Goal: Task Accomplishment & Management: Use online tool/utility

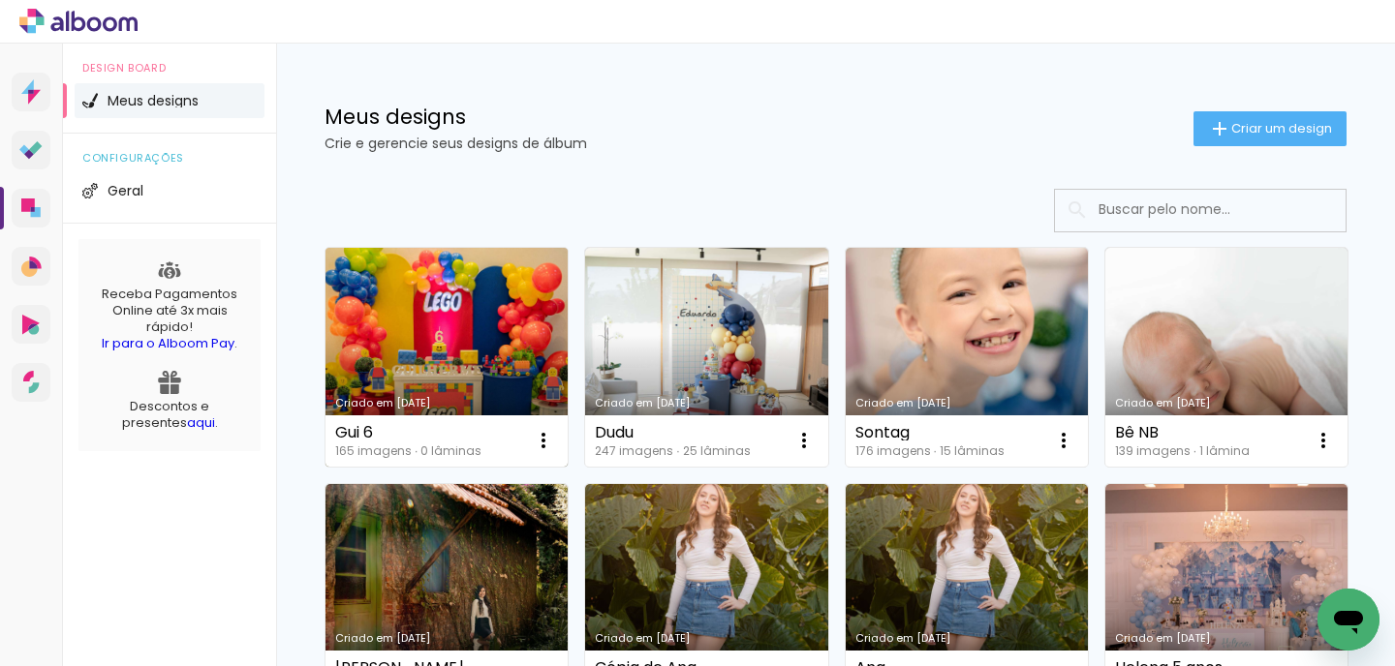
click at [470, 331] on link "Criado em [DATE]" at bounding box center [446, 357] width 242 height 219
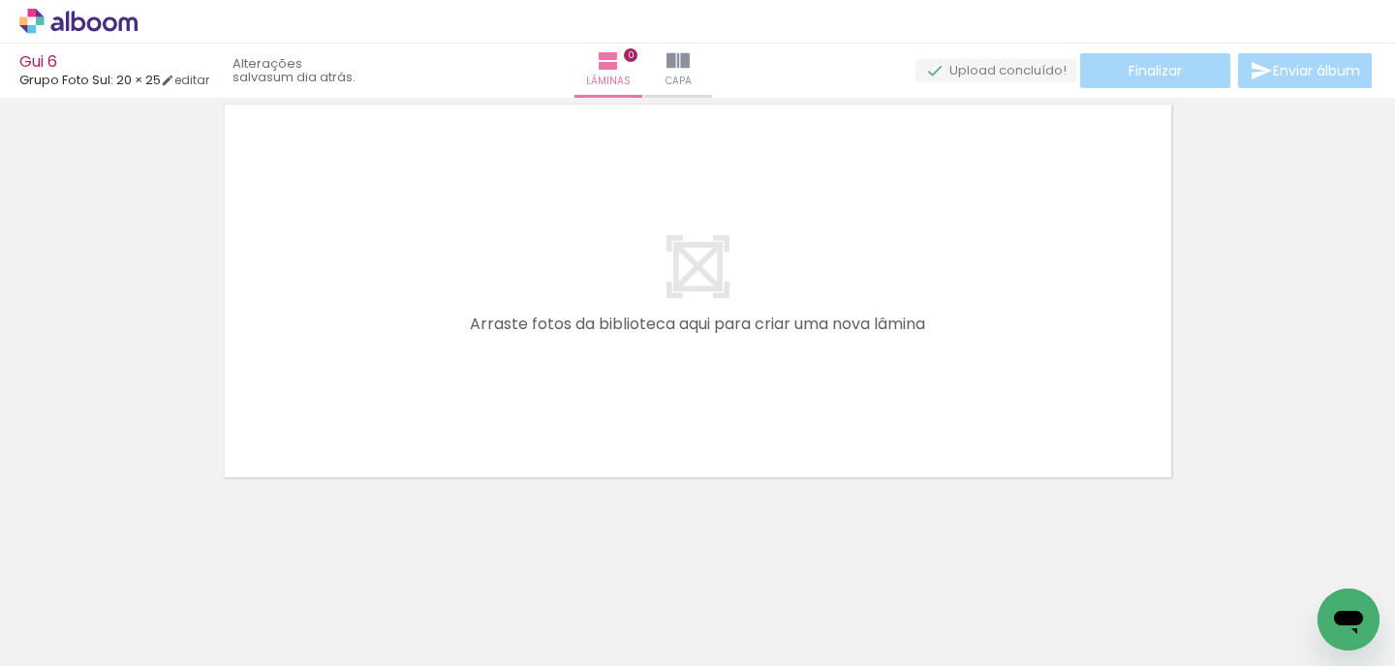
scroll to position [61, 0]
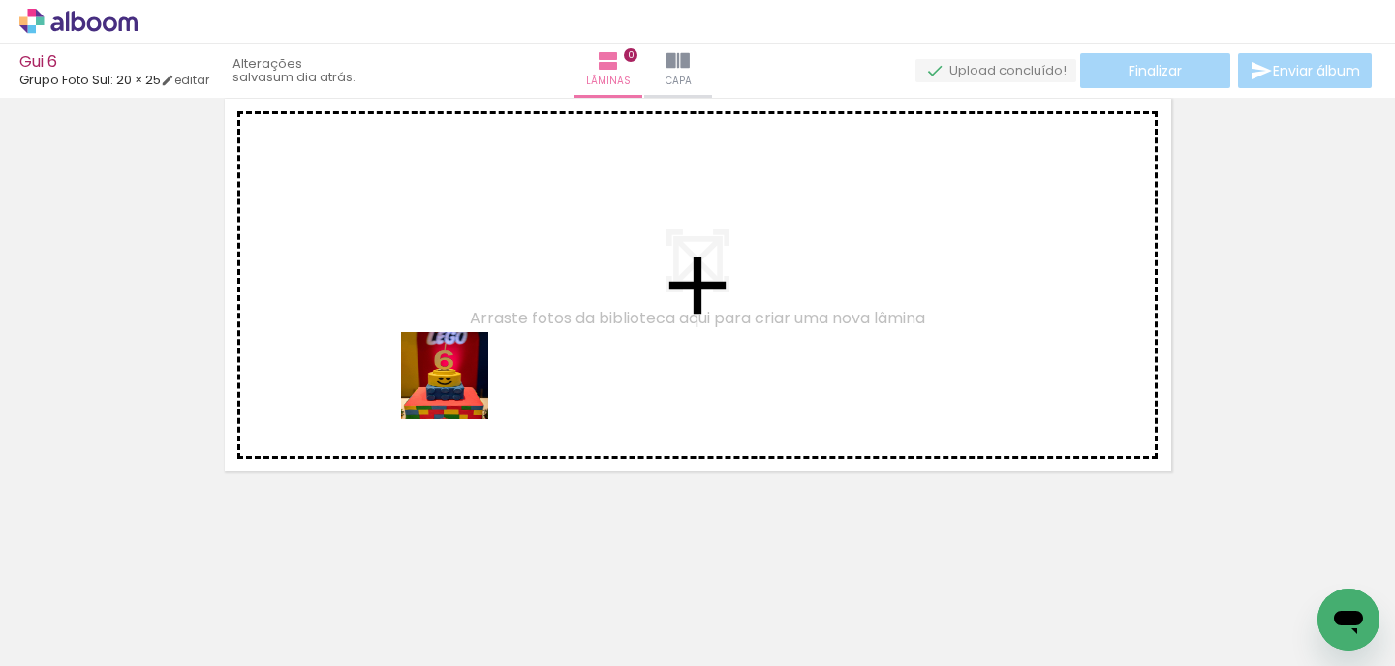
drag, startPoint x: 429, startPoint y: 591, endPoint x: 471, endPoint y: 337, distance: 257.2
click at [471, 337] on quentale-workspace at bounding box center [697, 333] width 1395 height 666
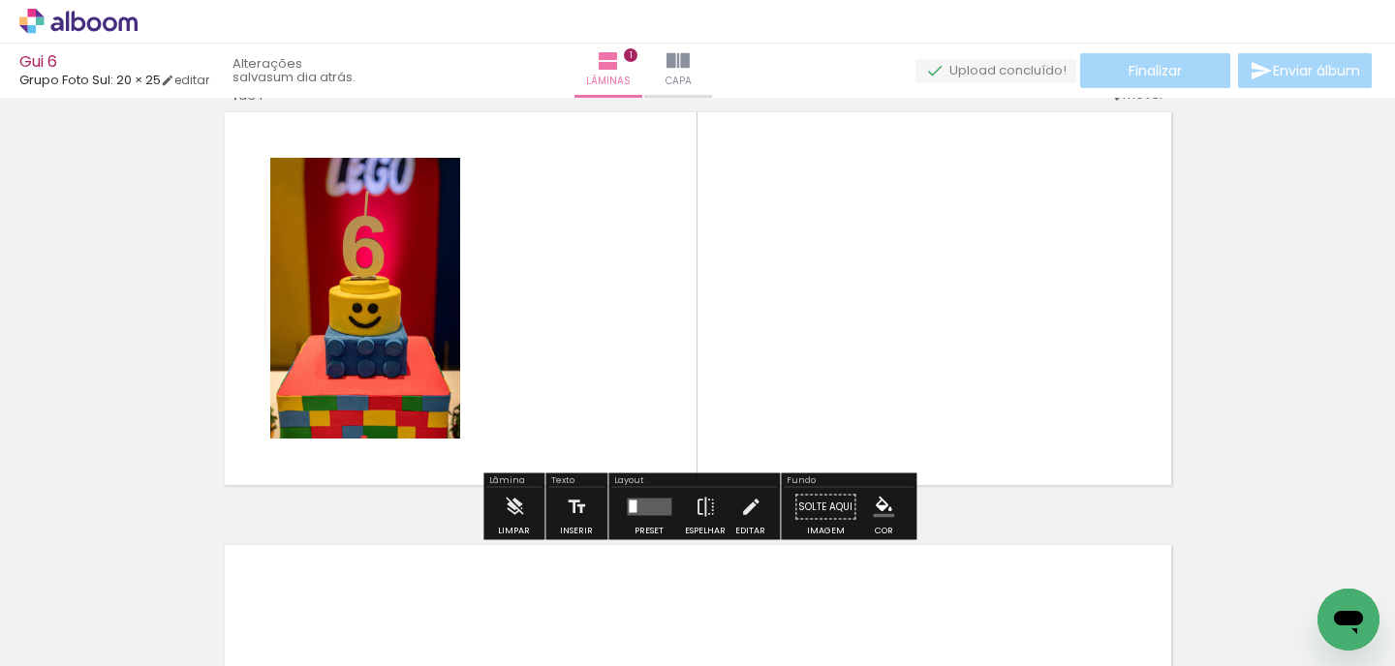
scroll to position [24, 0]
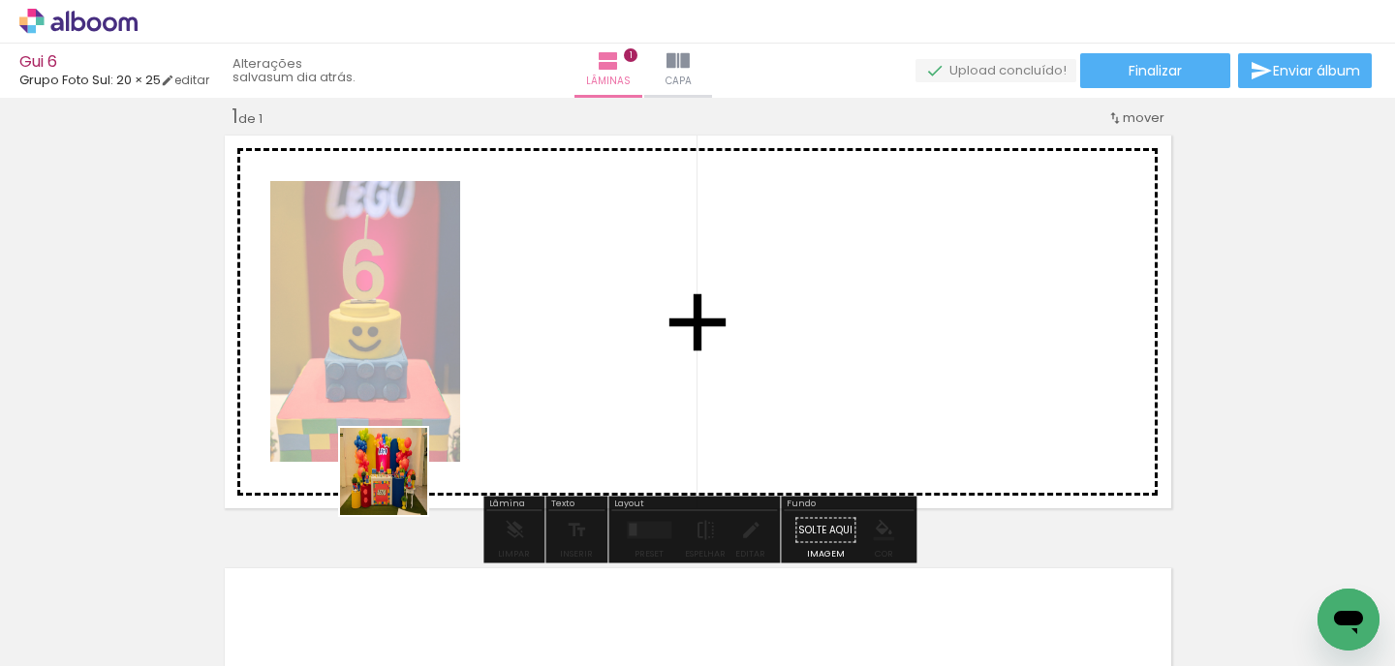
click at [631, 363] on quentale-workspace at bounding box center [697, 333] width 1395 height 666
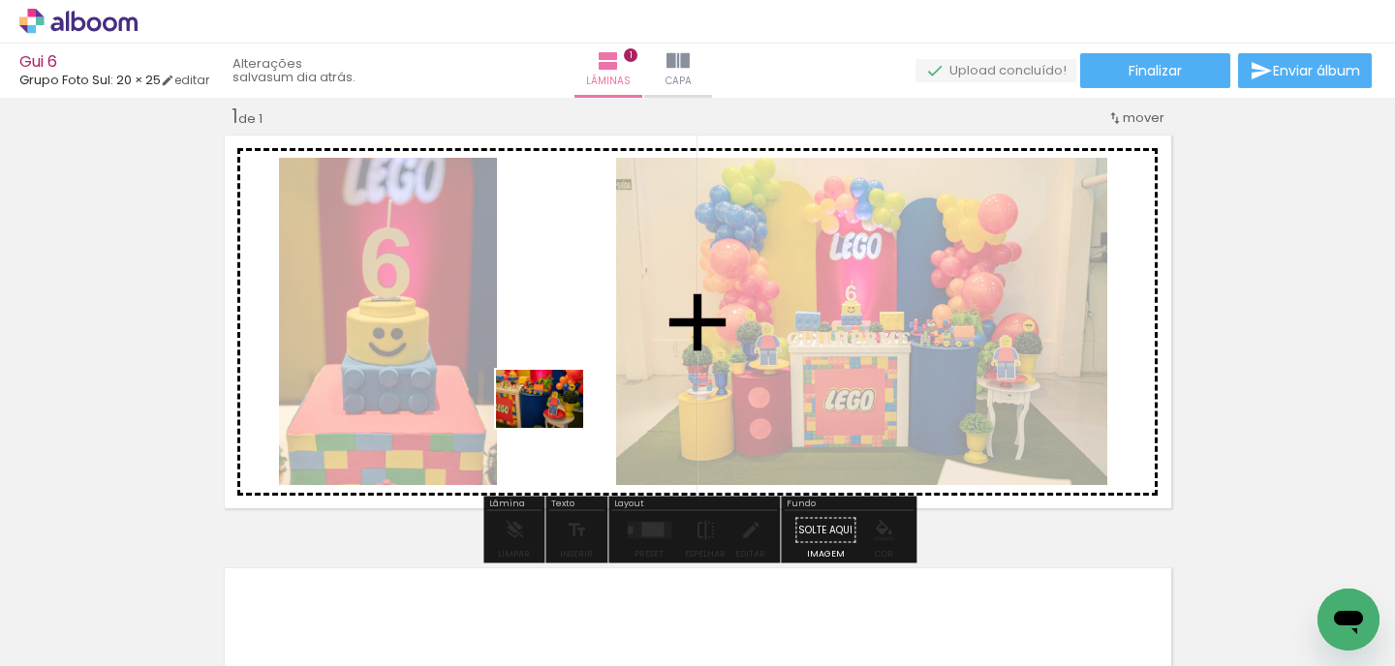
drag, startPoint x: 509, startPoint y: 595, endPoint x: 559, endPoint y: 397, distance: 203.7
click at [559, 397] on quentale-workspace at bounding box center [697, 333] width 1395 height 666
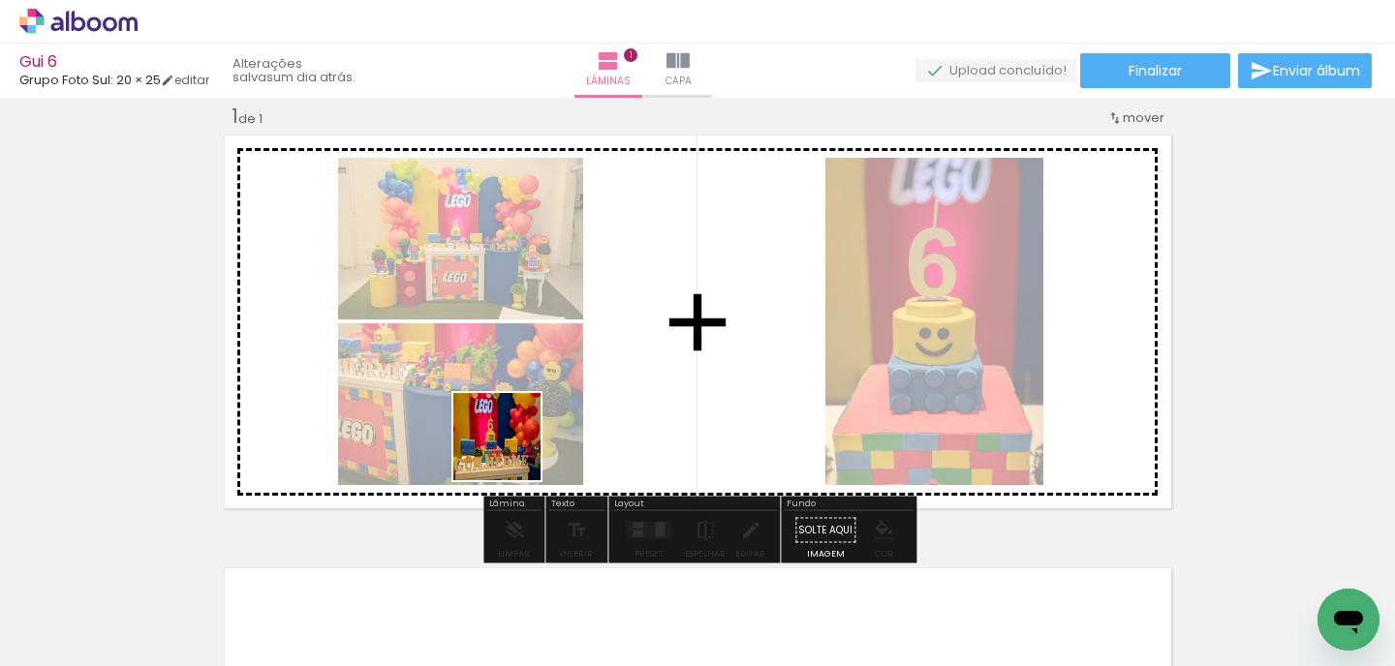
drag, startPoint x: 279, startPoint y: 616, endPoint x: 540, endPoint y: 429, distance: 321.5
click at [540, 429] on quentale-workspace at bounding box center [697, 333] width 1395 height 666
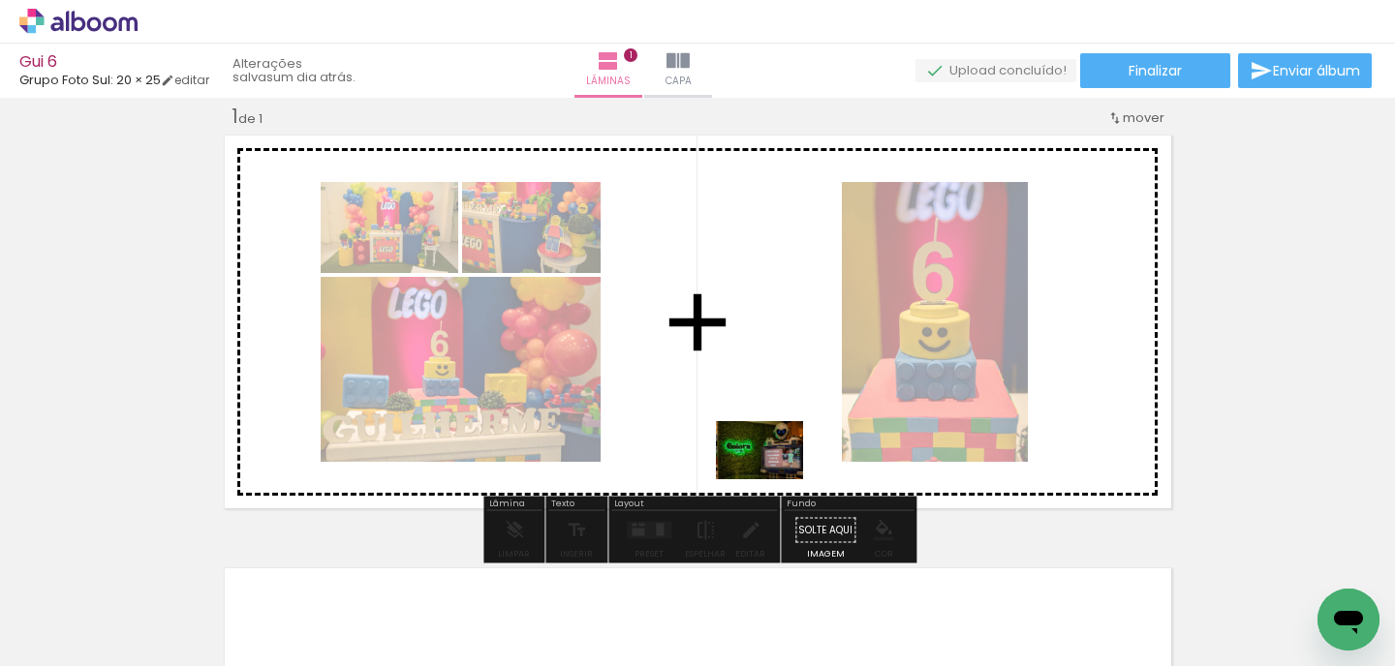
drag, startPoint x: 824, startPoint y: 614, endPoint x: 767, endPoint y: 446, distance: 178.0
click at [767, 446] on quentale-workspace at bounding box center [697, 333] width 1395 height 666
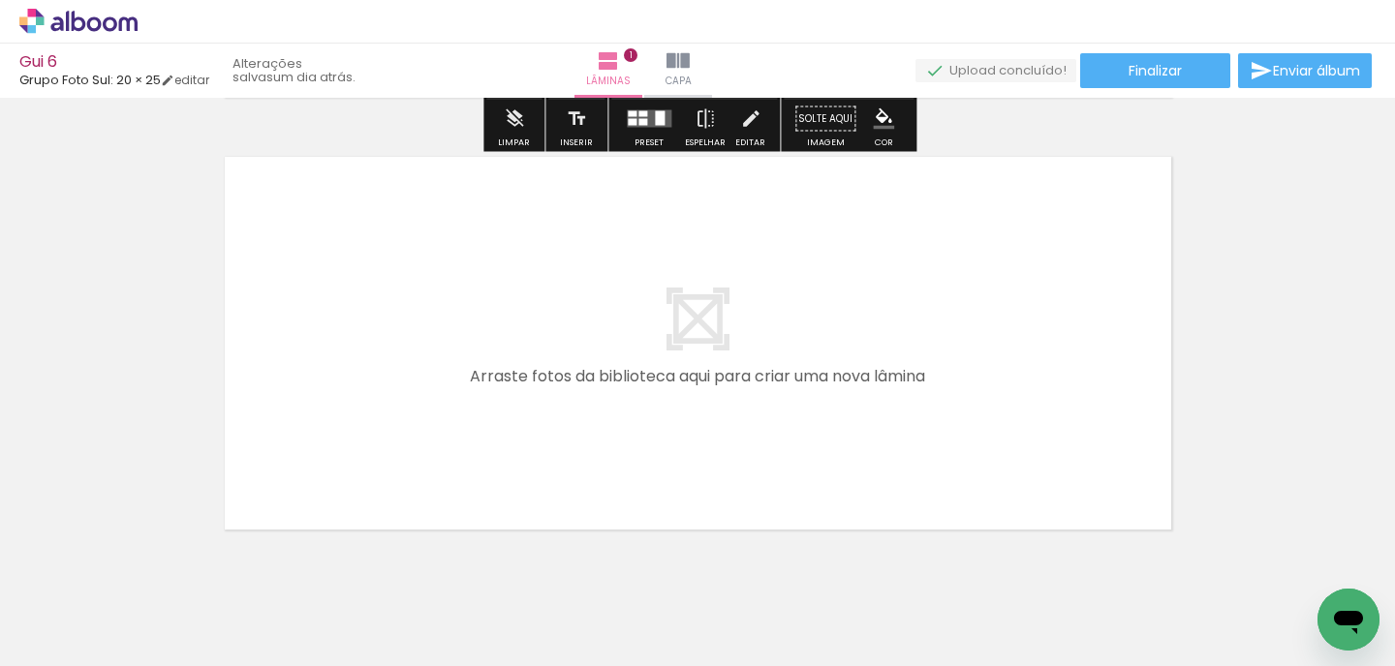
scroll to position [483, 0]
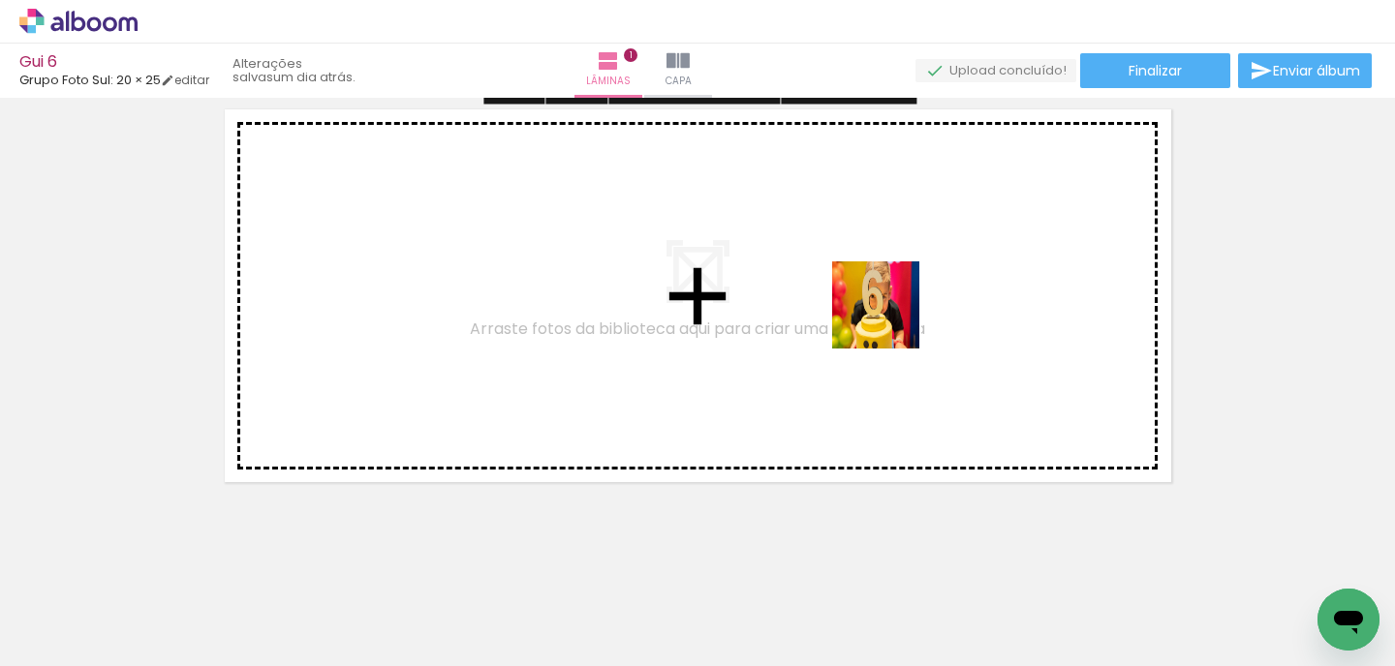
click at [872, 311] on quentale-workspace at bounding box center [697, 333] width 1395 height 666
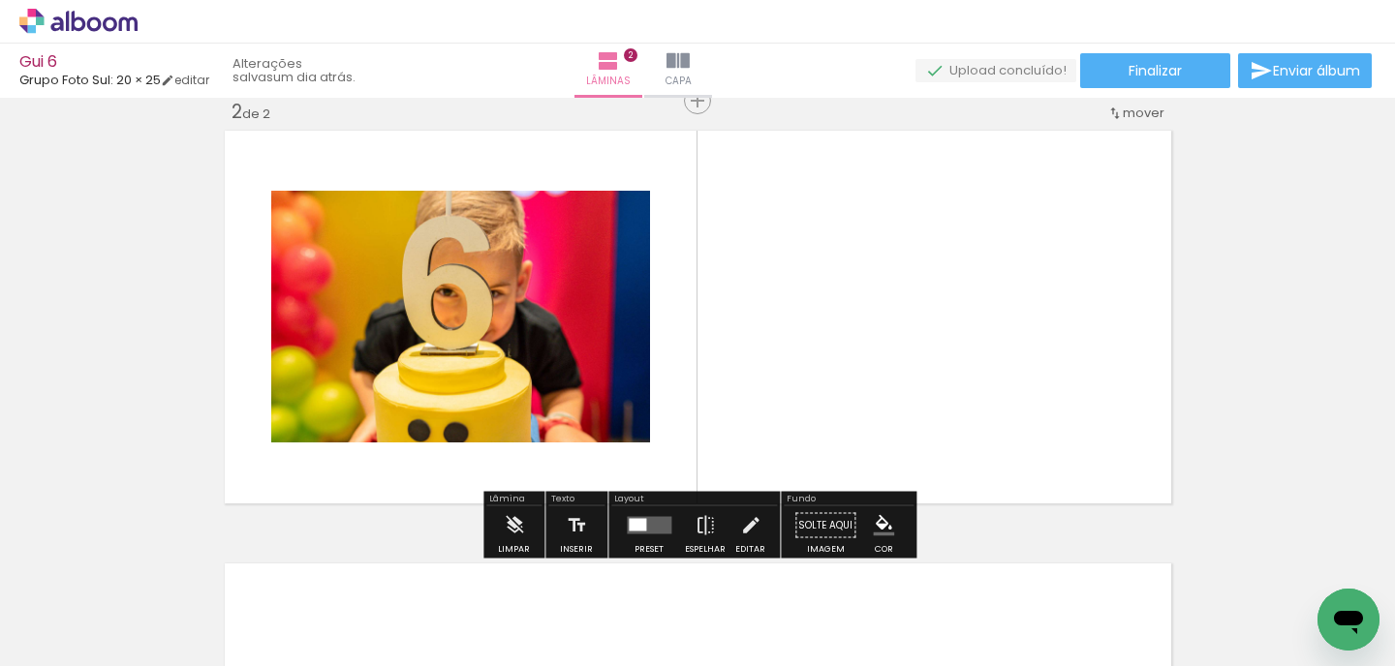
scroll to position [457, 0]
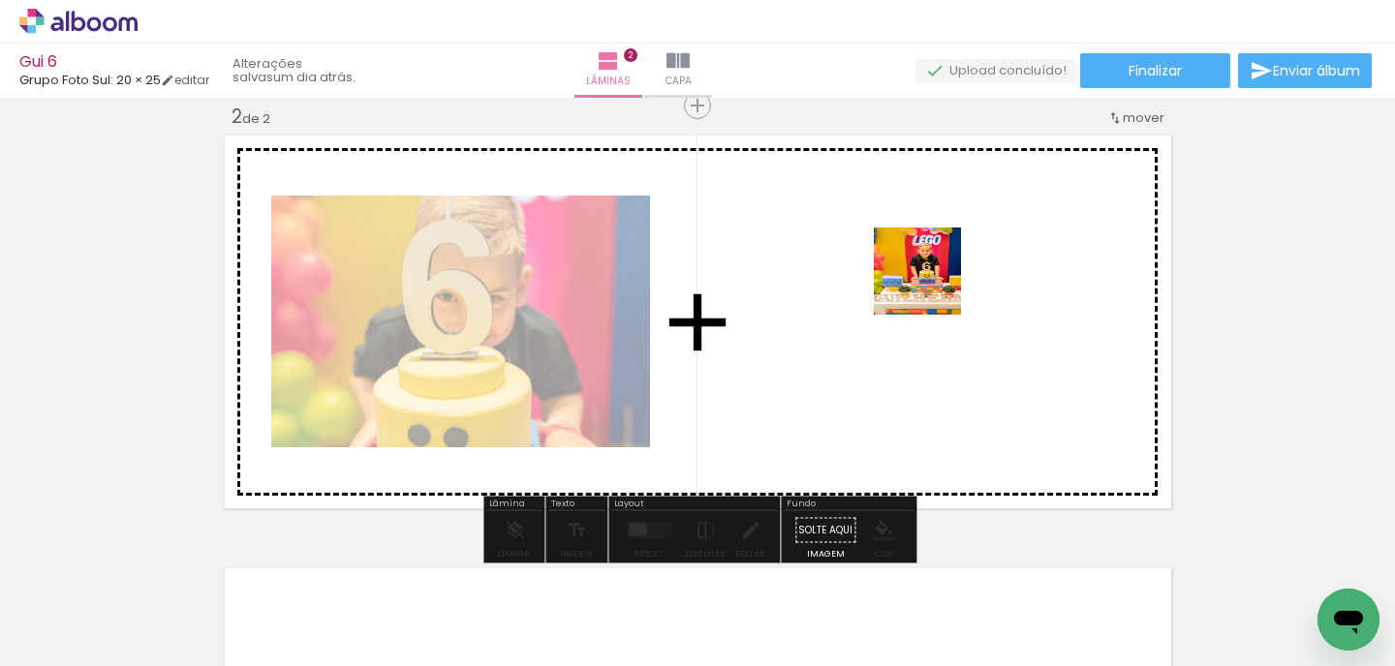
drag, startPoint x: 1076, startPoint y: 588, endPoint x: 932, endPoint y: 284, distance: 336.6
click at [932, 285] on quentale-workspace at bounding box center [697, 333] width 1395 height 666
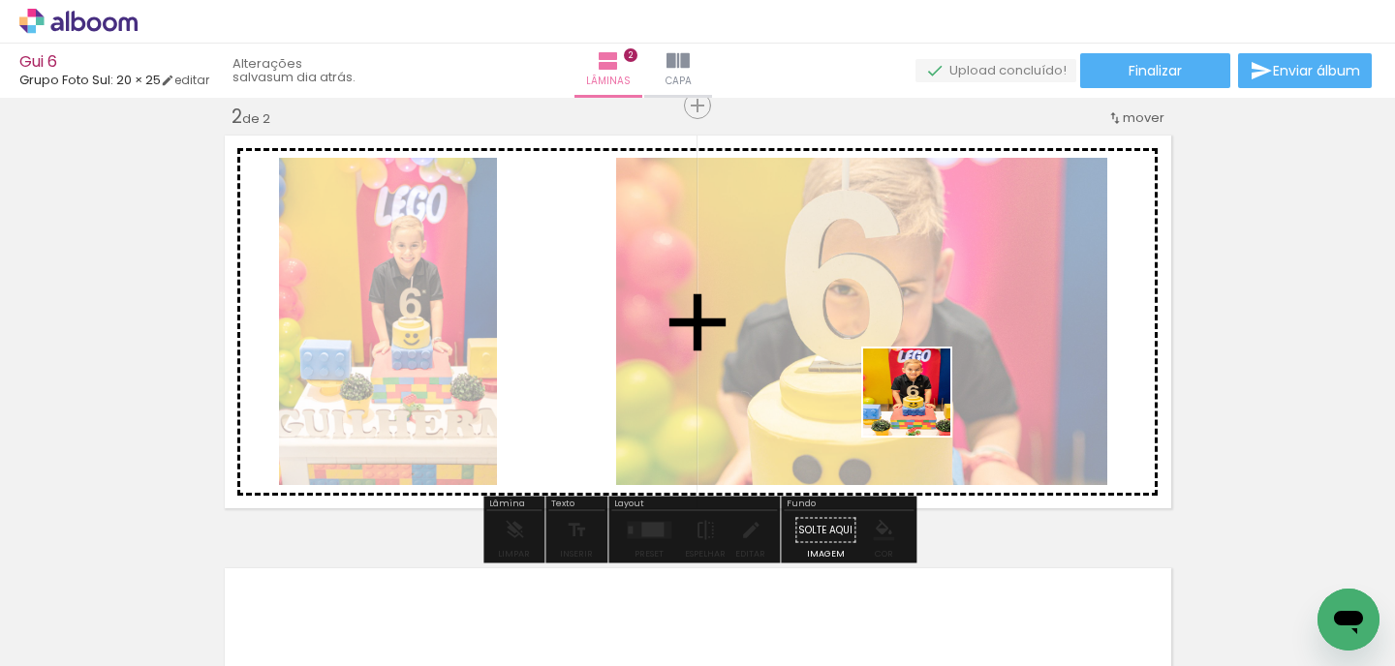
drag, startPoint x: 1183, startPoint y: 613, endPoint x: 855, endPoint y: 347, distance: 422.0
click at [855, 347] on quentale-workspace at bounding box center [697, 333] width 1395 height 666
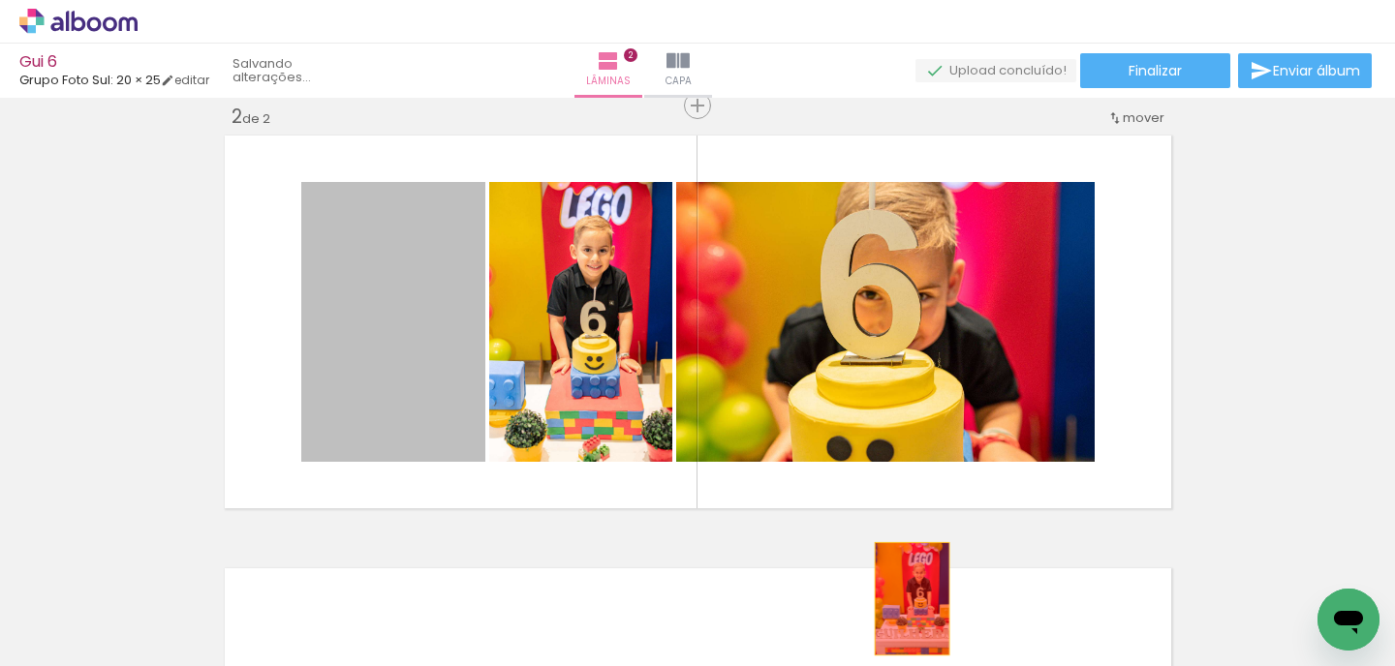
drag, startPoint x: 423, startPoint y: 333, endPoint x: 927, endPoint y: 607, distance: 573.4
click at [927, 607] on quentale-workspace at bounding box center [697, 333] width 1395 height 666
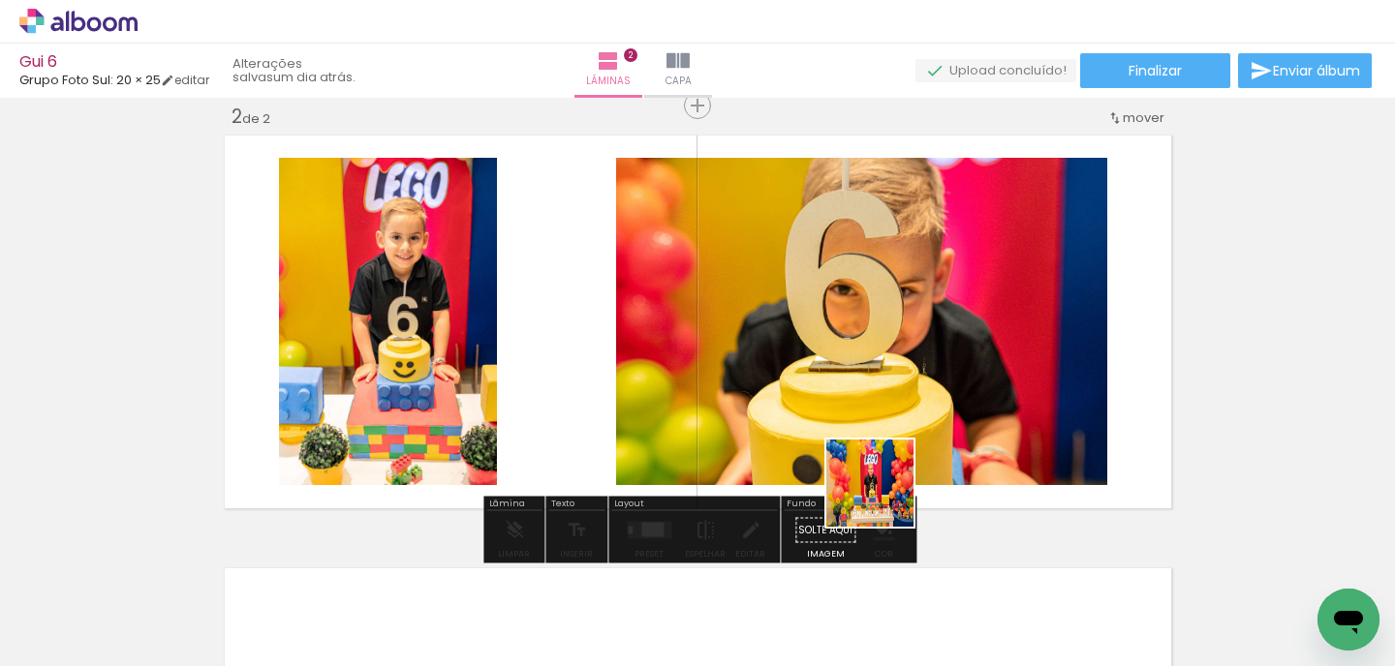
drag, startPoint x: 963, startPoint y: 626, endPoint x: 875, endPoint y: 484, distance: 166.6
click at [875, 484] on quentale-workspace at bounding box center [697, 333] width 1395 height 666
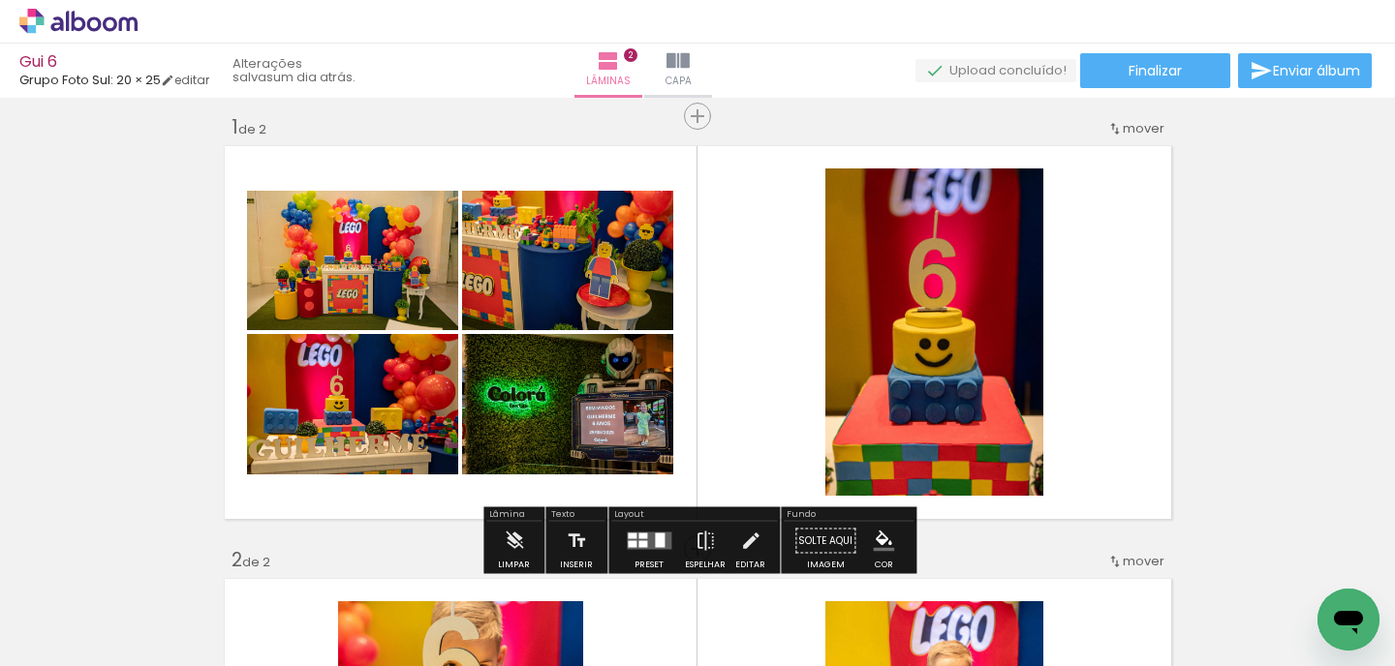
scroll to position [13, 0]
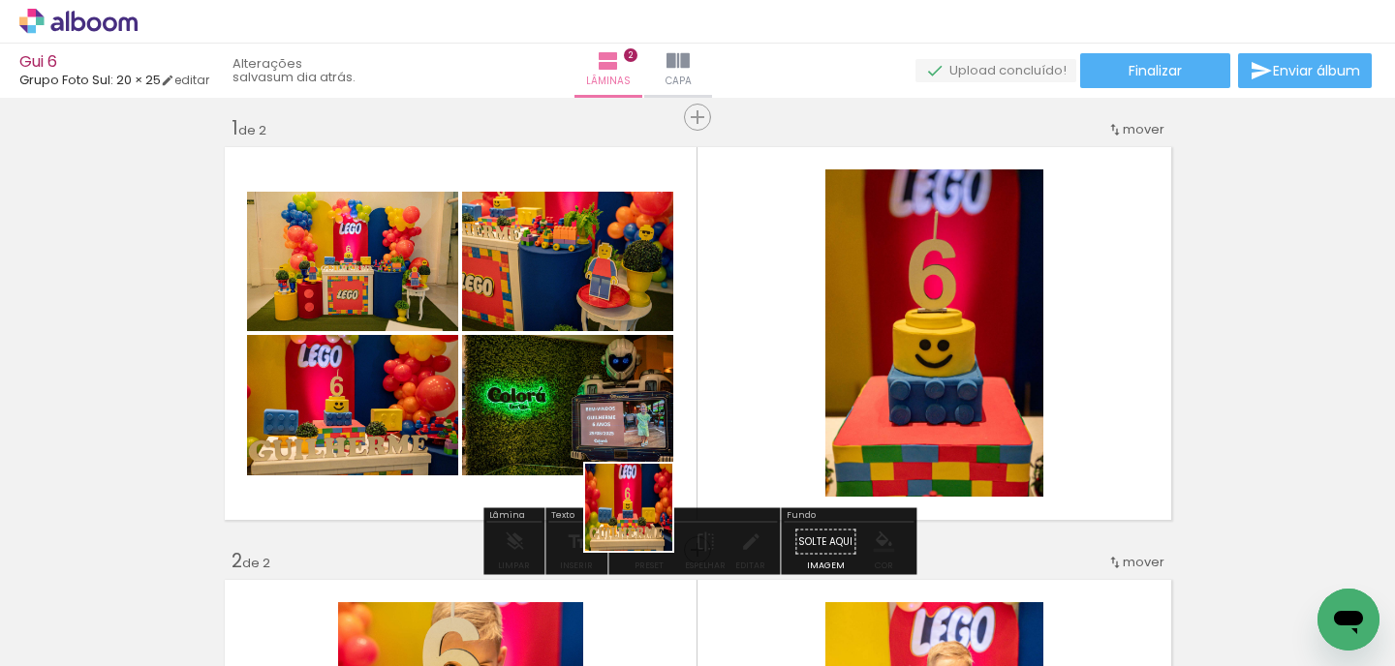
drag, startPoint x: 608, startPoint y: 622, endPoint x: 732, endPoint y: 401, distance: 253.3
click at [732, 401] on quentale-workspace at bounding box center [697, 333] width 1395 height 666
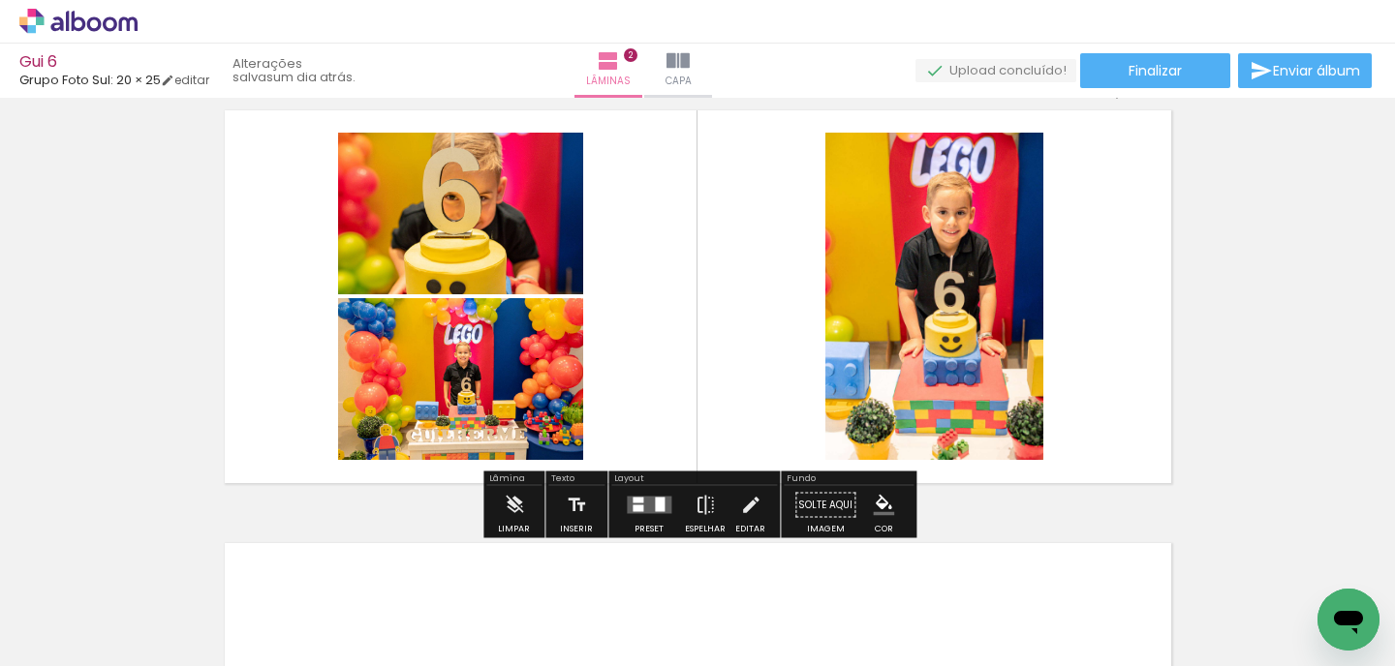
scroll to position [0, 155]
click at [74, 609] on input "Todas as fotos" at bounding box center [54, 608] width 74 height 16
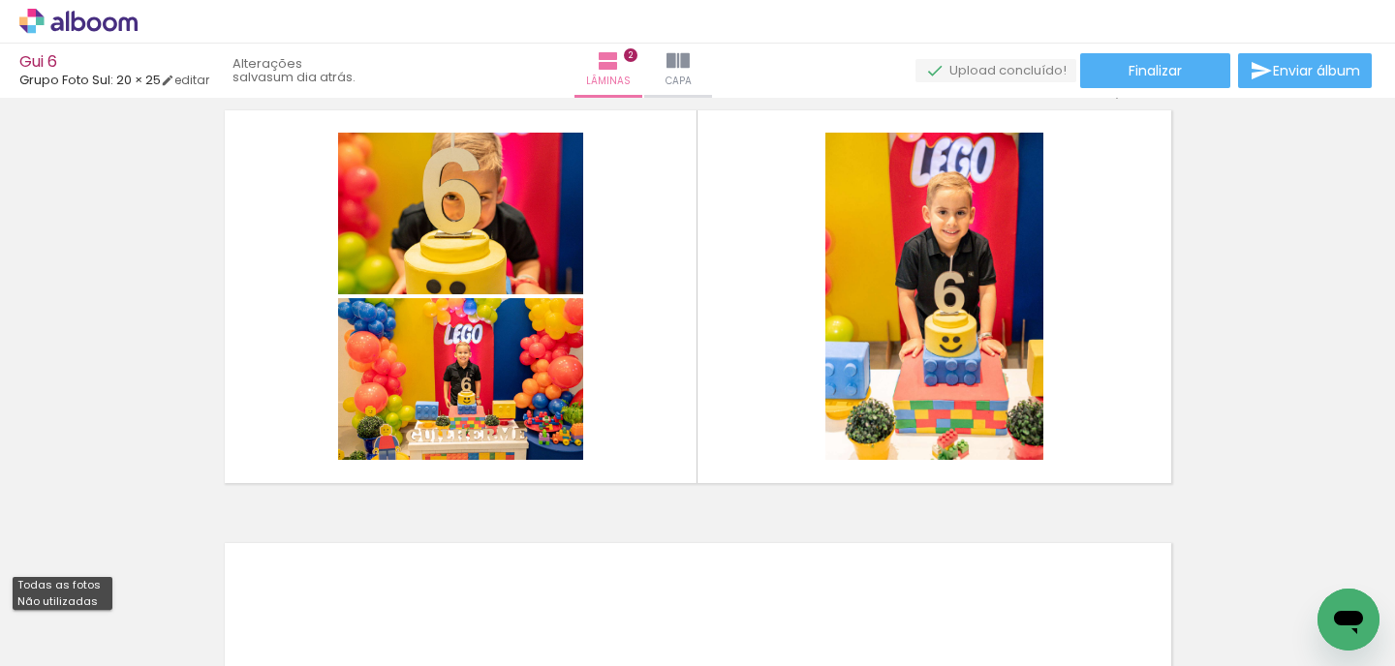
click at [0, 0] on slot "Não utilizadas" at bounding box center [0, 0] width 0 height 0
type input "Não utilizadas"
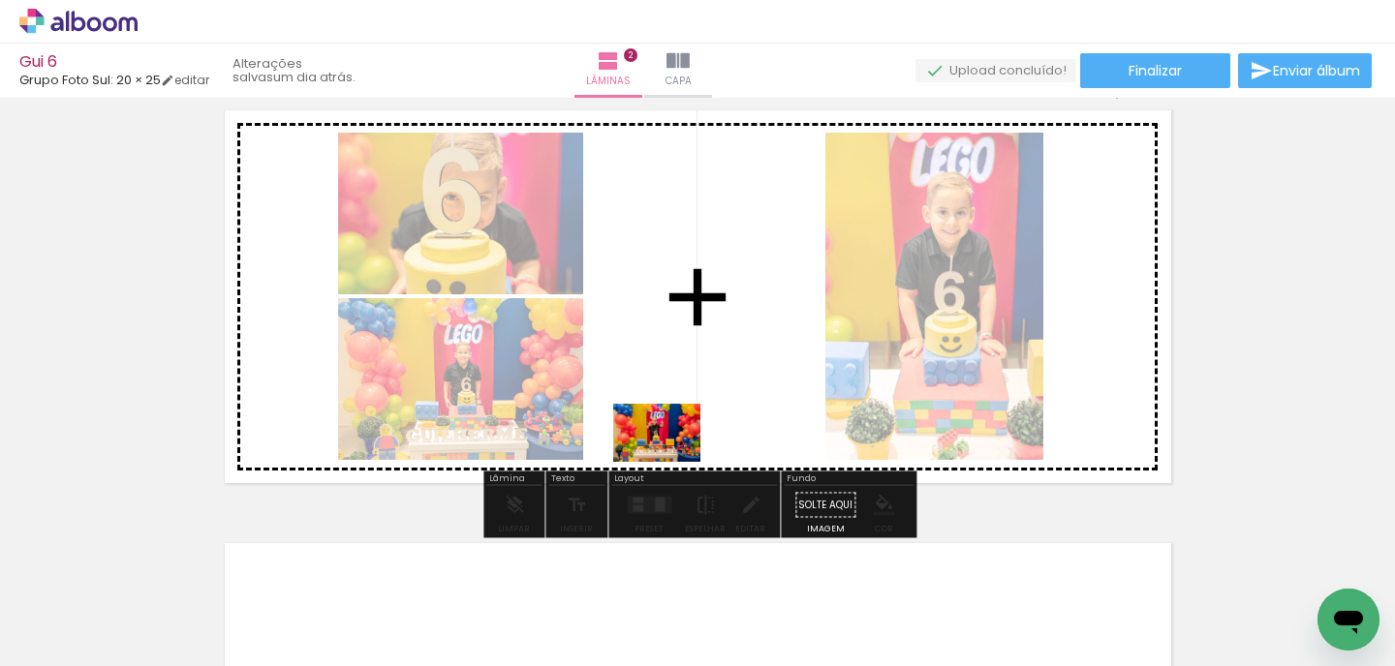
drag, startPoint x: 327, startPoint y: 610, endPoint x: 671, endPoint y: 462, distance: 374.4
click at [671, 462] on quentale-workspace at bounding box center [697, 333] width 1395 height 666
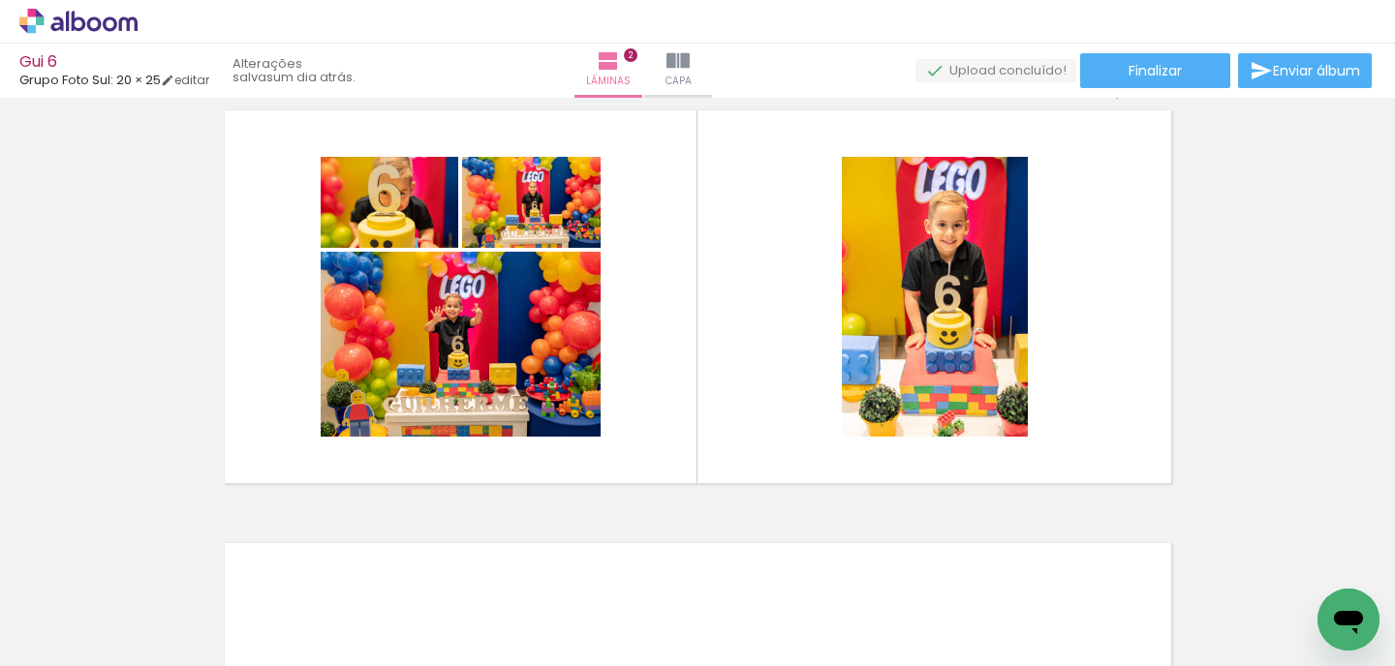
scroll to position [0, 145]
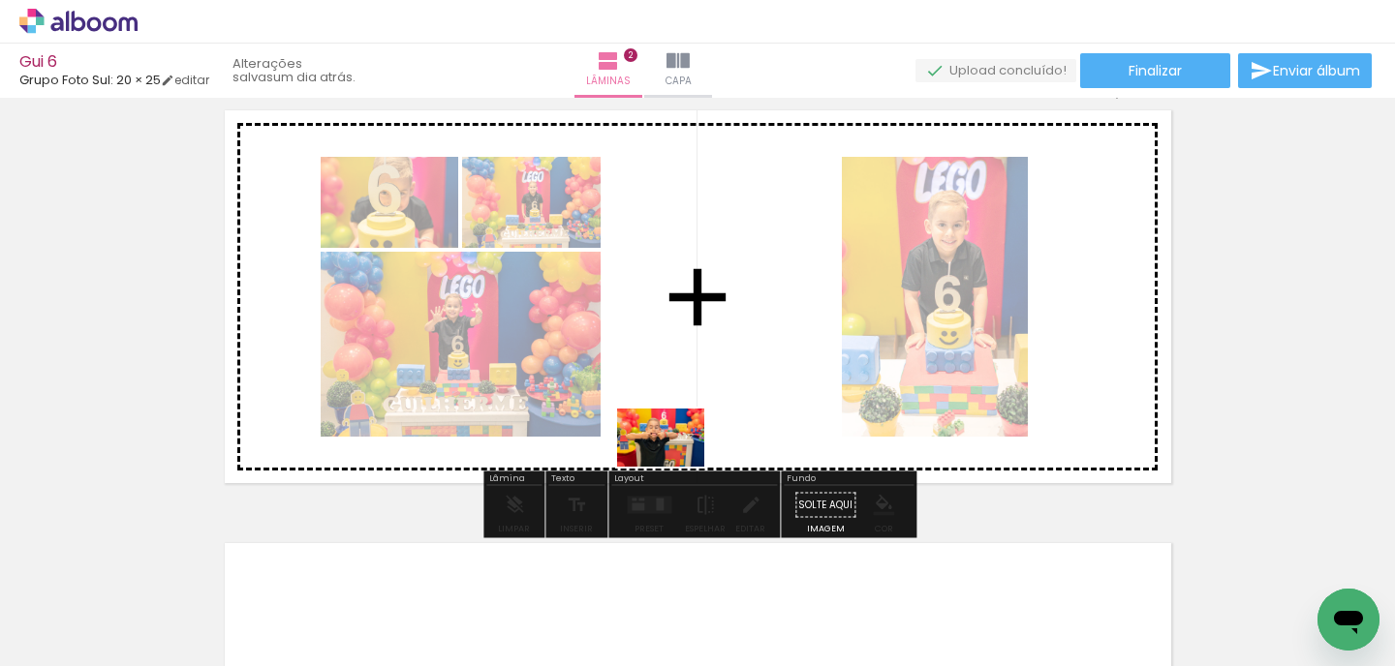
drag, startPoint x: 634, startPoint y: 614, endPoint x: 680, endPoint y: 451, distance: 169.0
click at [680, 451] on quentale-workspace at bounding box center [697, 333] width 1395 height 666
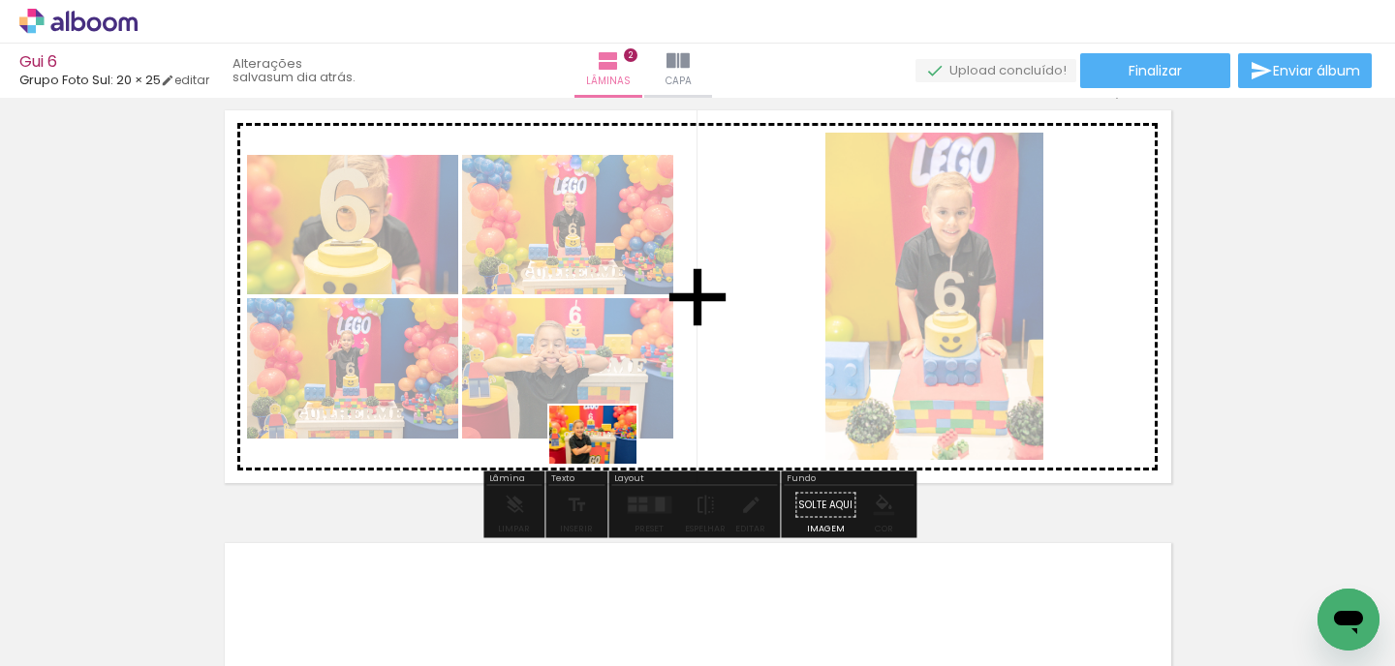
drag, startPoint x: 508, startPoint y: 604, endPoint x: 647, endPoint y: 424, distance: 227.8
click at [647, 424] on quentale-workspace at bounding box center [697, 333] width 1395 height 666
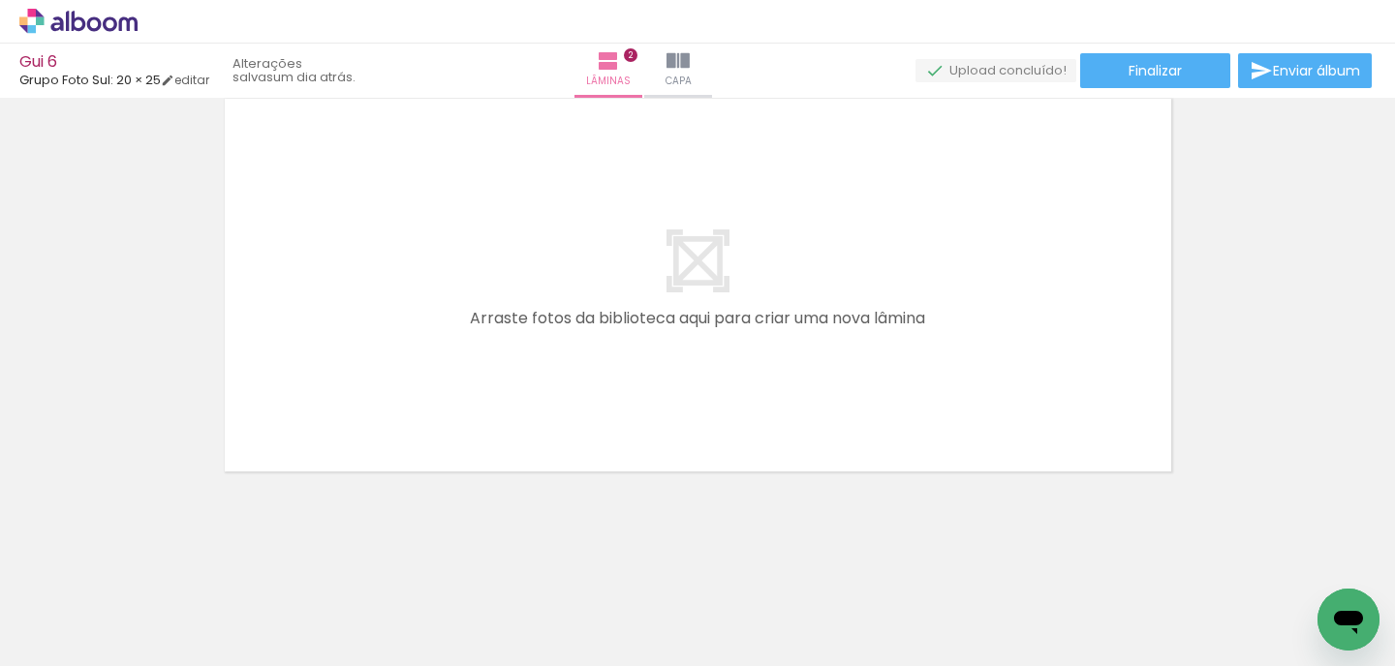
scroll to position [926, 0]
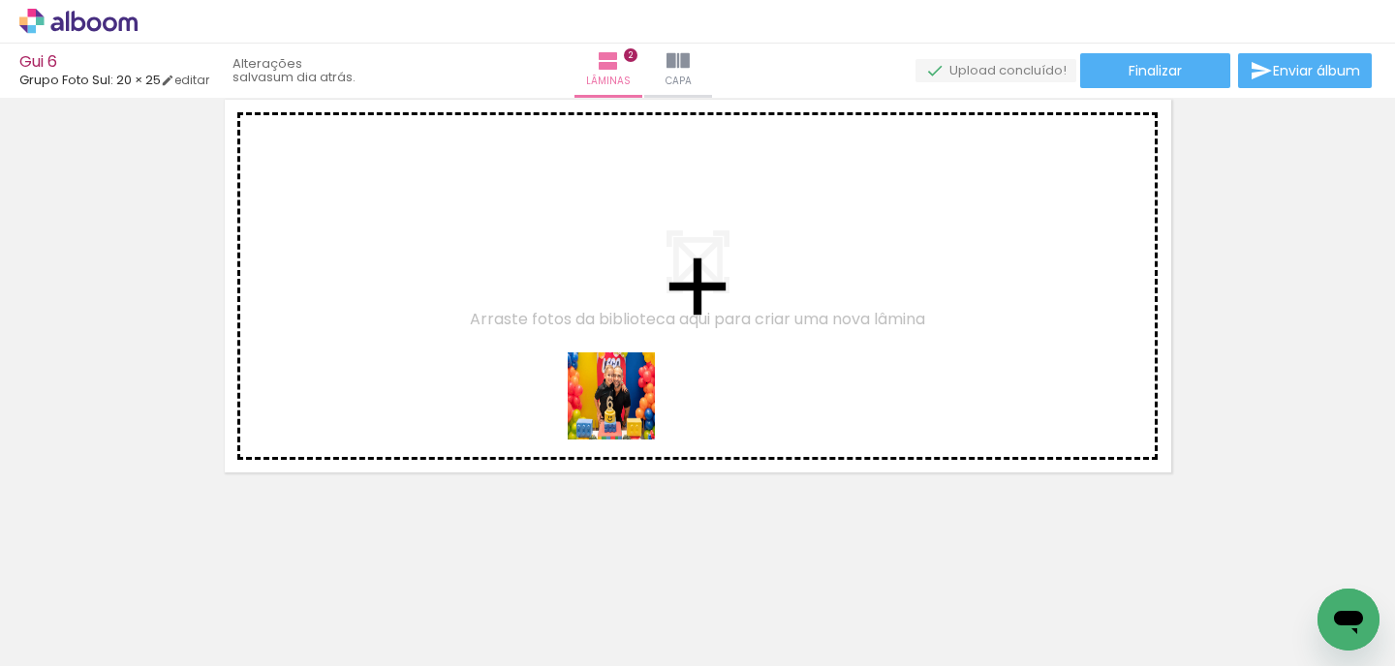
drag, startPoint x: 625, startPoint y: 589, endPoint x: 632, endPoint y: 375, distance: 214.2
click at [632, 375] on quentale-workspace at bounding box center [697, 333] width 1395 height 666
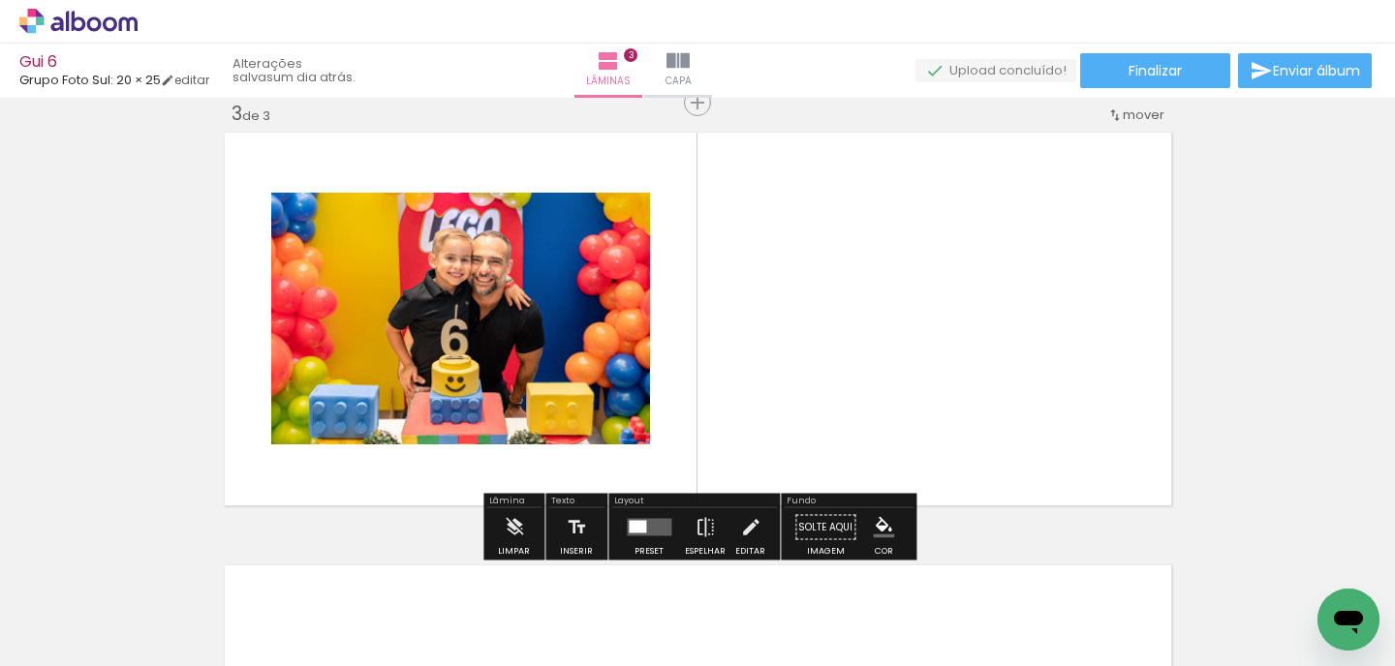
scroll to position [890, 0]
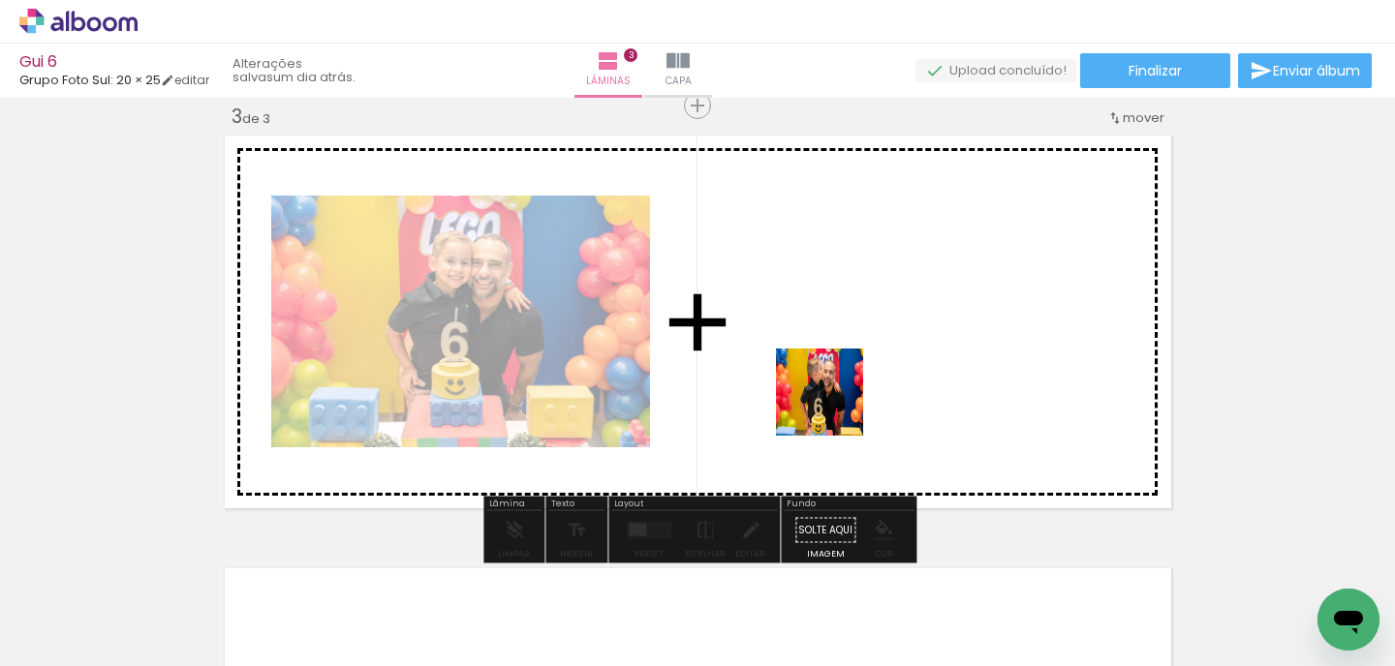
click at [834, 402] on quentale-workspace at bounding box center [697, 333] width 1395 height 666
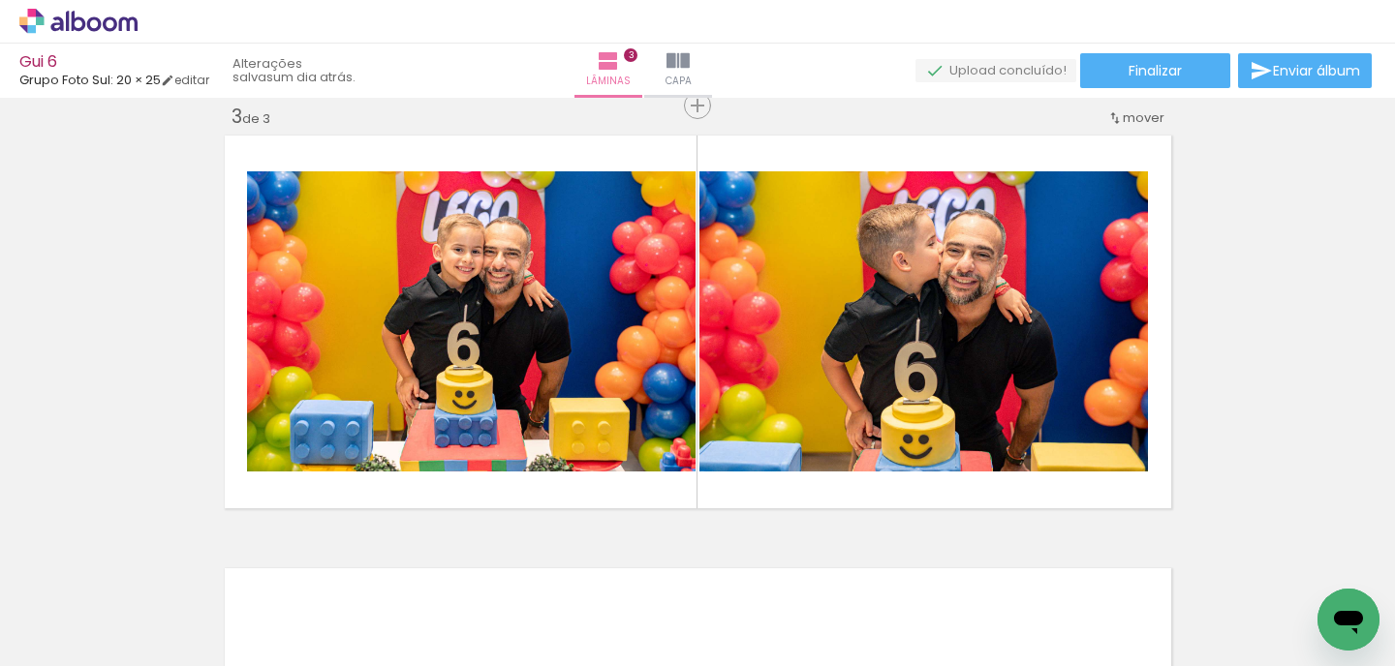
click at [527, 623] on div at bounding box center [483, 602] width 96 height 64
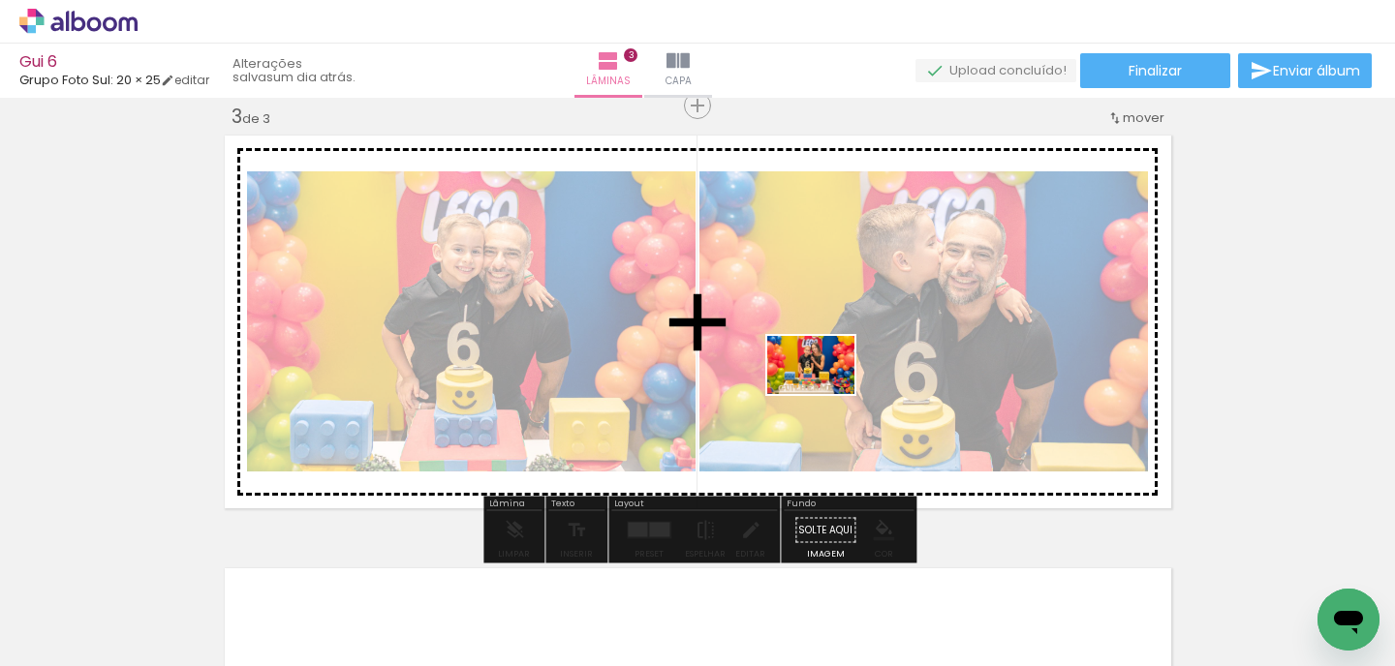
drag, startPoint x: 860, startPoint y: 593, endPoint x: 825, endPoint y: 392, distance: 203.5
click at [825, 392] on quentale-workspace at bounding box center [697, 333] width 1395 height 666
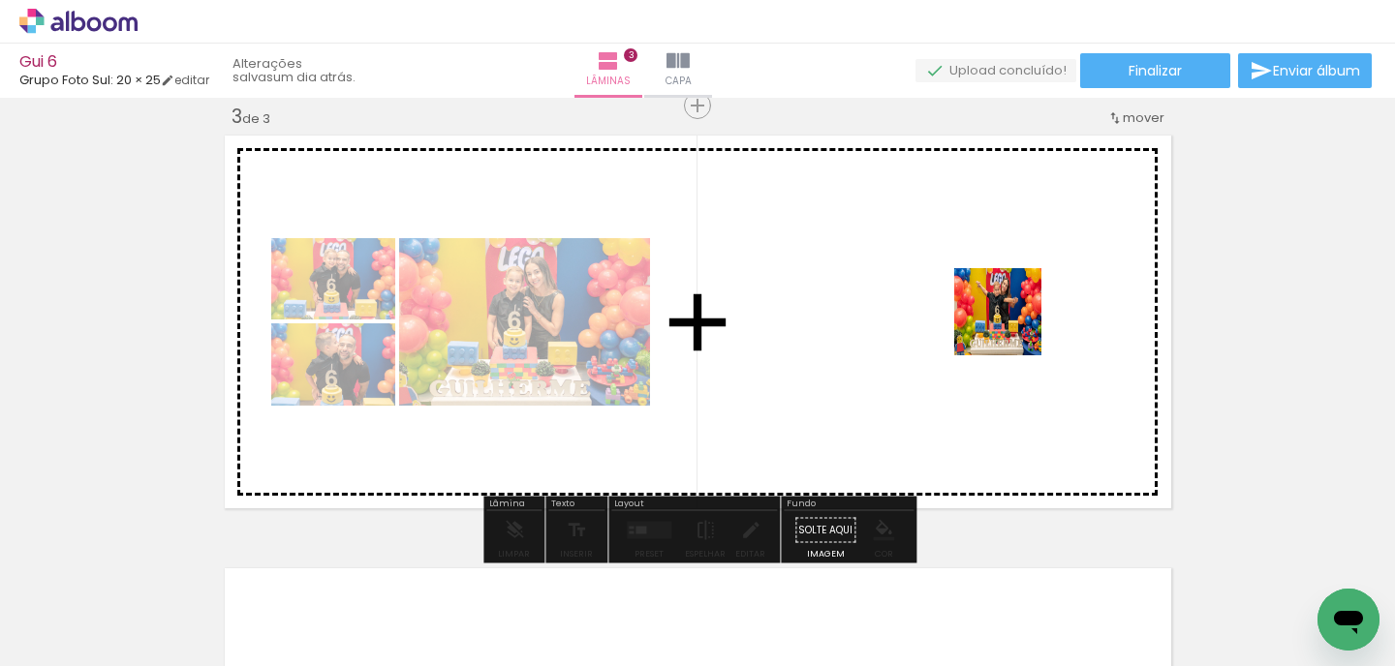
drag, startPoint x: 1080, startPoint y: 602, endPoint x: 1011, endPoint y: 324, distance: 287.3
click at [1011, 324] on quentale-workspace at bounding box center [697, 333] width 1395 height 666
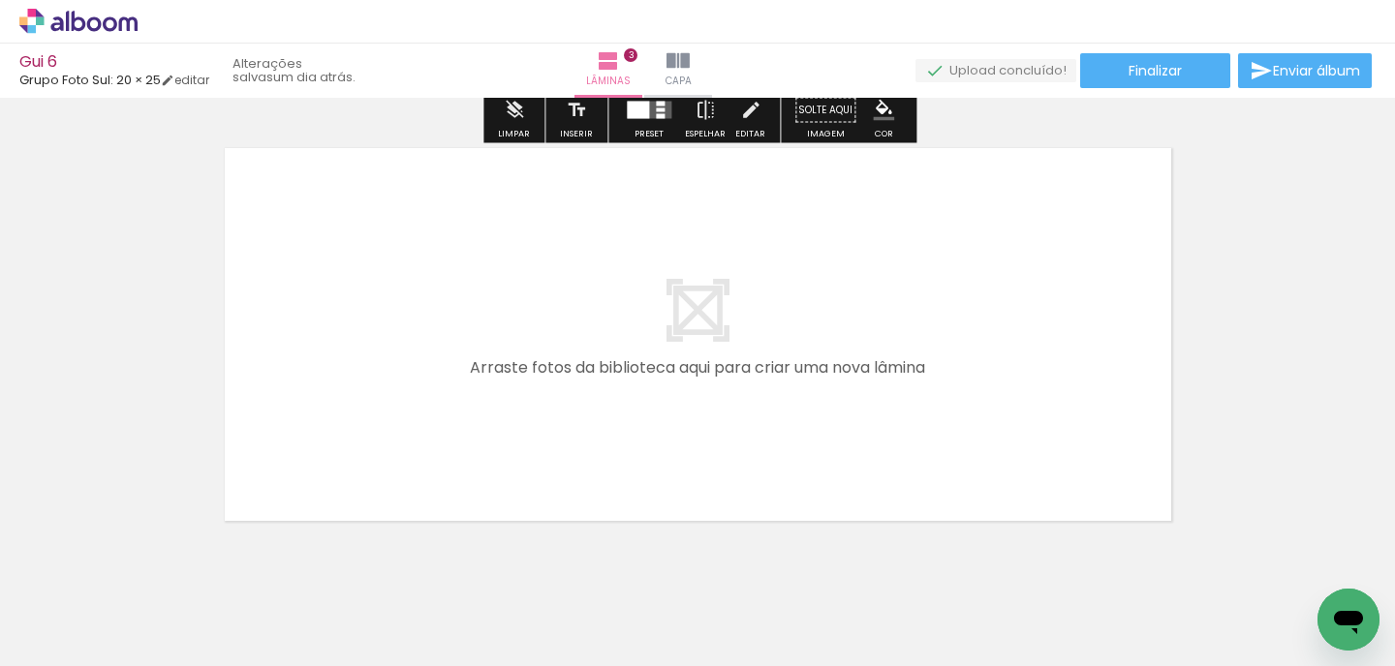
scroll to position [1360, 0]
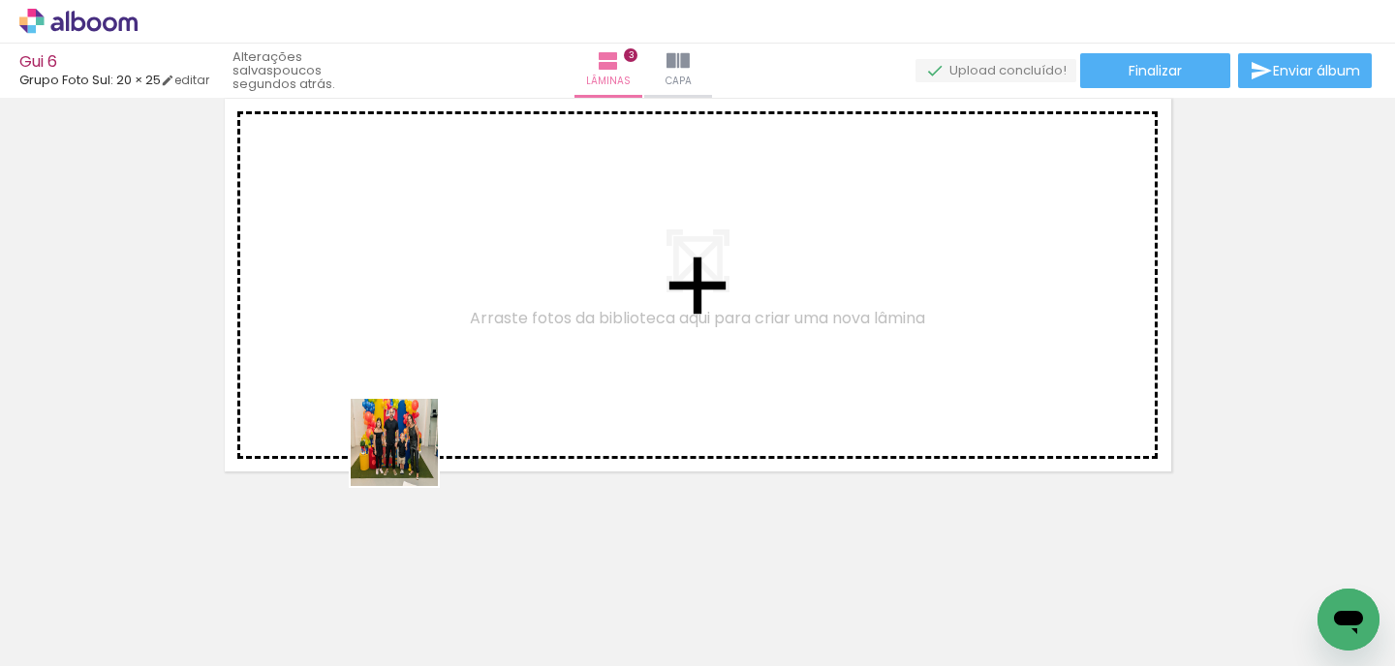
drag, startPoint x: 246, startPoint y: 614, endPoint x: 409, endPoint y: 457, distance: 226.0
click at [409, 457] on quentale-workspace at bounding box center [697, 333] width 1395 height 666
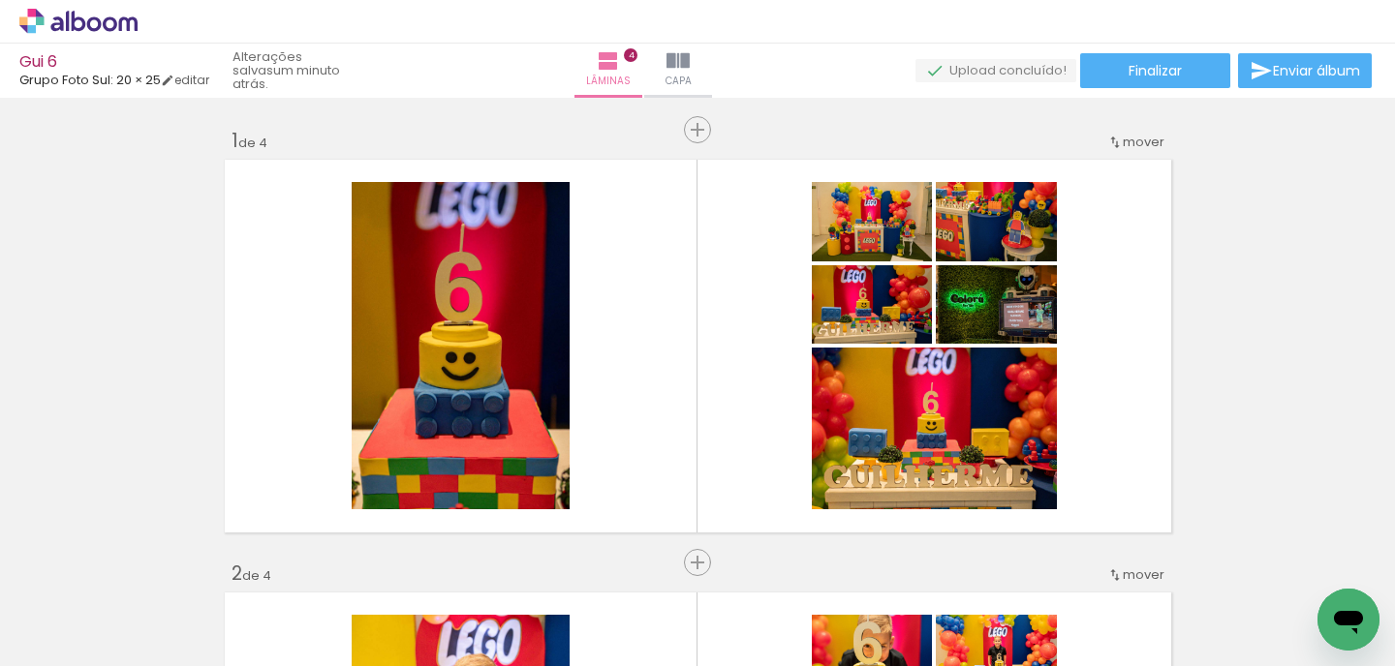
click at [76, 609] on input "Todas as fotos" at bounding box center [54, 608] width 74 height 16
click at [0, 0] on slot "Não utilizadas" at bounding box center [0, 0] width 0 height 0
type input "Não utilizadas"
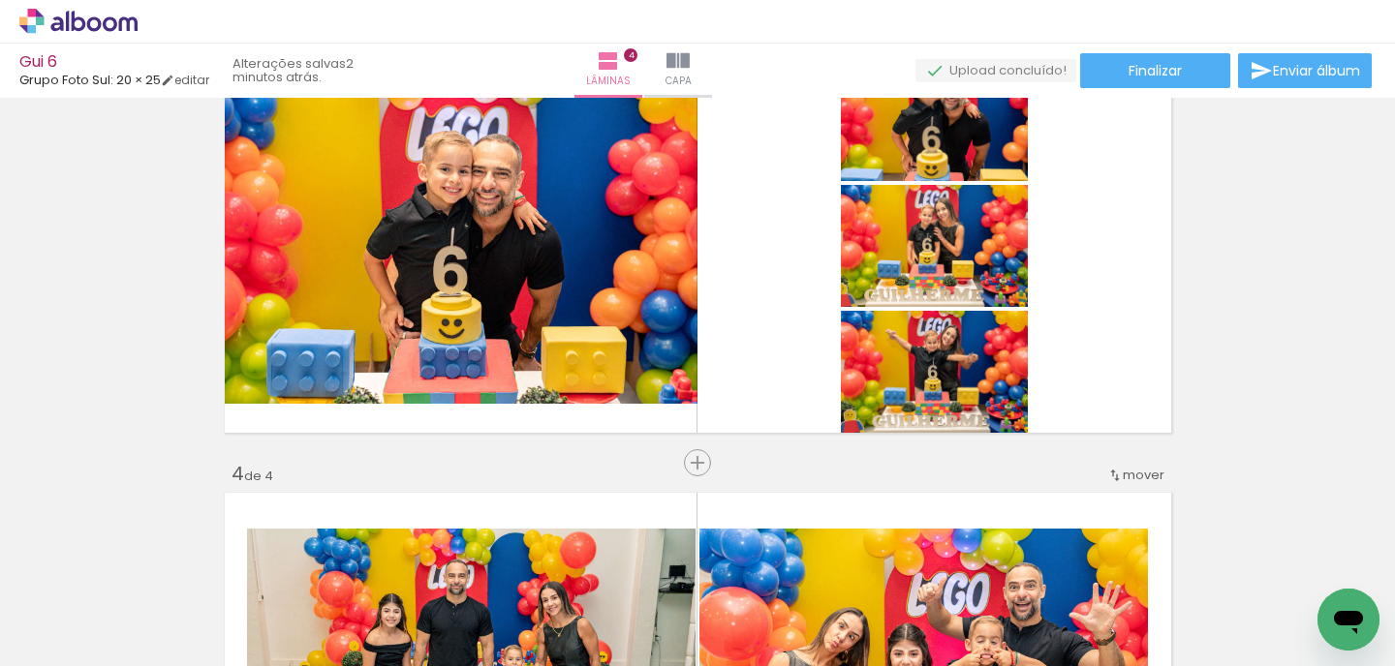
scroll to position [918, 0]
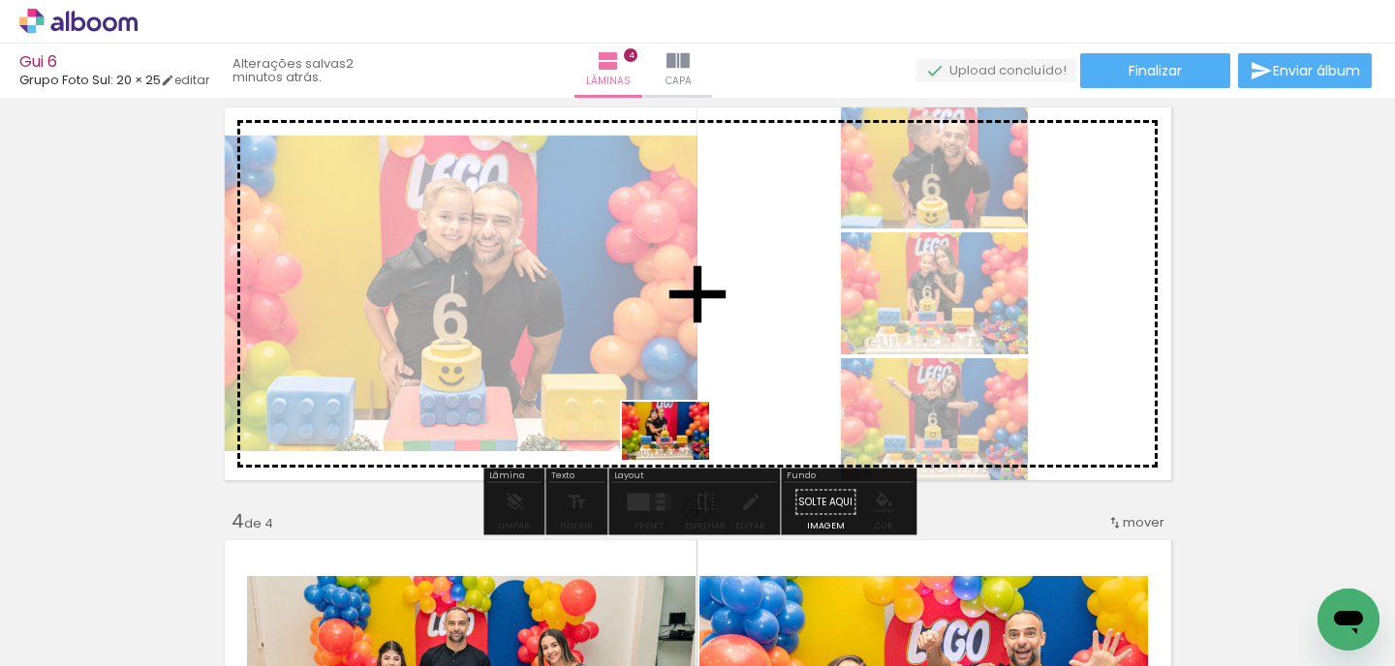
drag, startPoint x: 661, startPoint y: 596, endPoint x: 684, endPoint y: 430, distance: 167.2
click at [684, 430] on quentale-workspace at bounding box center [697, 333] width 1395 height 666
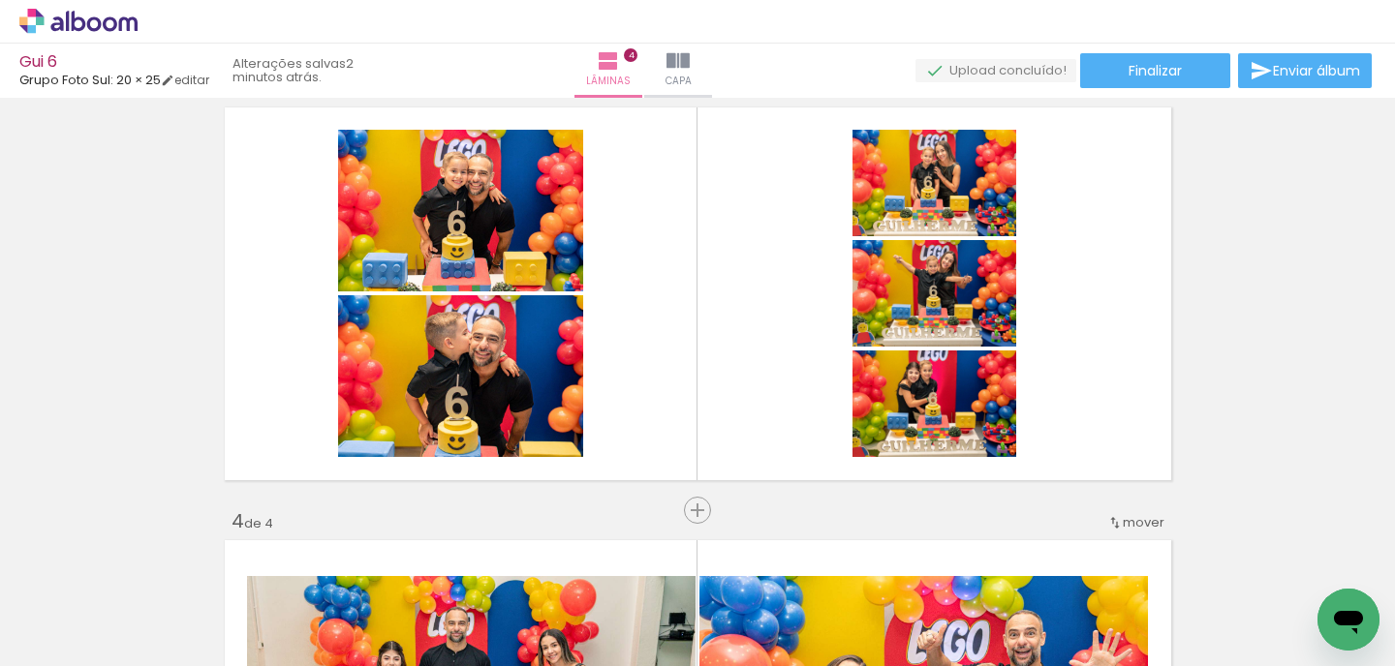
click at [698, 568] on quentale-thumb at bounding box center [656, 600] width 108 height 111
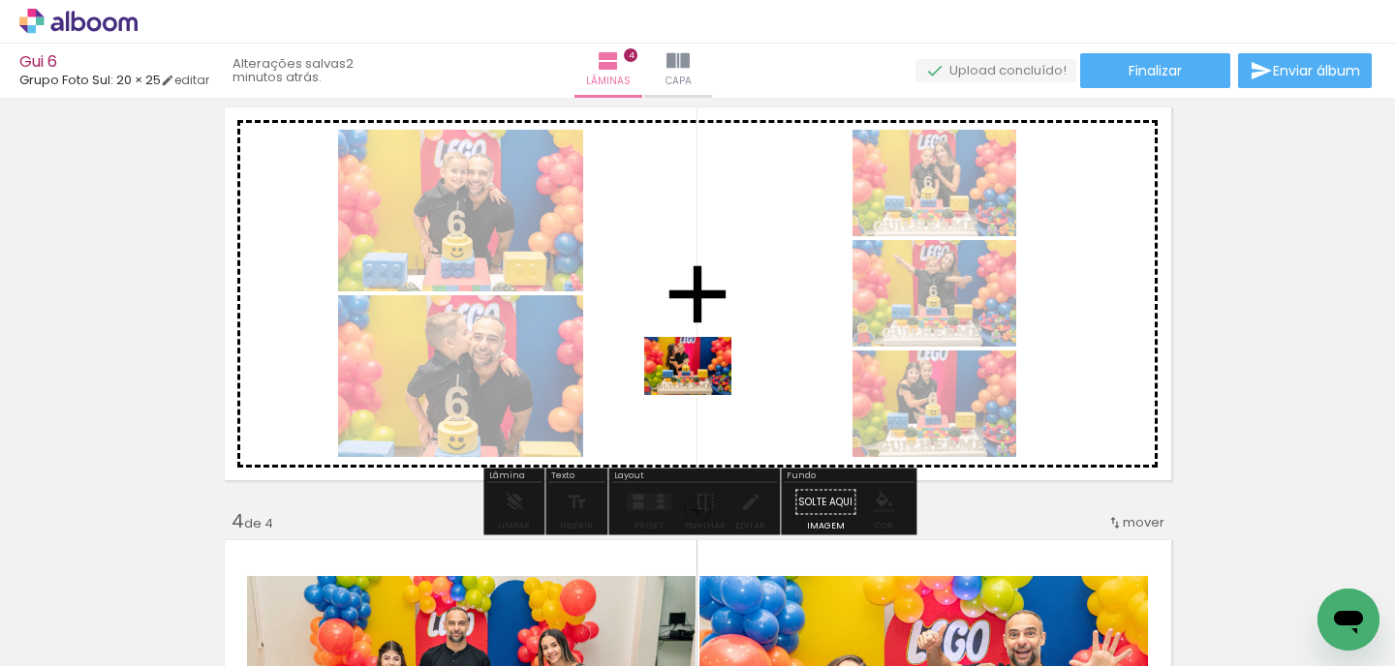
click at [701, 363] on quentale-workspace at bounding box center [697, 333] width 1395 height 666
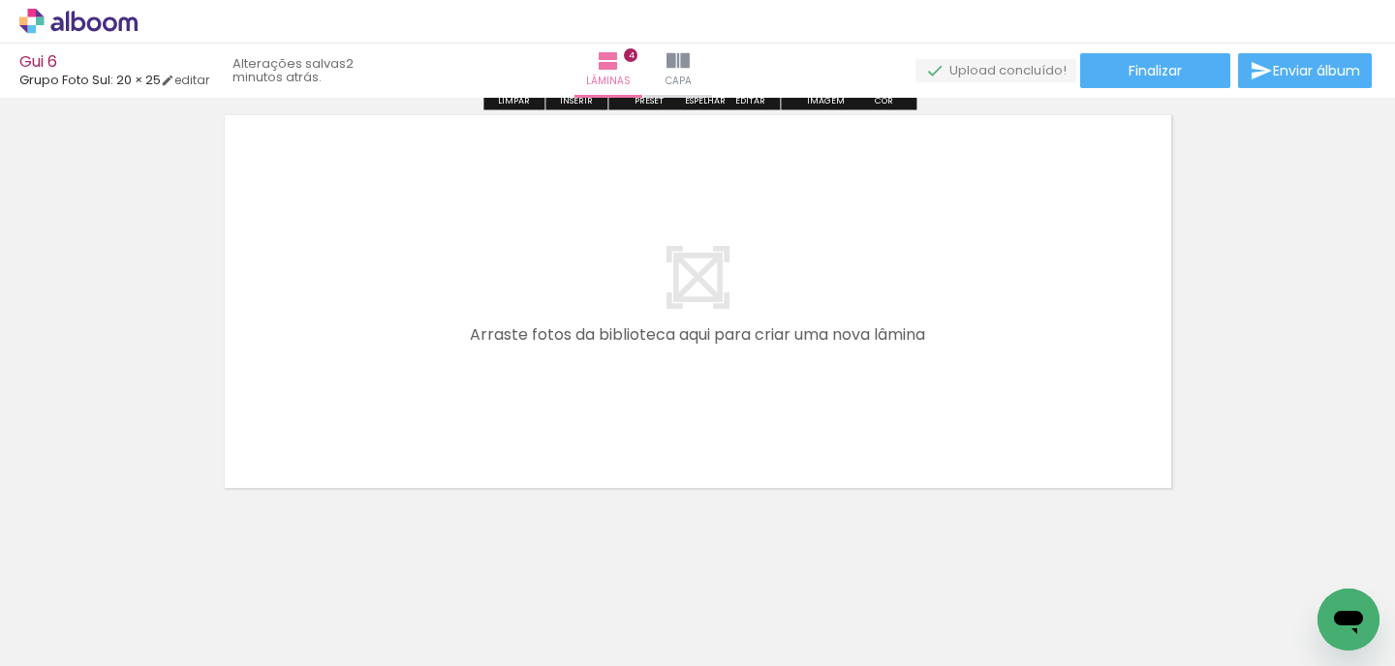
scroll to position [1793, 0]
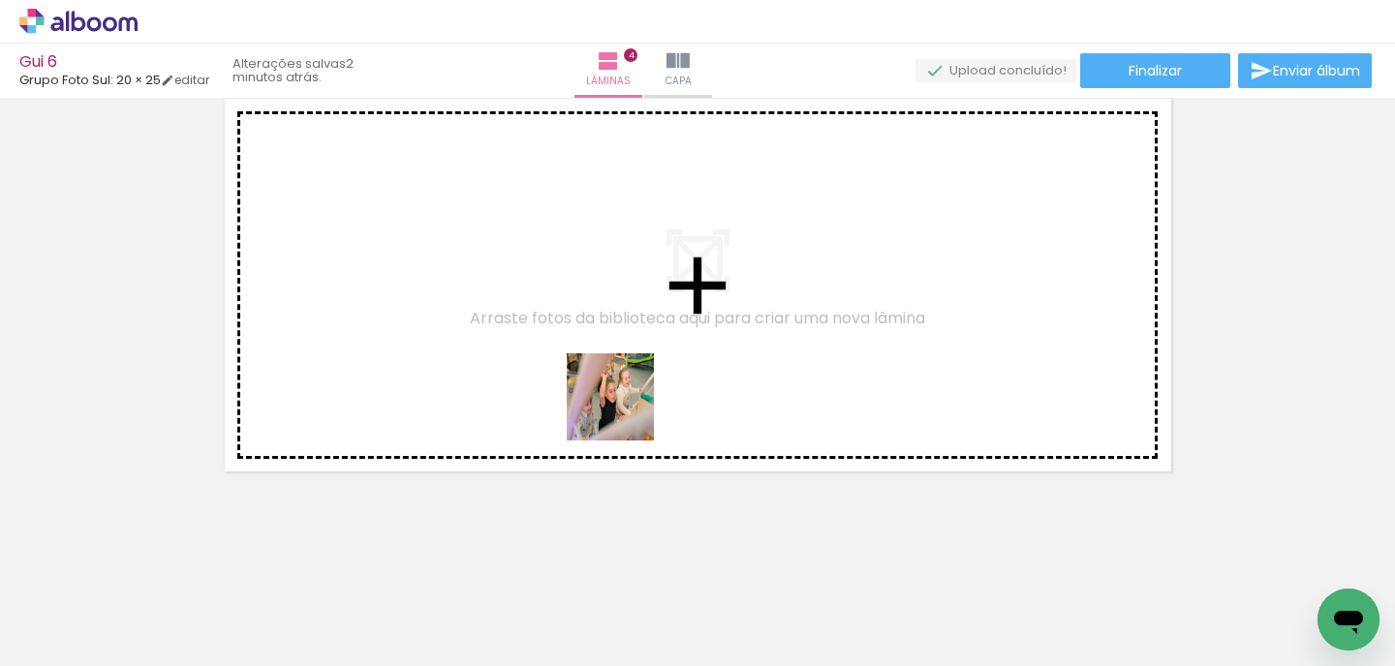
drag, startPoint x: 663, startPoint y: 593, endPoint x: 619, endPoint y: 385, distance: 212.0
click at [619, 386] on quentale-workspace at bounding box center [697, 333] width 1395 height 666
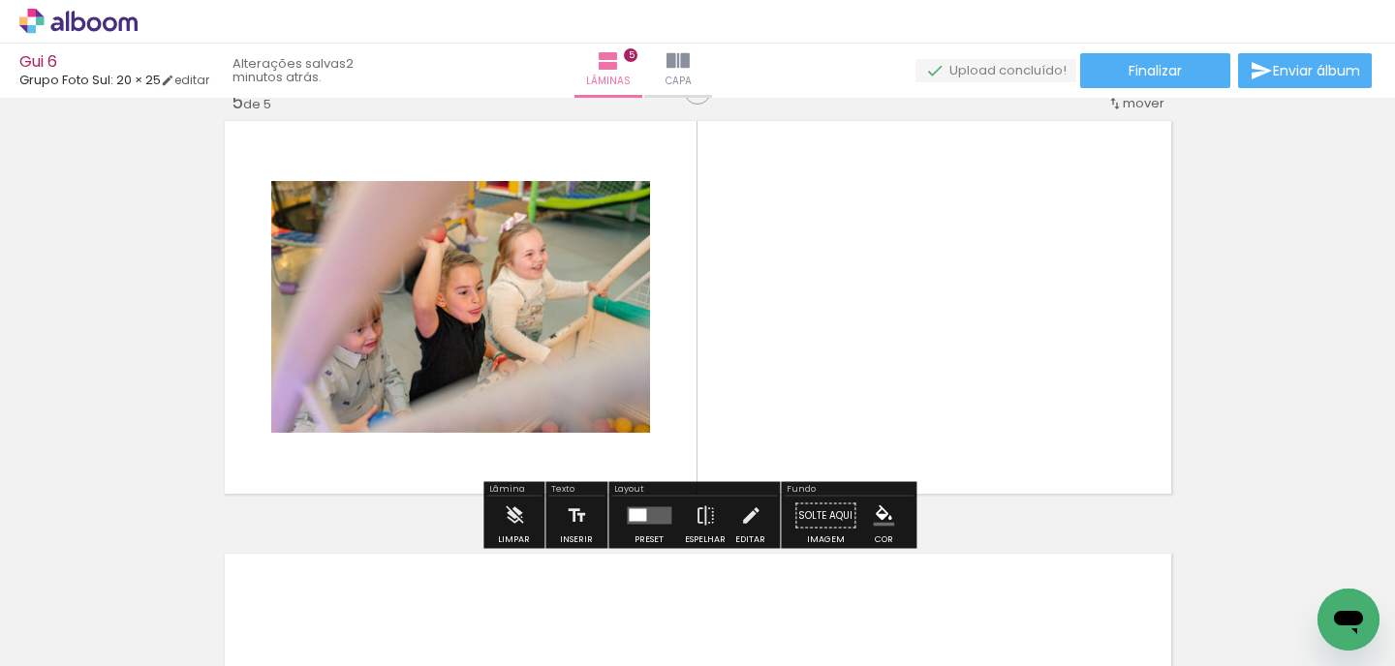
scroll to position [1756, 0]
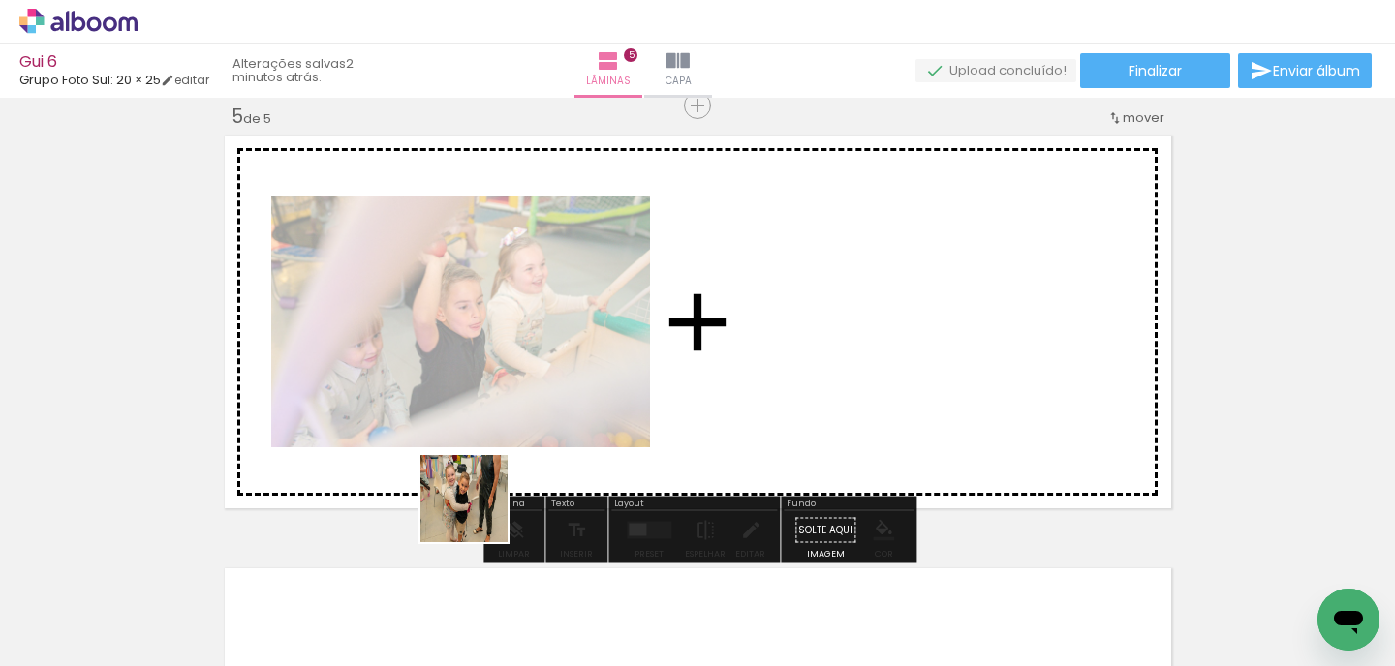
click at [841, 327] on quentale-workspace at bounding box center [697, 333] width 1395 height 666
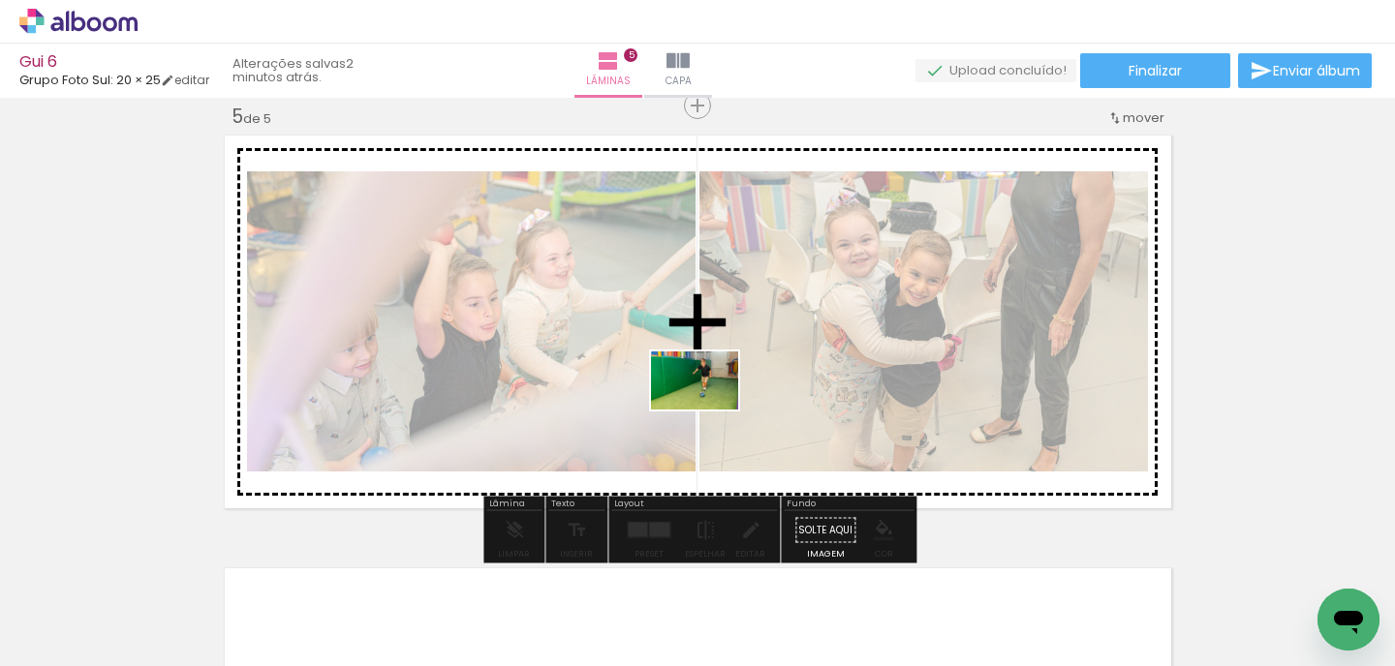
drag, startPoint x: 652, startPoint y: 598, endPoint x: 708, endPoint y: 408, distance: 198.0
click at [709, 409] on quentale-workspace at bounding box center [697, 333] width 1395 height 666
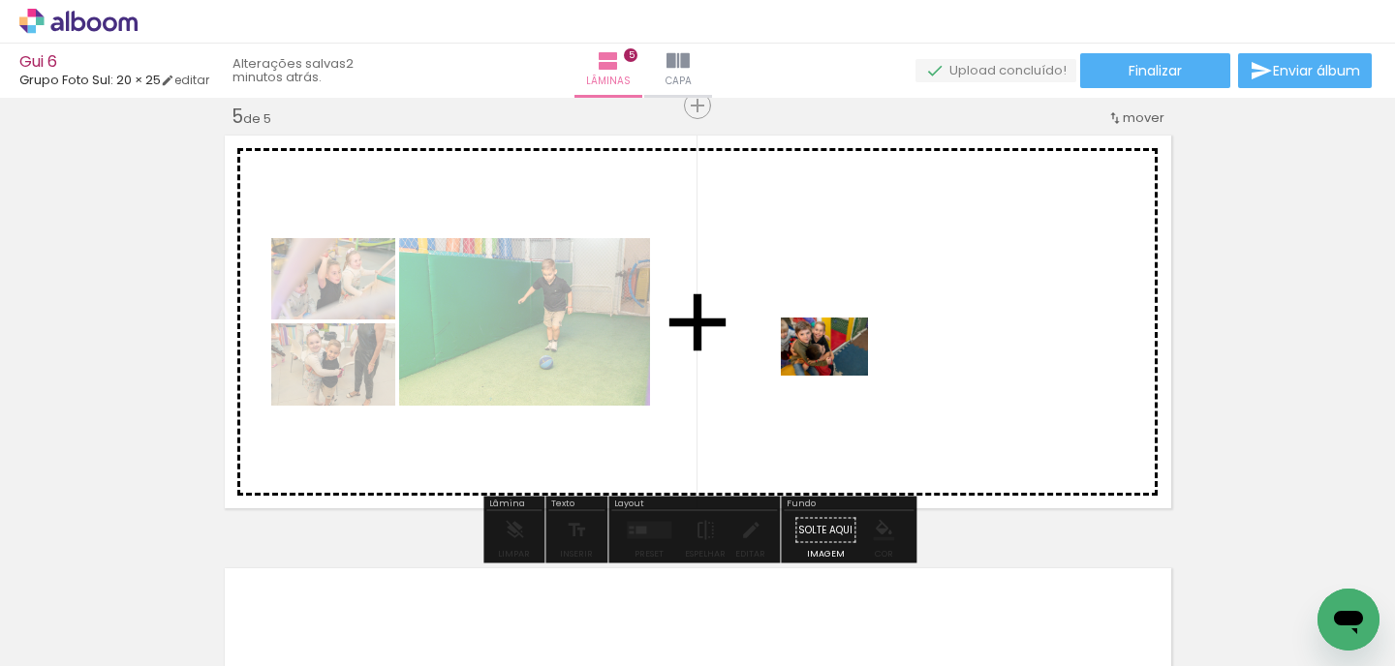
drag, startPoint x: 800, startPoint y: 606, endPoint x: 839, endPoint y: 368, distance: 241.4
click at [839, 368] on quentale-workspace at bounding box center [697, 333] width 1395 height 666
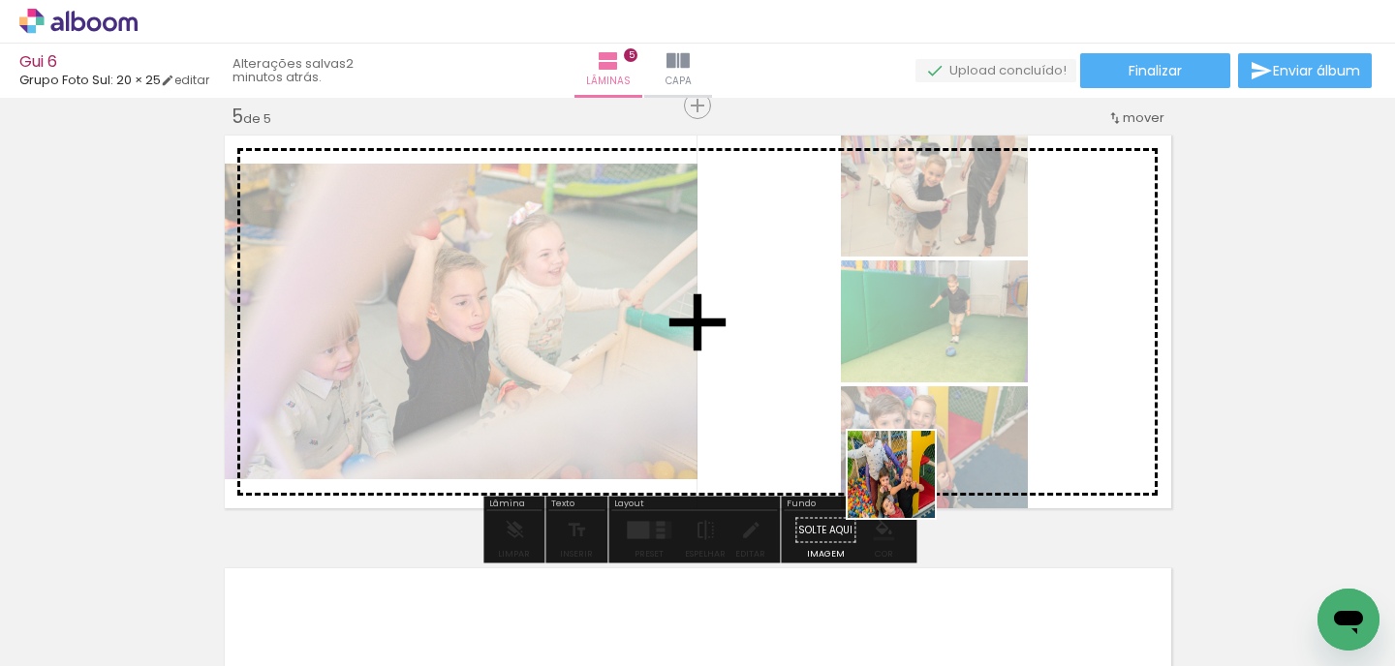
drag, startPoint x: 915, startPoint y: 591, endPoint x: 896, endPoint y: 413, distance: 179.3
click at [896, 414] on quentale-workspace at bounding box center [697, 333] width 1395 height 666
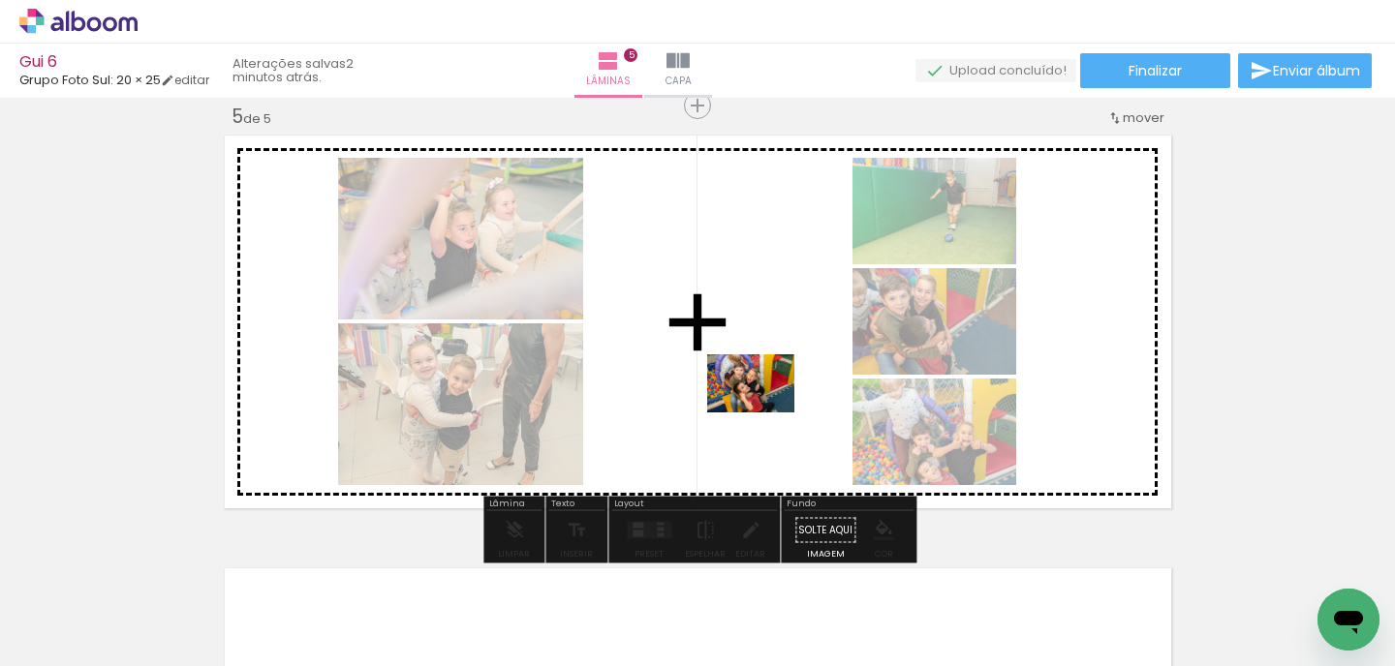
click at [763, 408] on quentale-workspace at bounding box center [697, 333] width 1395 height 666
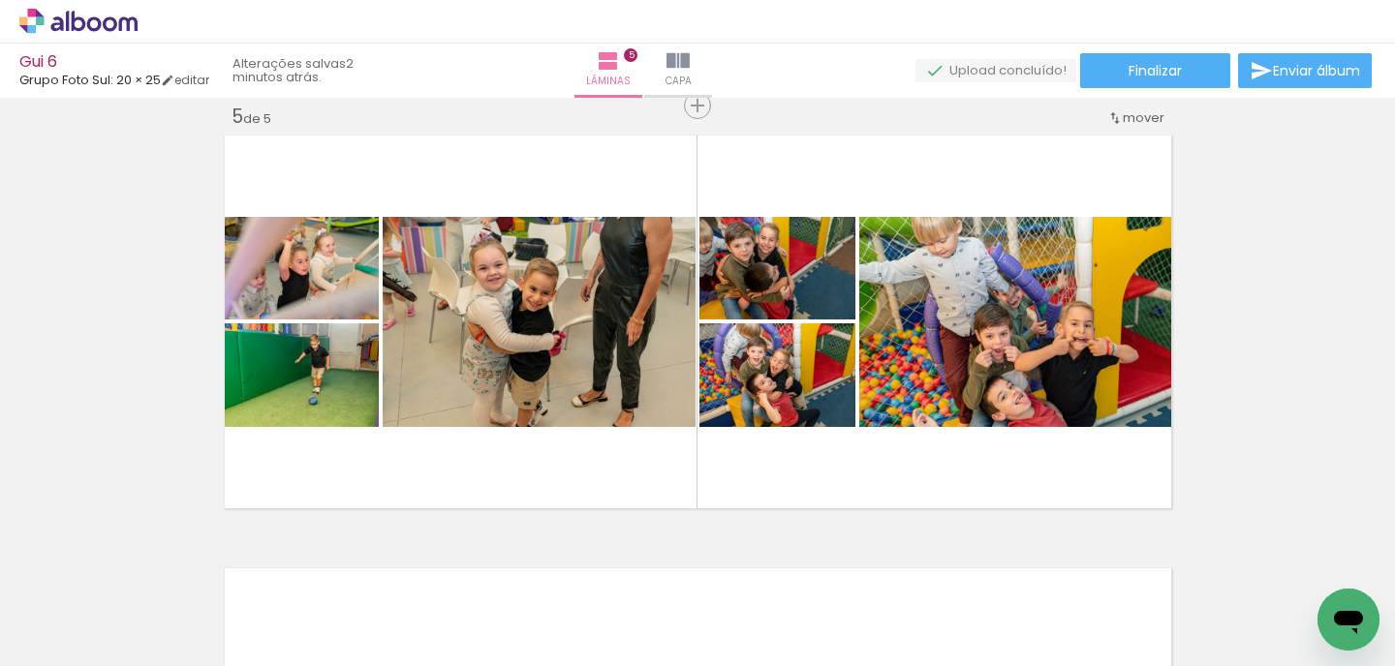
scroll to position [0, 2021]
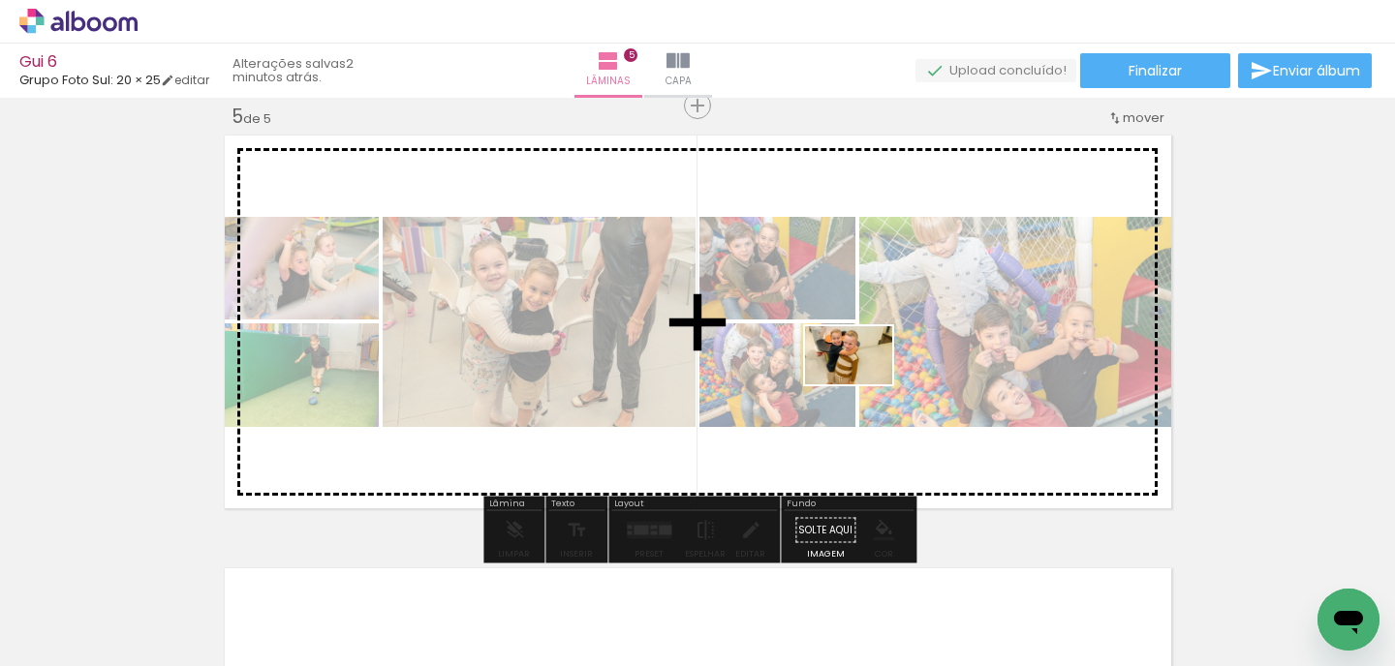
drag, startPoint x: 888, startPoint y: 611, endPoint x: 863, endPoint y: 384, distance: 229.0
click at [863, 384] on quentale-workspace at bounding box center [697, 333] width 1395 height 666
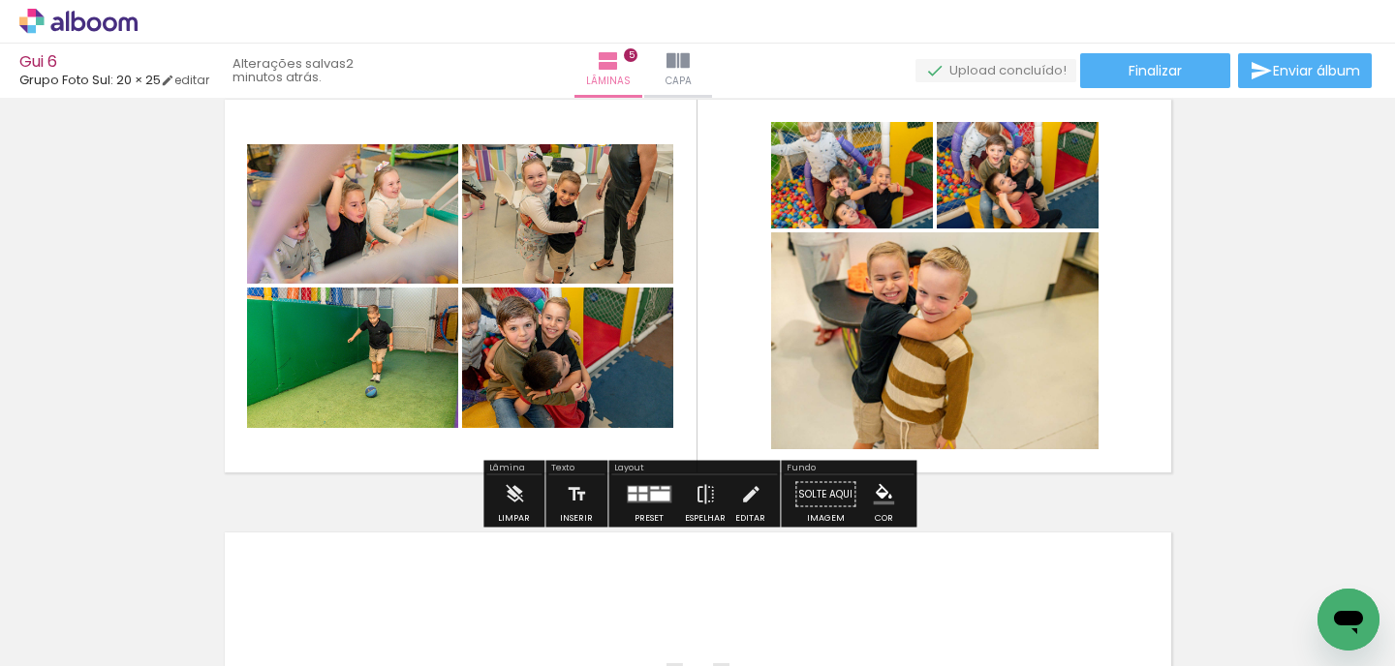
scroll to position [1803, 0]
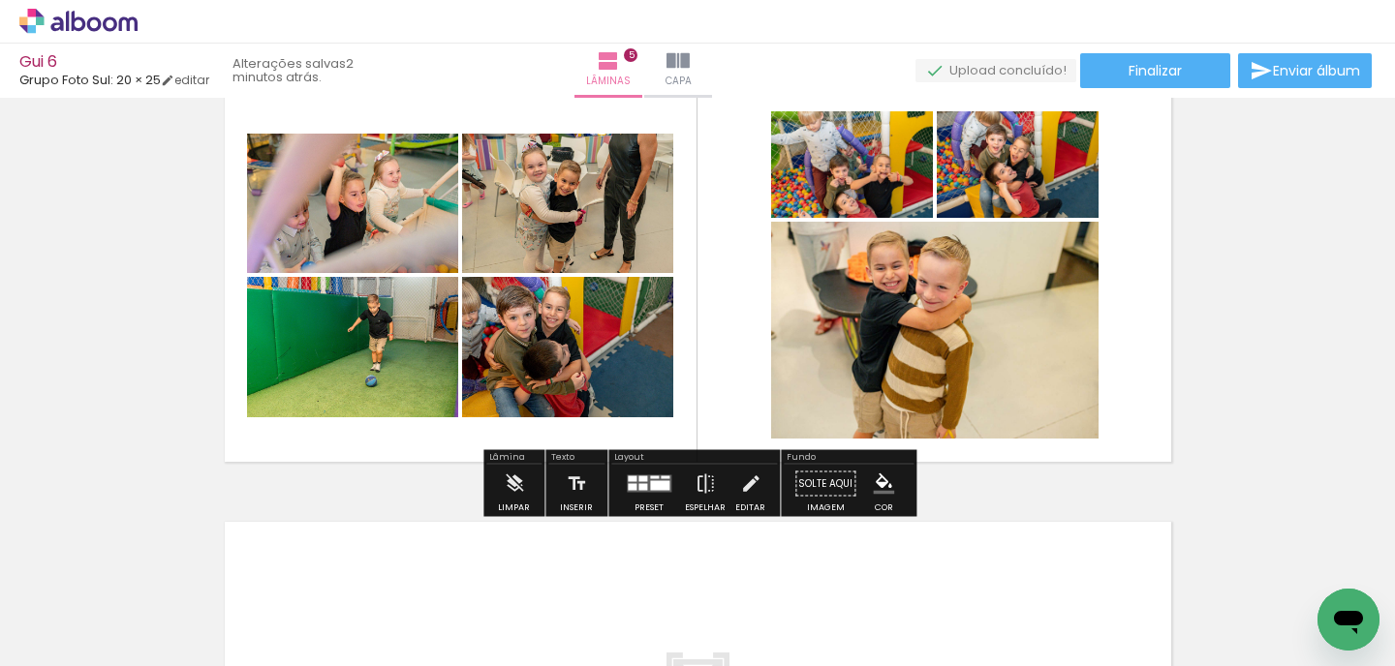
click at [1233, 612] on div at bounding box center [1252, 602] width 96 height 64
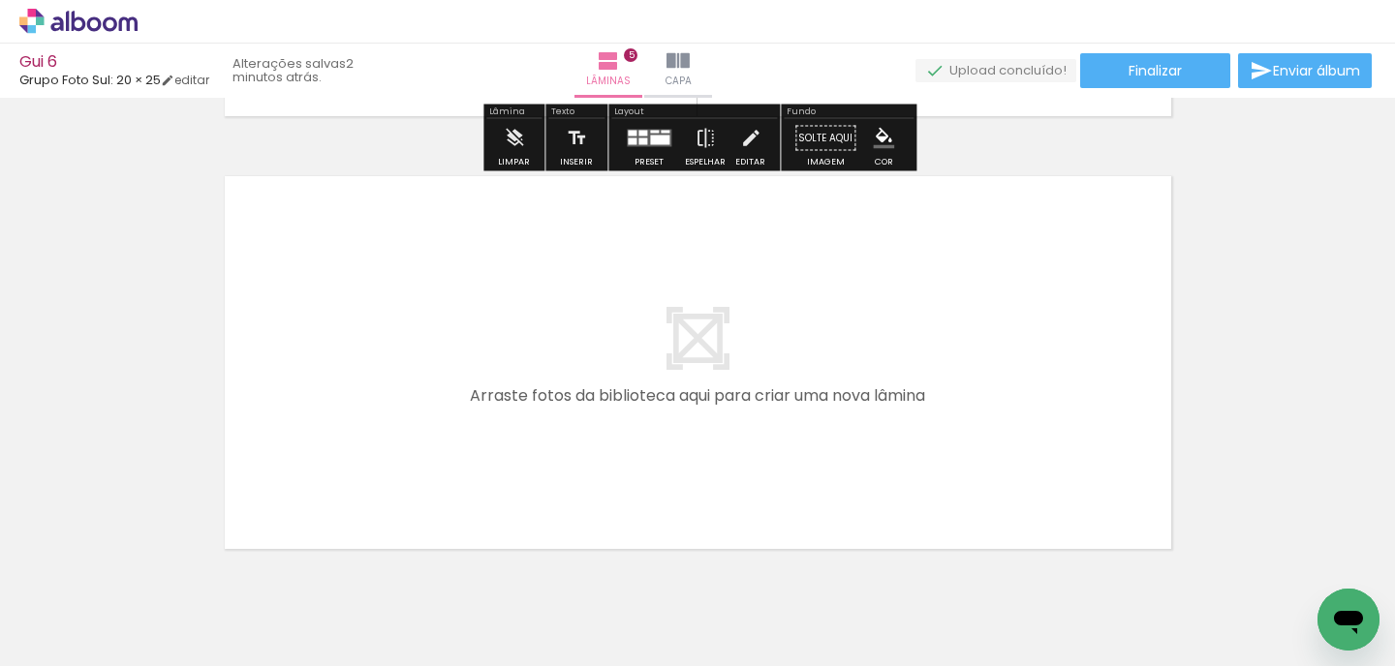
scroll to position [2172, 0]
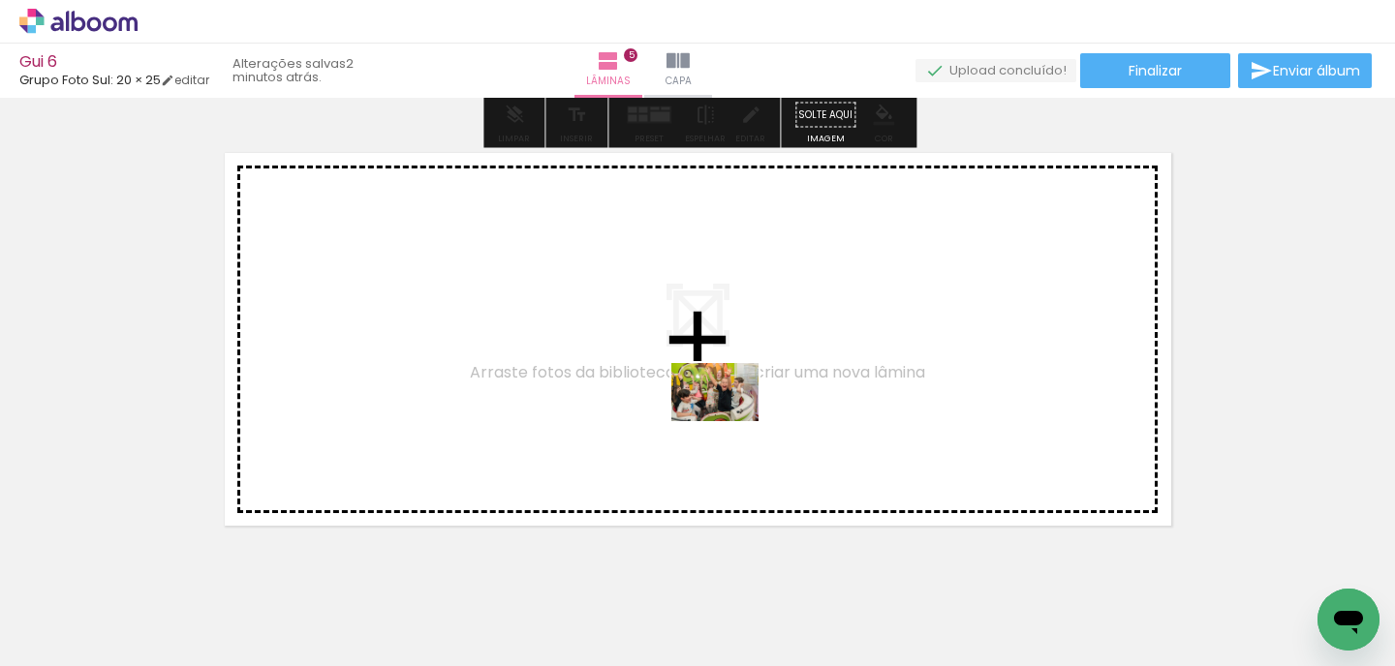
click at [729, 416] on quentale-workspace at bounding box center [697, 333] width 1395 height 666
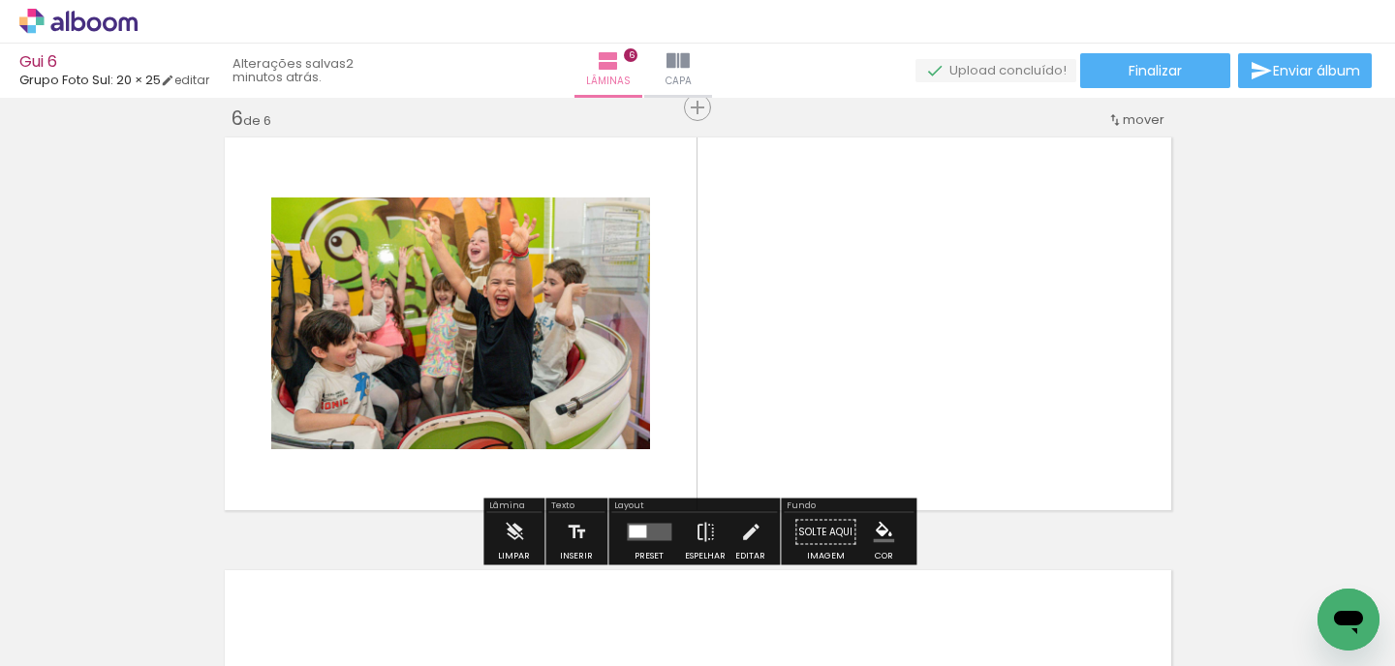
scroll to position [2189, 0]
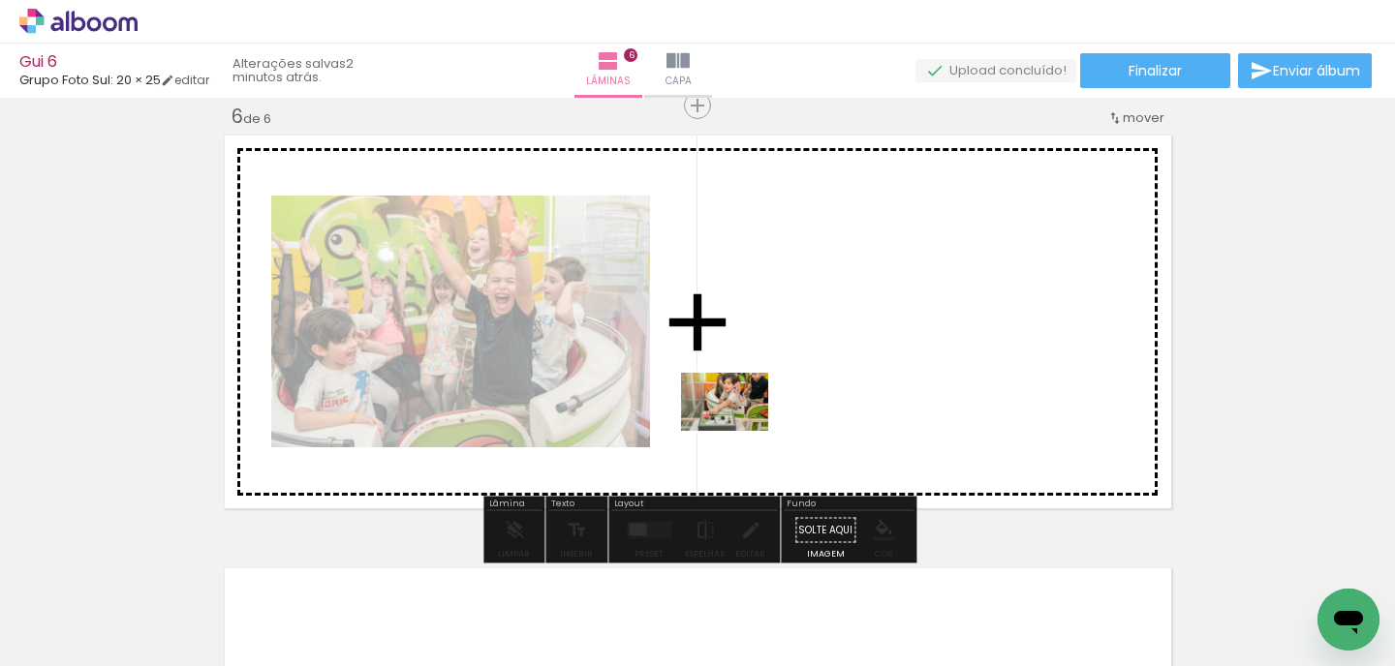
click at [745, 407] on quentale-workspace at bounding box center [697, 333] width 1395 height 666
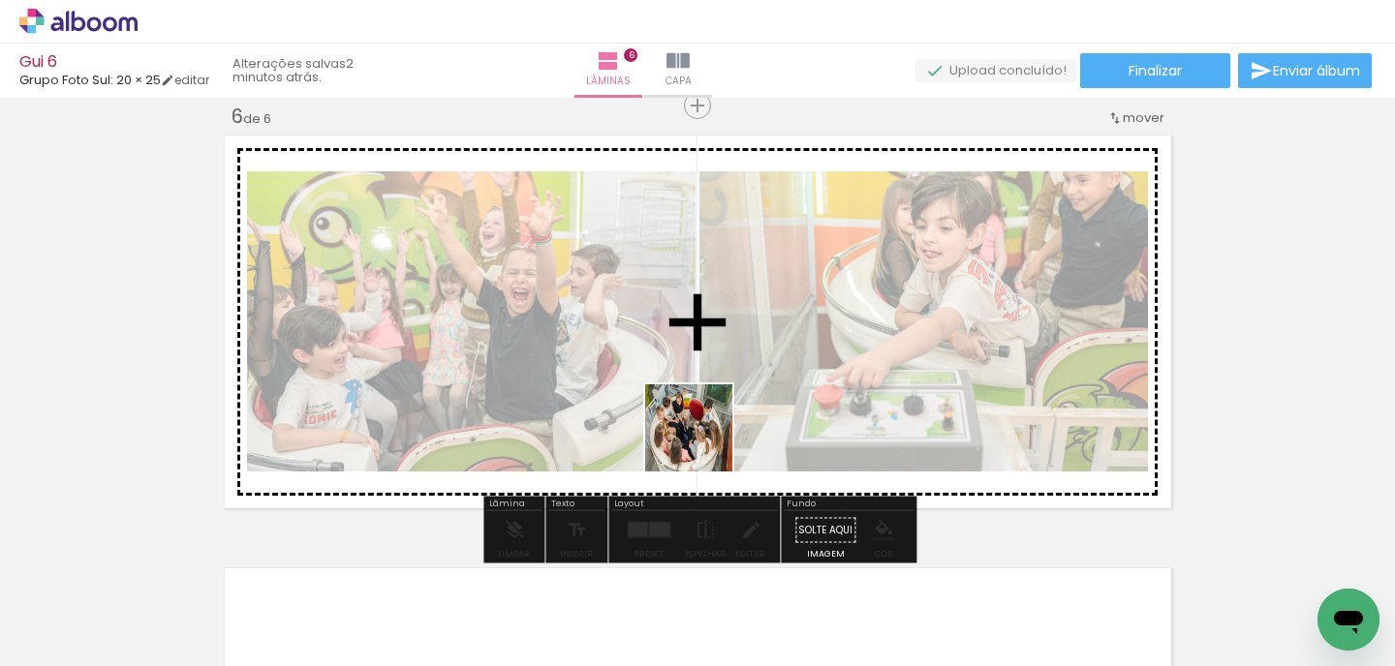
drag, startPoint x: 694, startPoint y: 623, endPoint x: 703, endPoint y: 426, distance: 196.8
click at [703, 427] on quentale-workspace at bounding box center [697, 333] width 1395 height 666
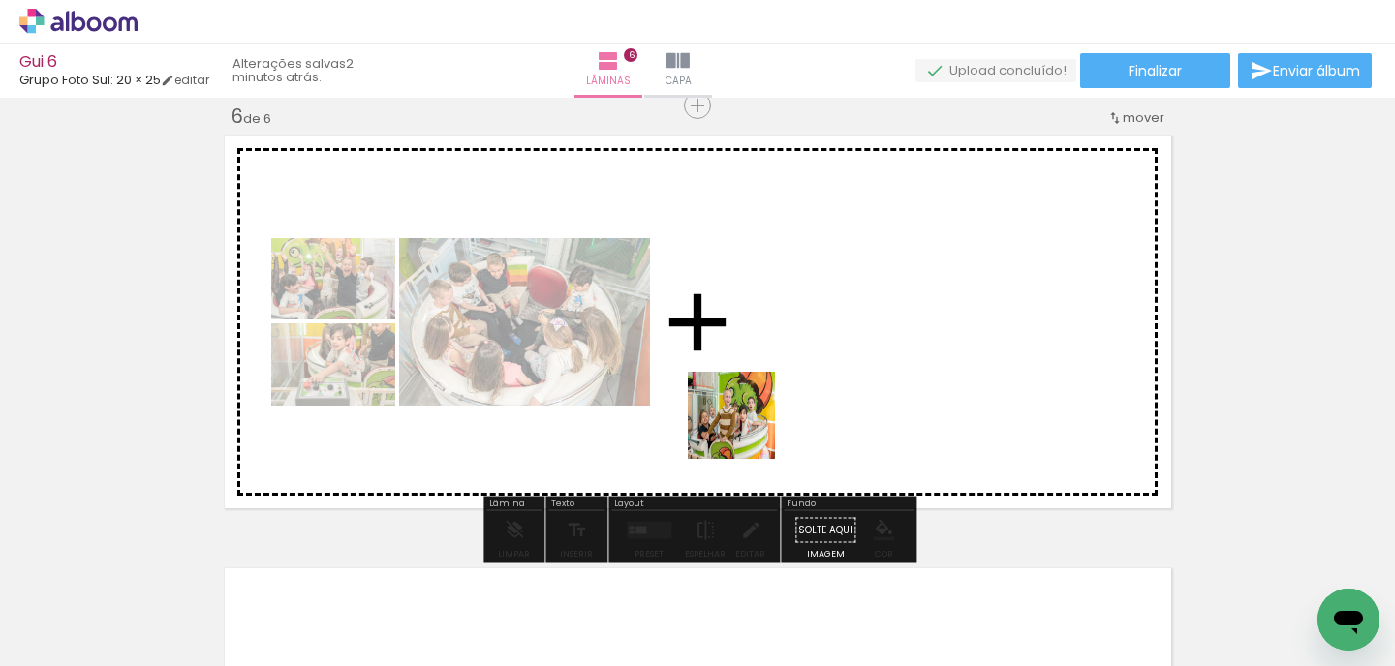
drag, startPoint x: 736, startPoint y: 616, endPoint x: 754, endPoint y: 397, distance: 219.6
click at [754, 397] on quentale-workspace at bounding box center [697, 333] width 1395 height 666
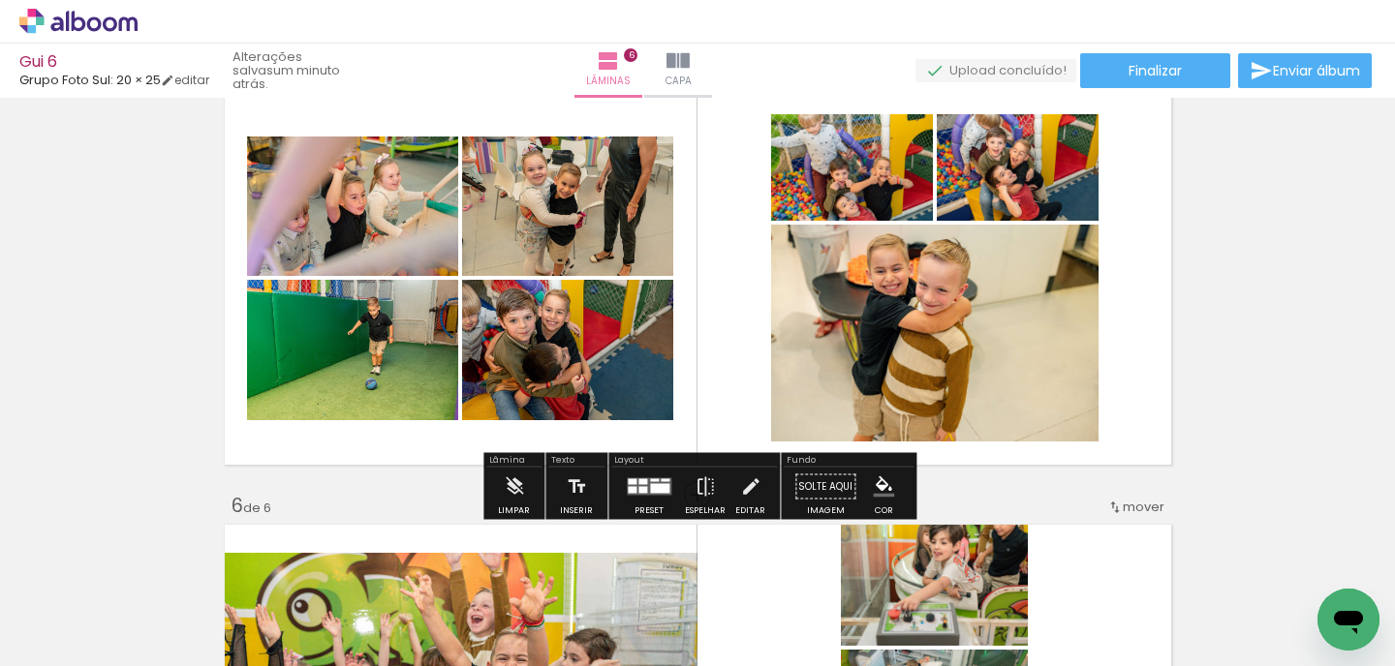
scroll to position [1786, 0]
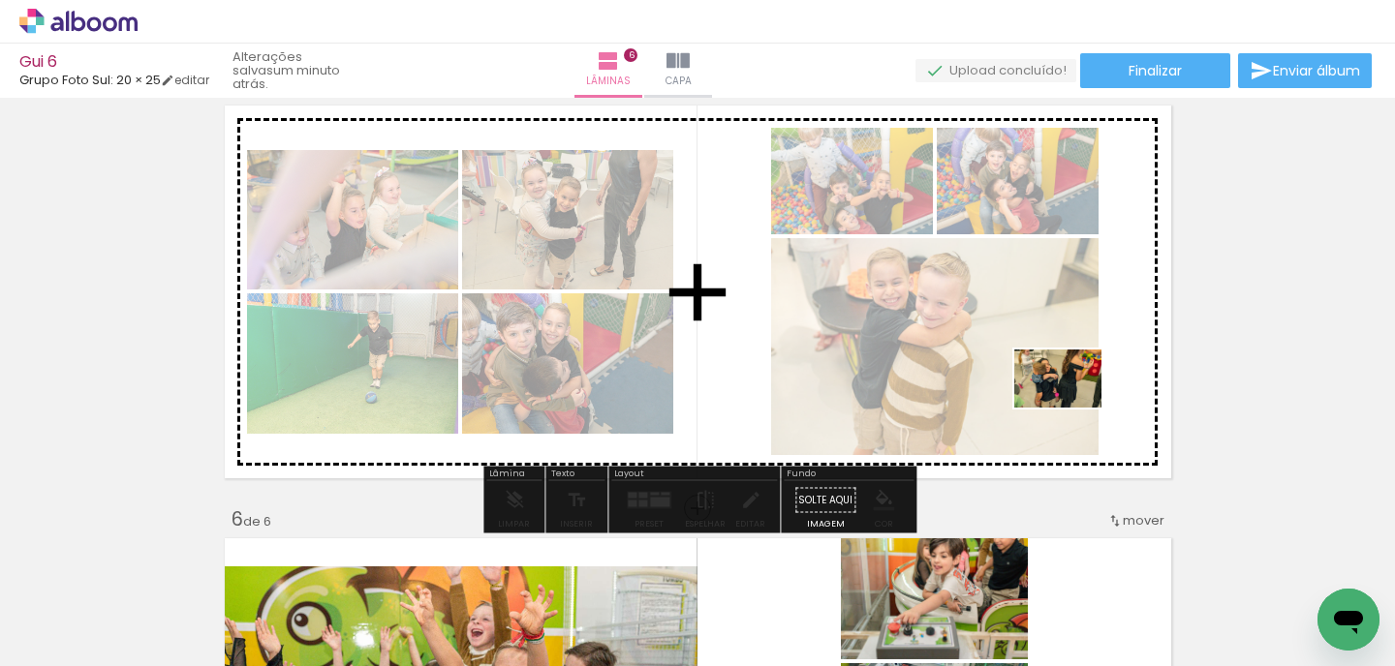
drag, startPoint x: 1135, startPoint y: 625, endPoint x: 1067, endPoint y: 396, distance: 238.4
click at [1067, 396] on quentale-workspace at bounding box center [697, 333] width 1395 height 666
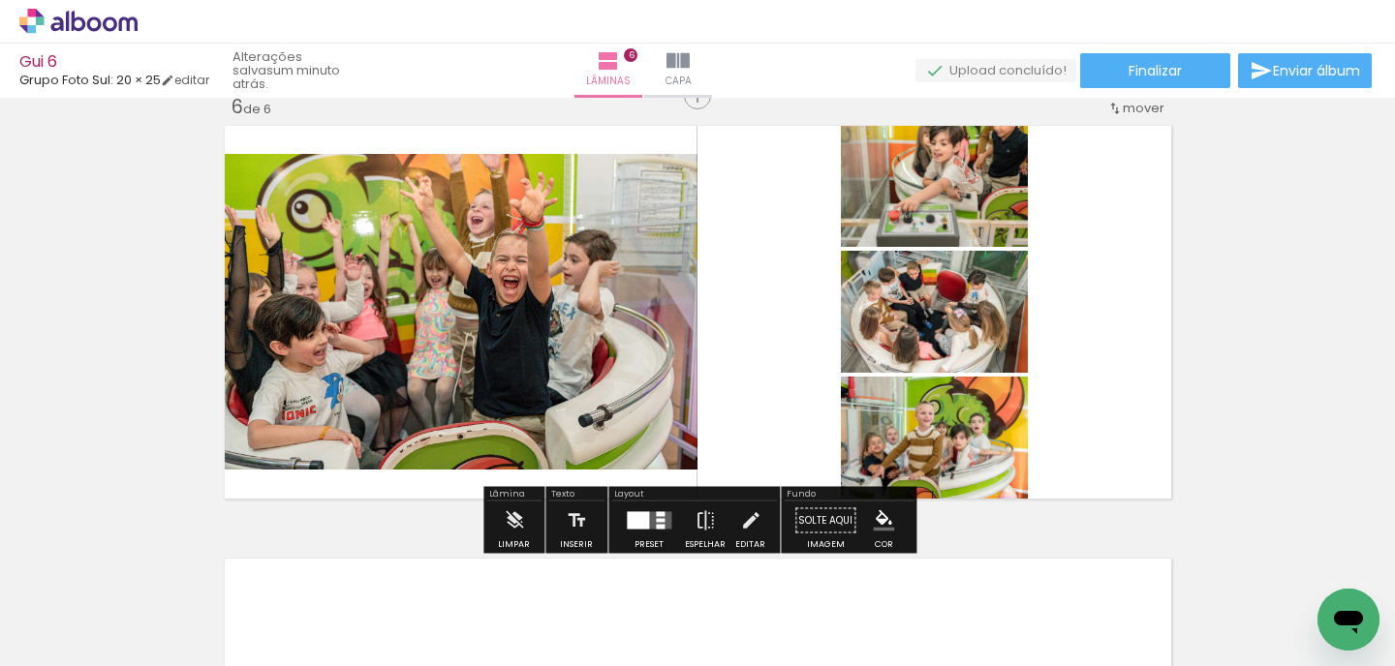
scroll to position [2213, 0]
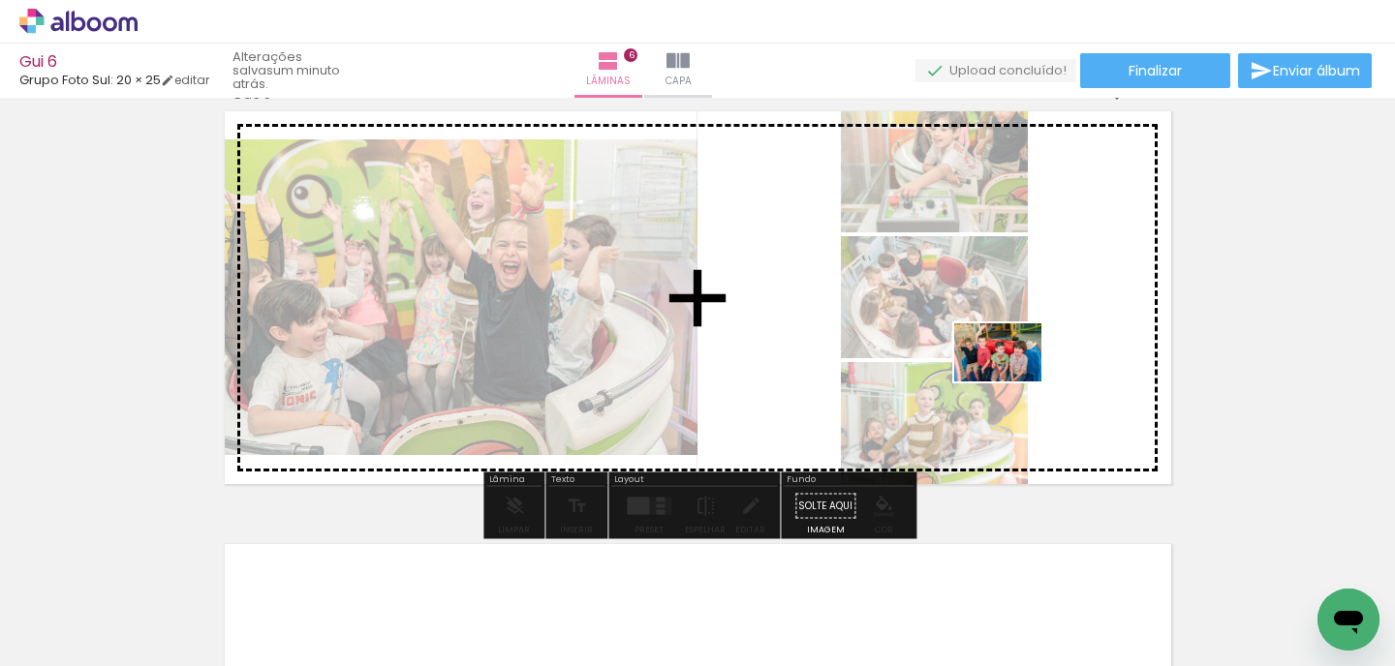
click at [1003, 360] on quentale-workspace at bounding box center [697, 333] width 1395 height 666
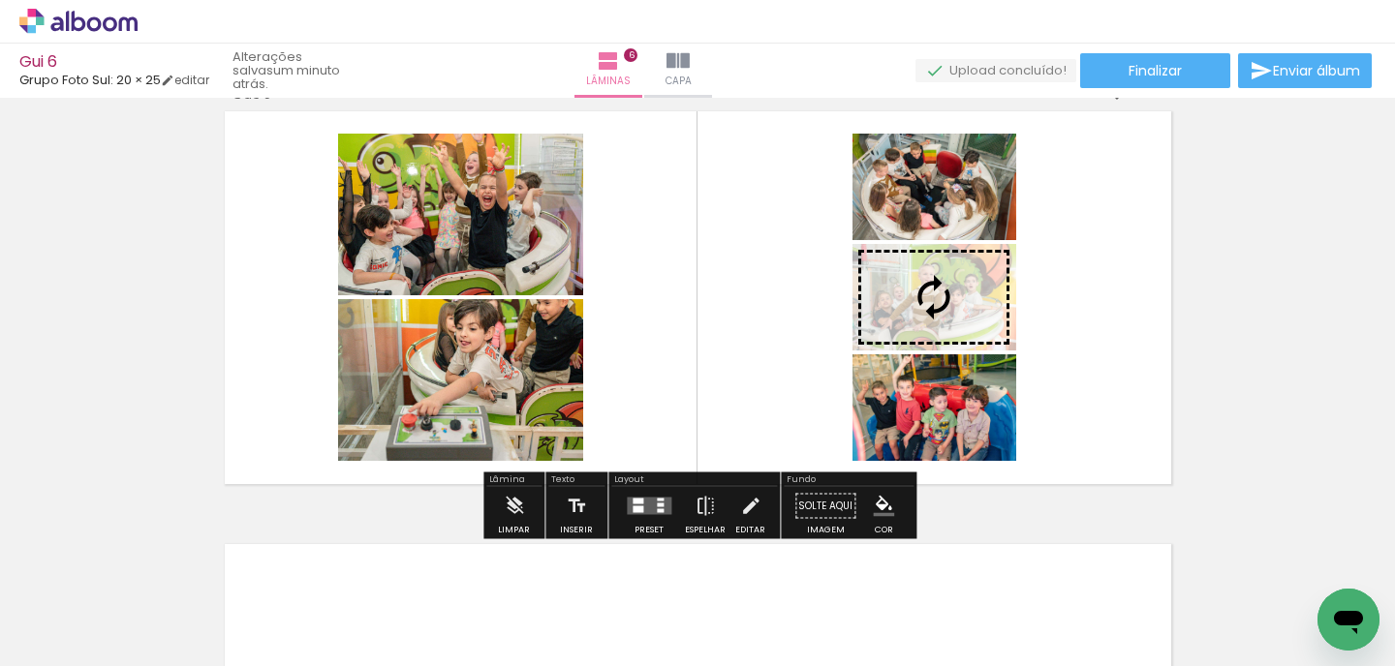
scroll to position [0, 2686]
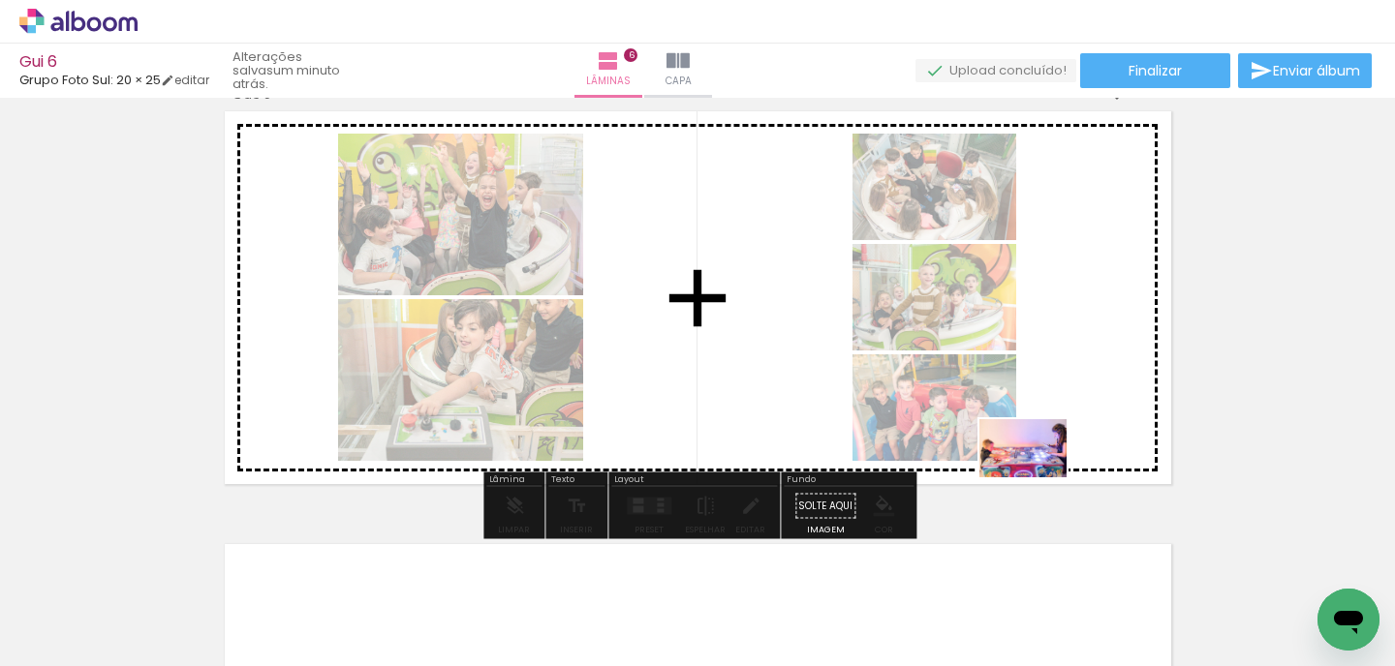
drag, startPoint x: 1120, startPoint y: 630, endPoint x: 1035, endPoint y: 472, distance: 179.0
click at [1035, 472] on quentale-workspace at bounding box center [697, 333] width 1395 height 666
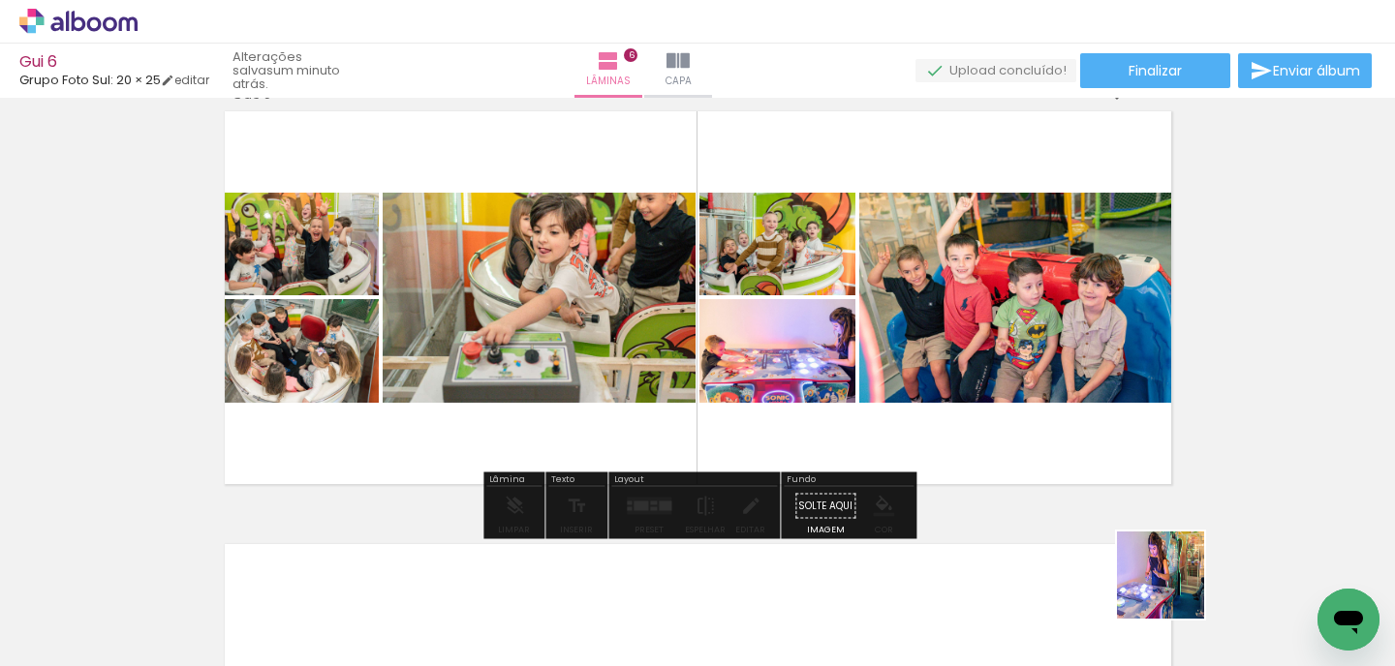
drag, startPoint x: 1225, startPoint y: 629, endPoint x: 1175, endPoint y: 591, distance: 63.0
click at [1174, 591] on div at bounding box center [1197, 602] width 96 height 64
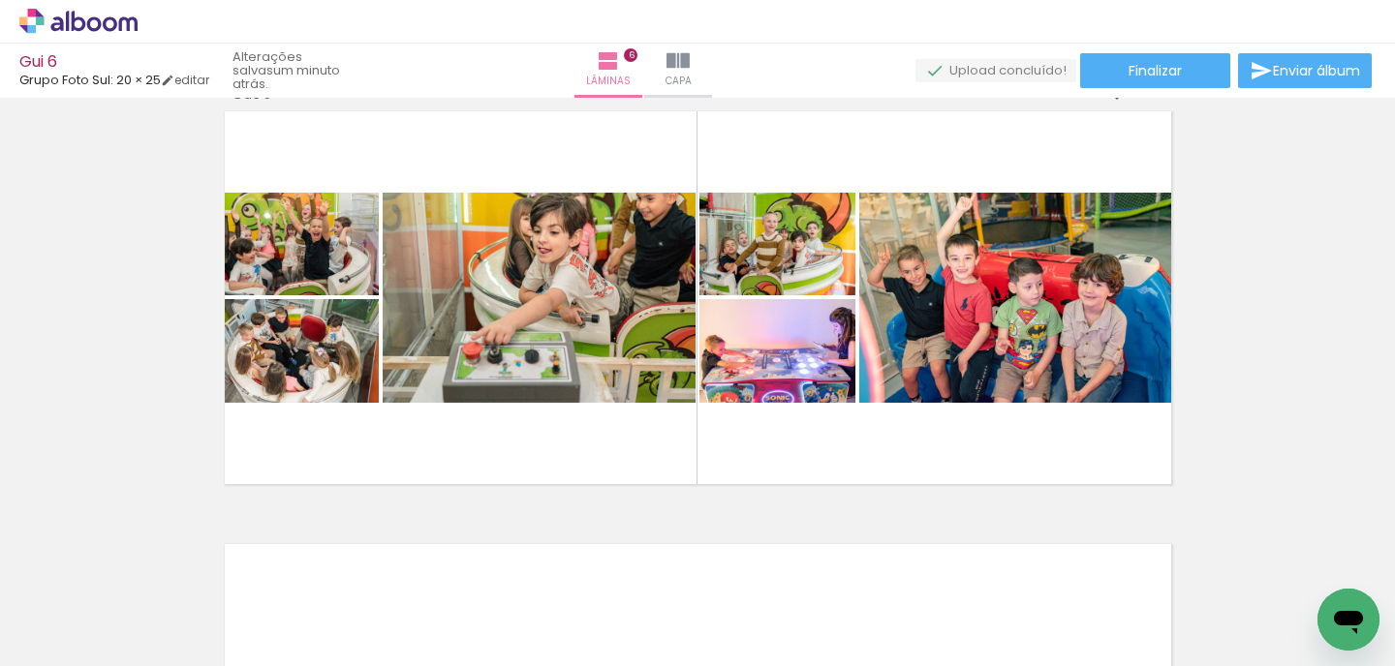
scroll to position [0, 2801]
click at [1215, 607] on div at bounding box center [1190, 602] width 96 height 64
click at [1298, 614] on div at bounding box center [1298, 602] width 96 height 64
click at [1244, 613] on quentale-thumb at bounding box center [1189, 600] width 108 height 111
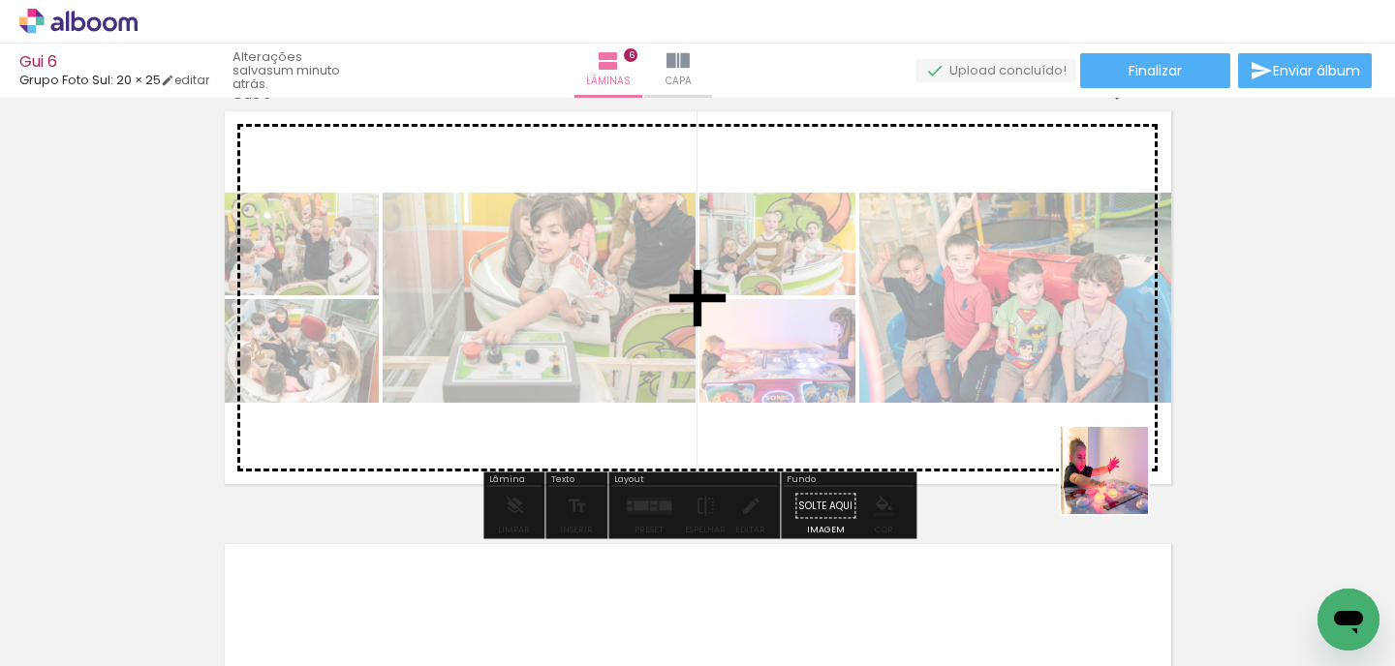
drag, startPoint x: 1234, startPoint y: 613, endPoint x: 979, endPoint y: 320, distance: 388.6
click at [979, 320] on quentale-workspace at bounding box center [697, 333] width 1395 height 666
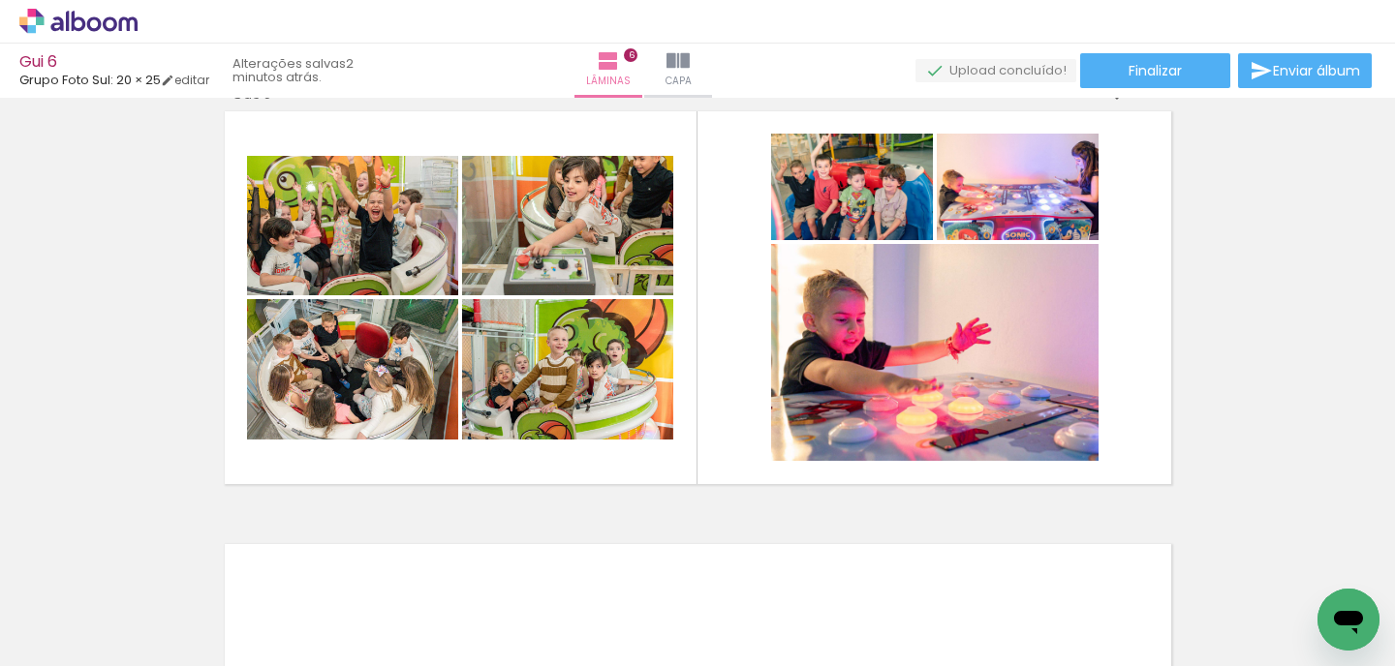
scroll to position [0, 3255]
drag, startPoint x: 862, startPoint y: 618, endPoint x: 845, endPoint y: 368, distance: 250.5
click at [845, 368] on quentale-workspace at bounding box center [697, 333] width 1395 height 666
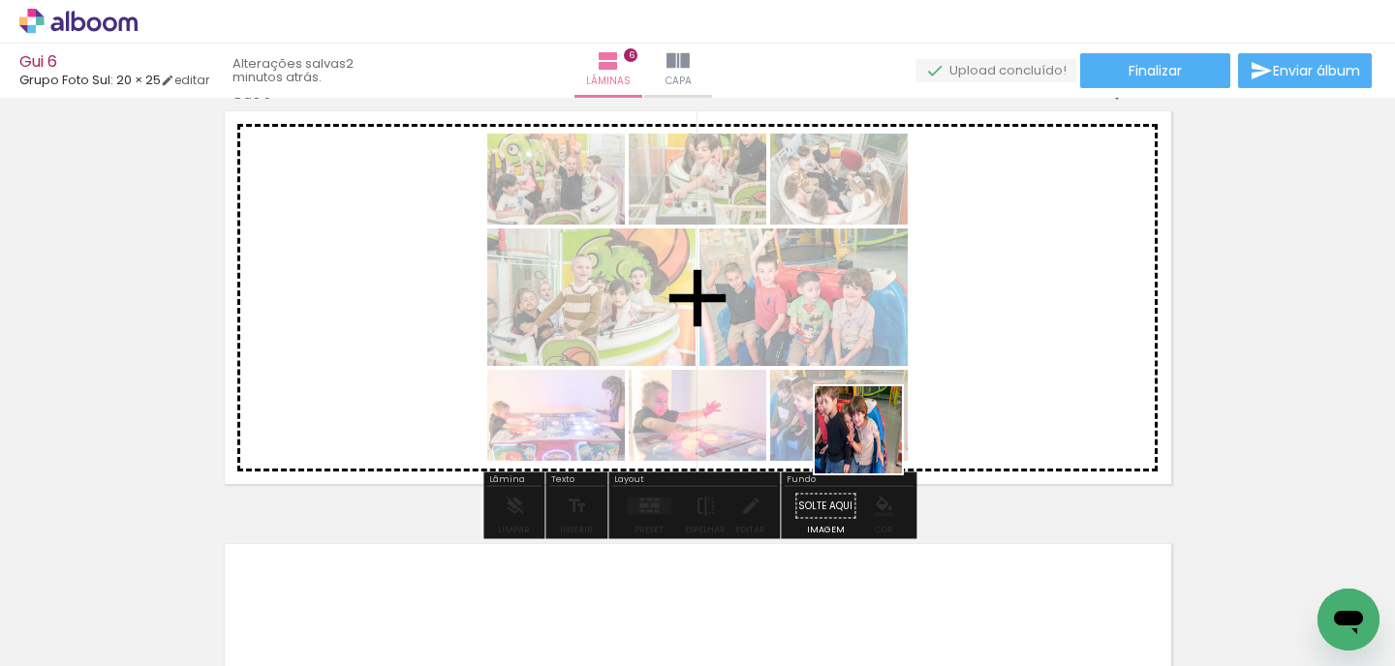
drag, startPoint x: 878, startPoint y: 603, endPoint x: 862, endPoint y: 367, distance: 236.9
click at [862, 367] on quentale-workspace at bounding box center [697, 333] width 1395 height 666
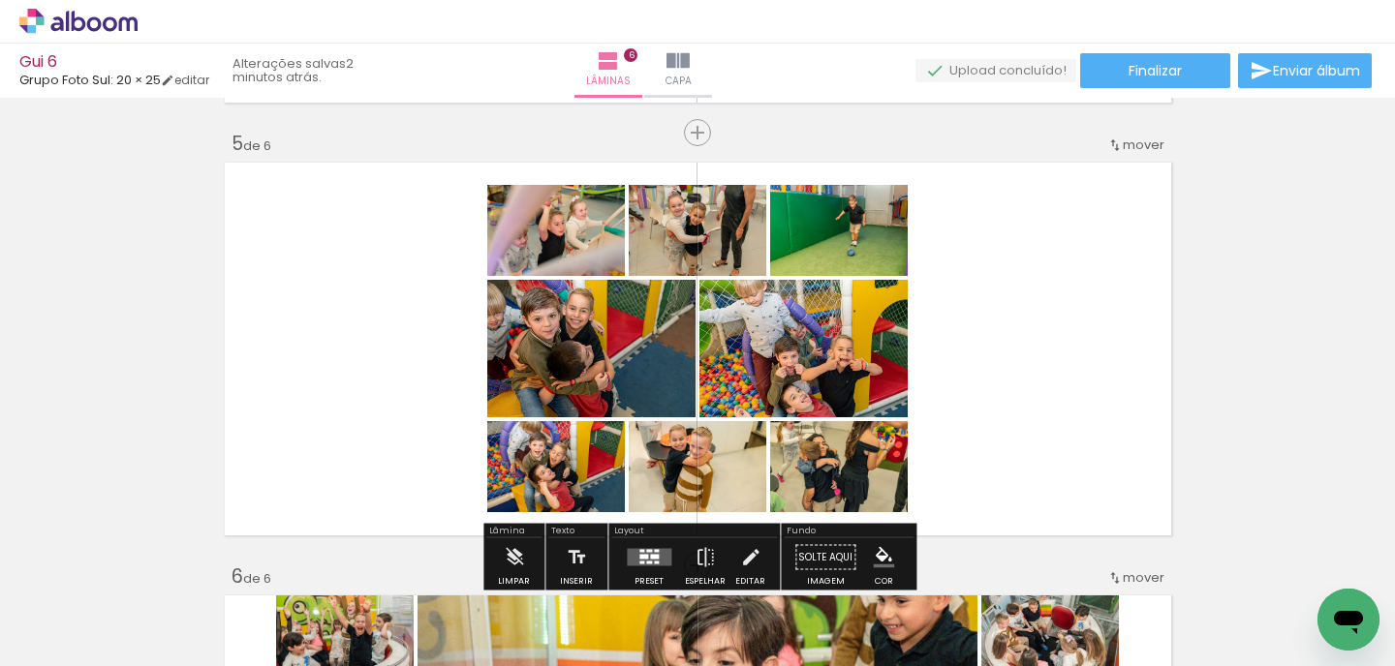
scroll to position [1745, 0]
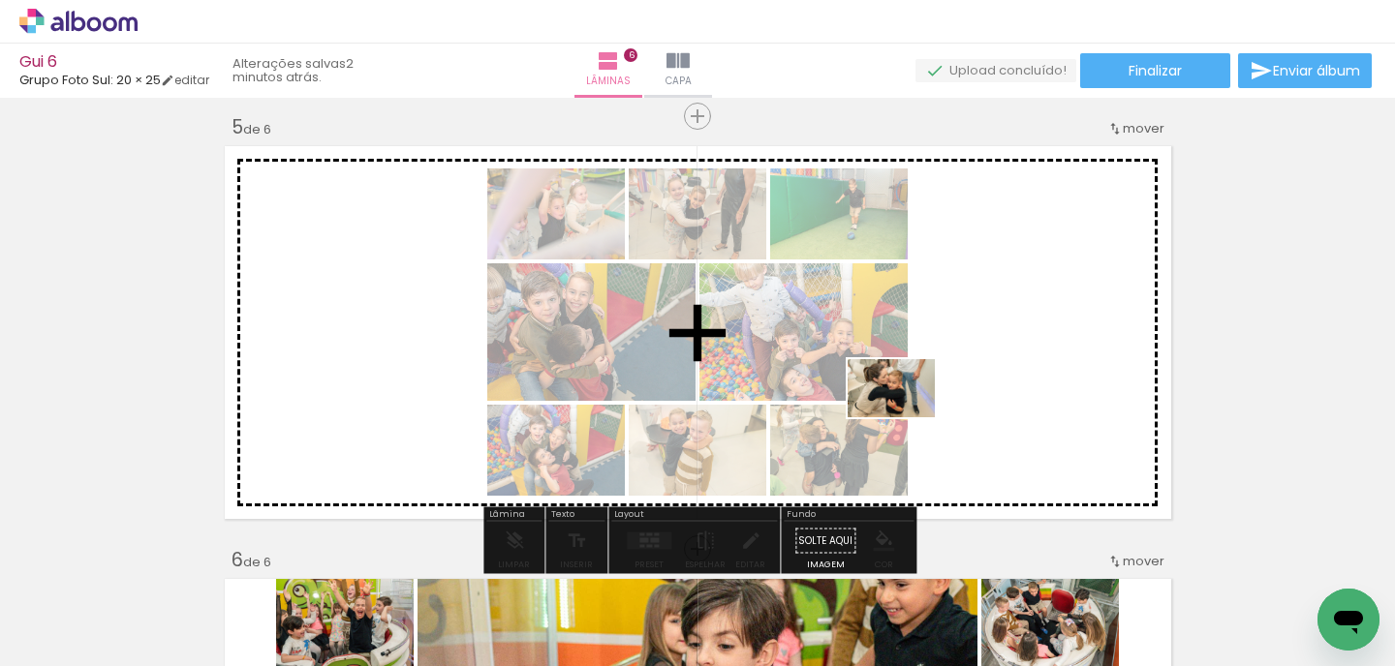
drag, startPoint x: 771, startPoint y: 599, endPoint x: 921, endPoint y: 389, distance: 257.5
click at [921, 390] on quentale-workspace at bounding box center [697, 333] width 1395 height 666
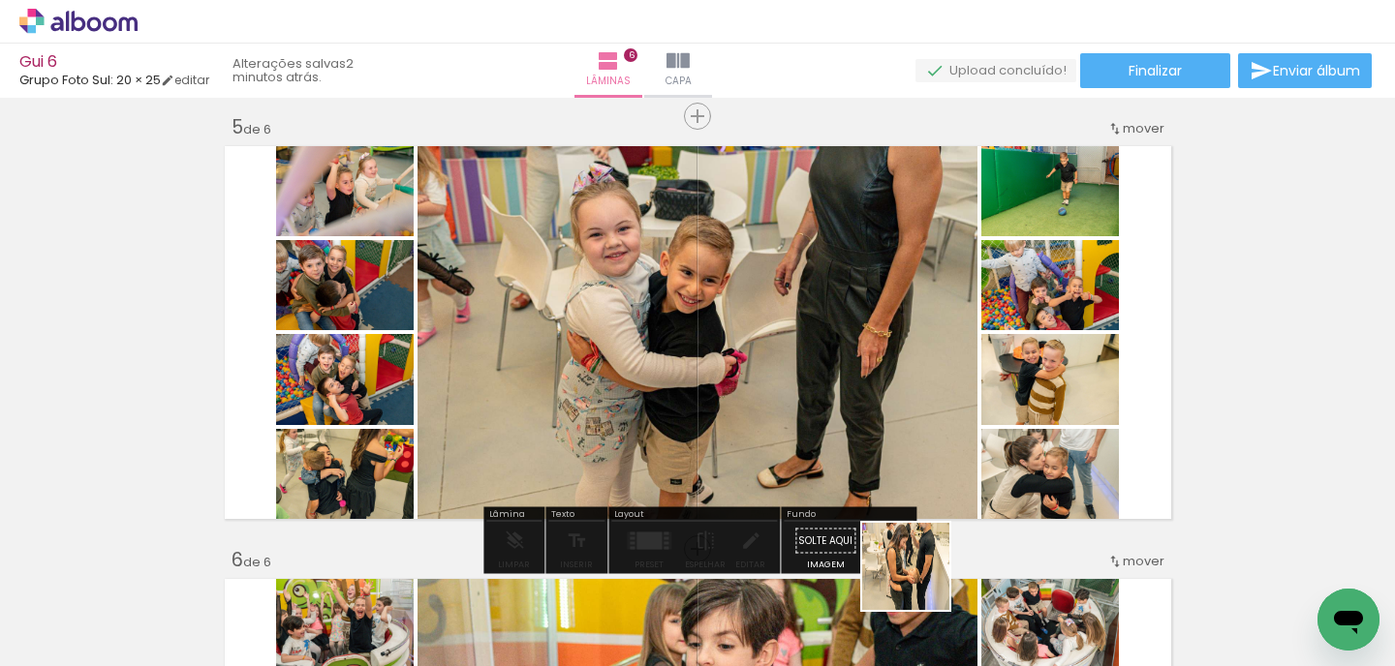
drag, startPoint x: 921, startPoint y: 614, endPoint x: 904, endPoint y: 378, distance: 237.0
click at [904, 379] on quentale-workspace at bounding box center [697, 333] width 1395 height 666
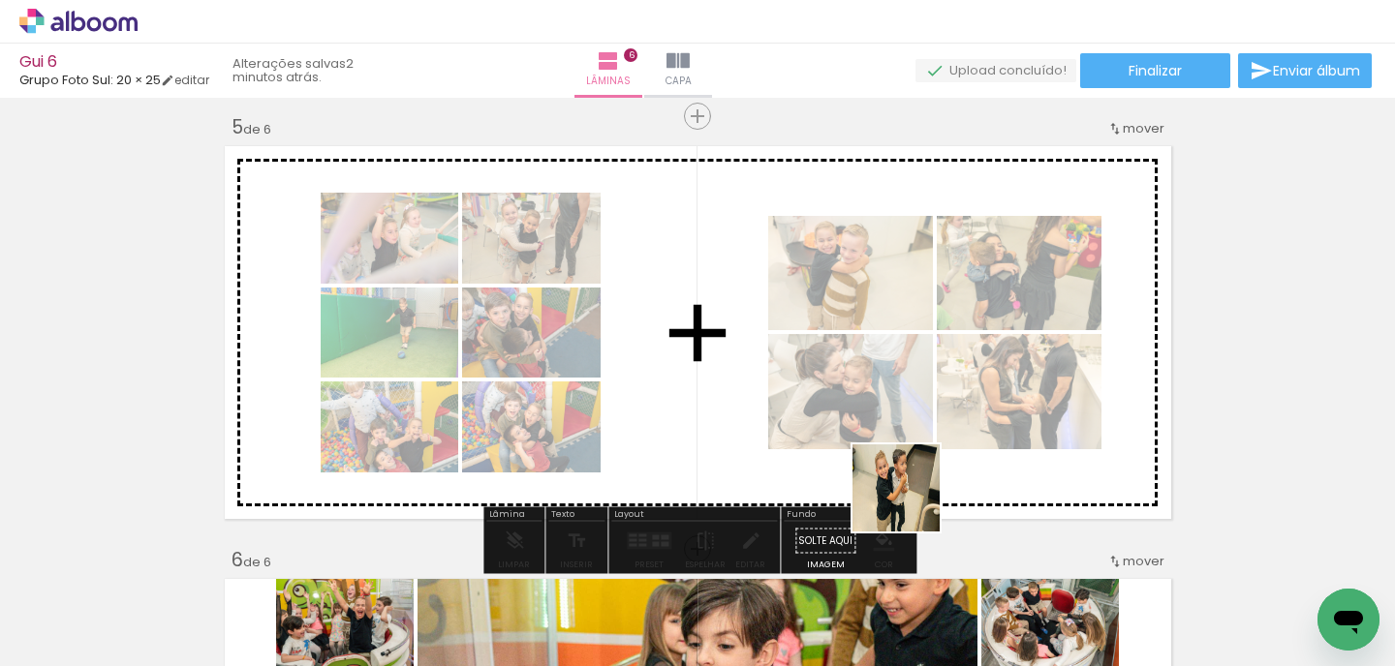
drag, startPoint x: 914, startPoint y: 595, endPoint x: 896, endPoint y: 377, distance: 218.7
click at [896, 377] on quentale-workspace at bounding box center [697, 333] width 1395 height 666
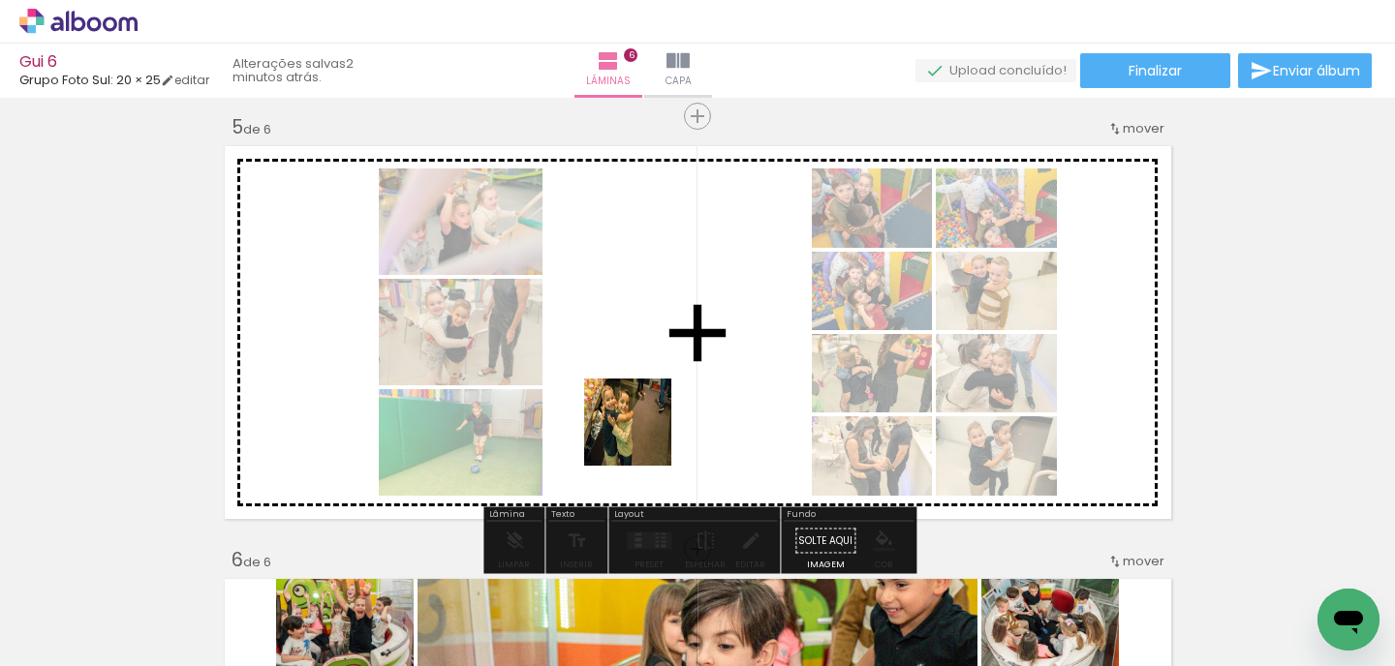
drag, startPoint x: 603, startPoint y: 600, endPoint x: 682, endPoint y: 376, distance: 237.1
click at [682, 376] on quentale-workspace at bounding box center [697, 333] width 1395 height 666
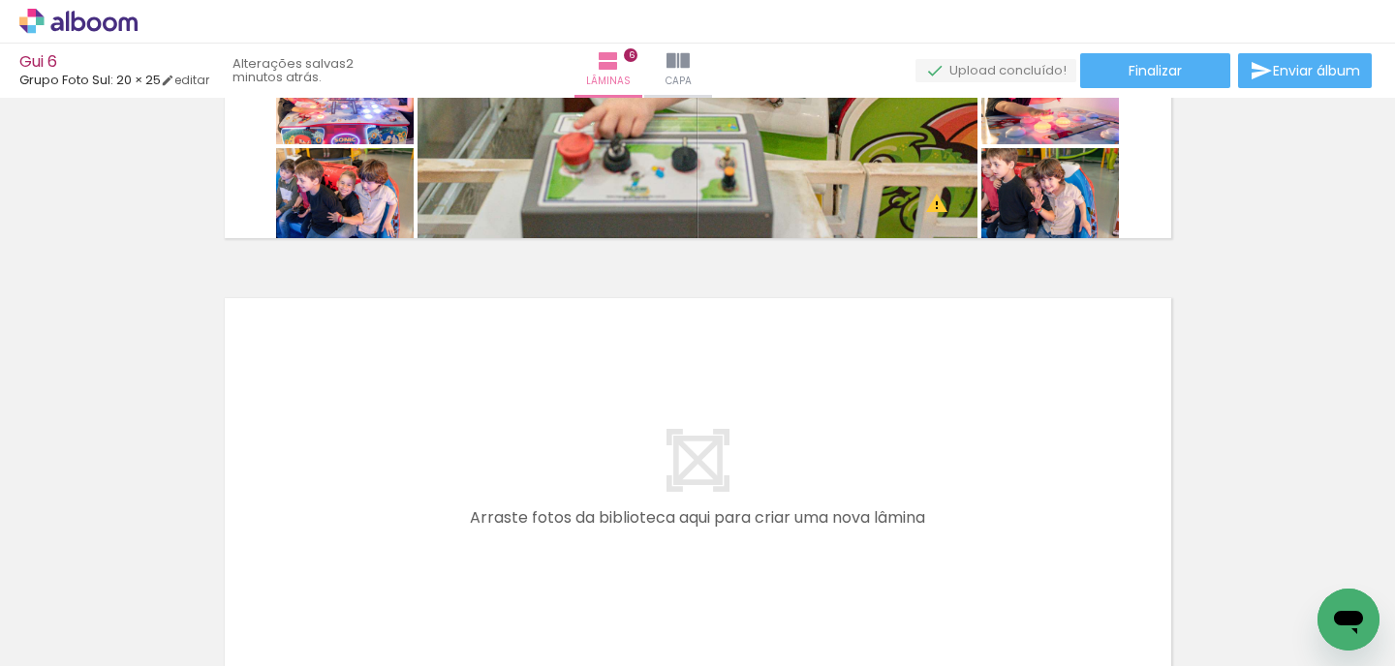
scroll to position [2659, 0]
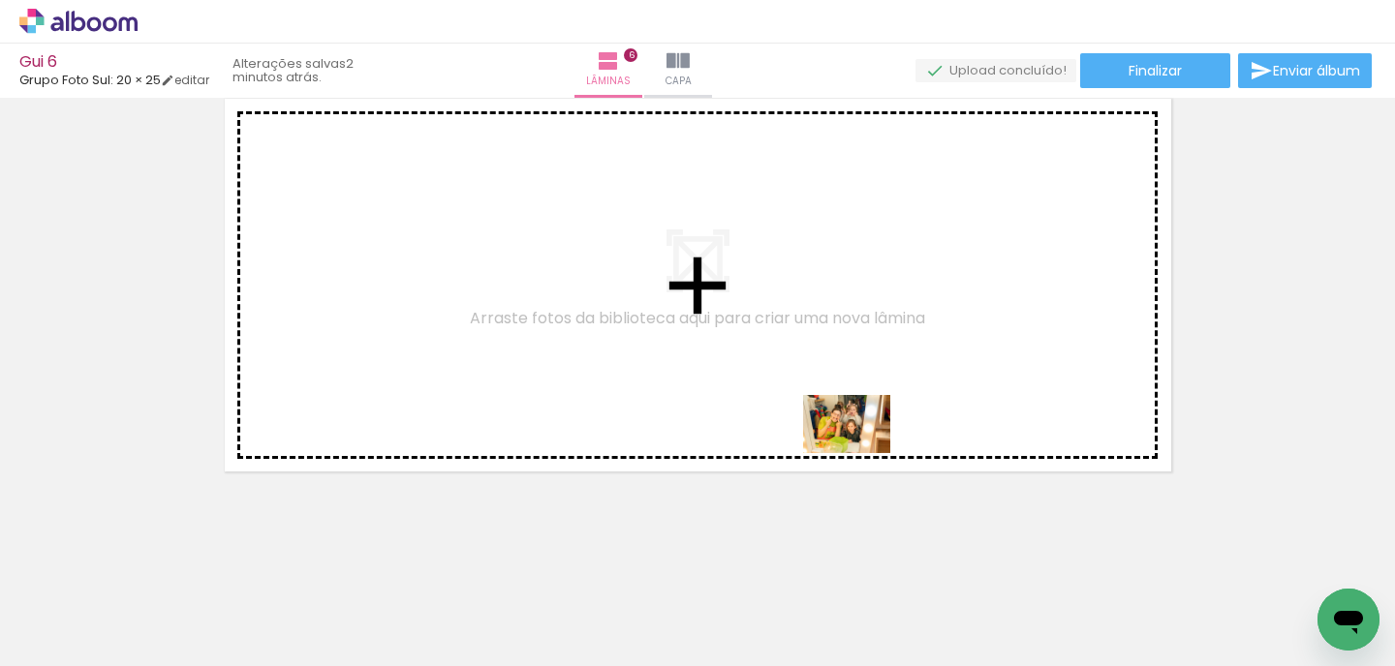
drag, startPoint x: 885, startPoint y: 614, endPoint x: 861, endPoint y: 450, distance: 165.5
click at [861, 450] on quentale-workspace at bounding box center [697, 333] width 1395 height 666
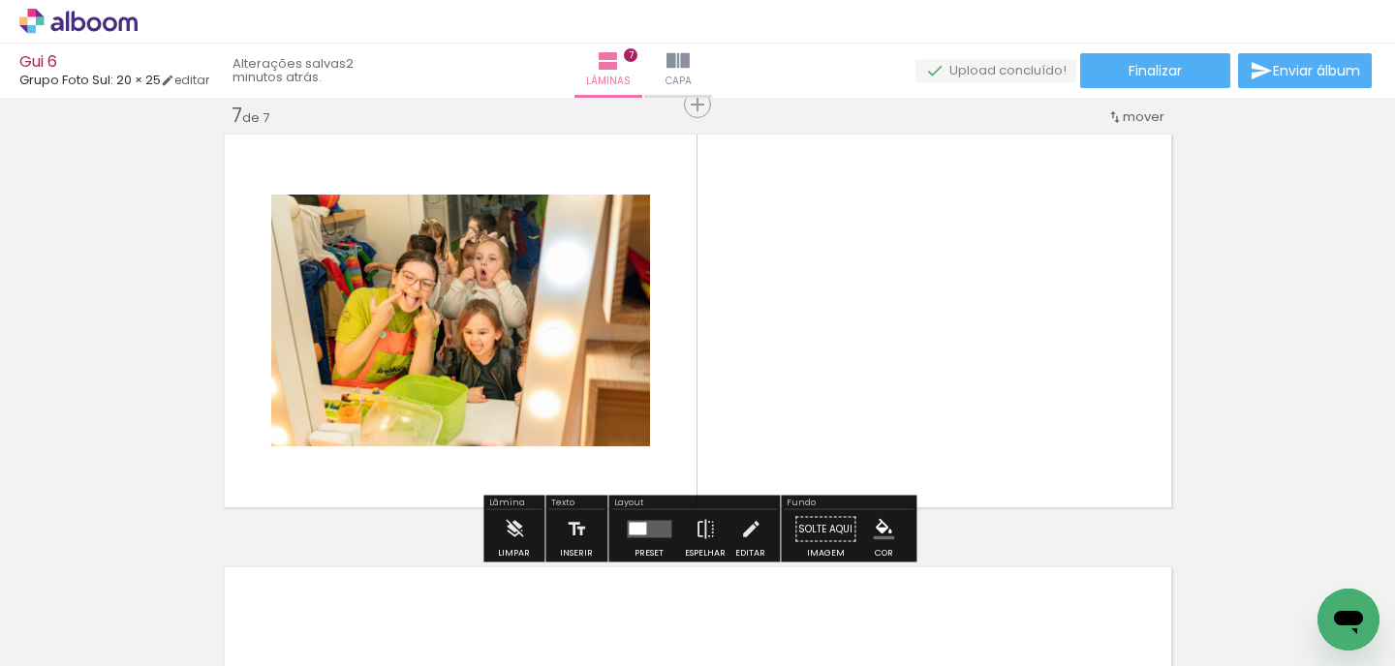
scroll to position [2622, 0]
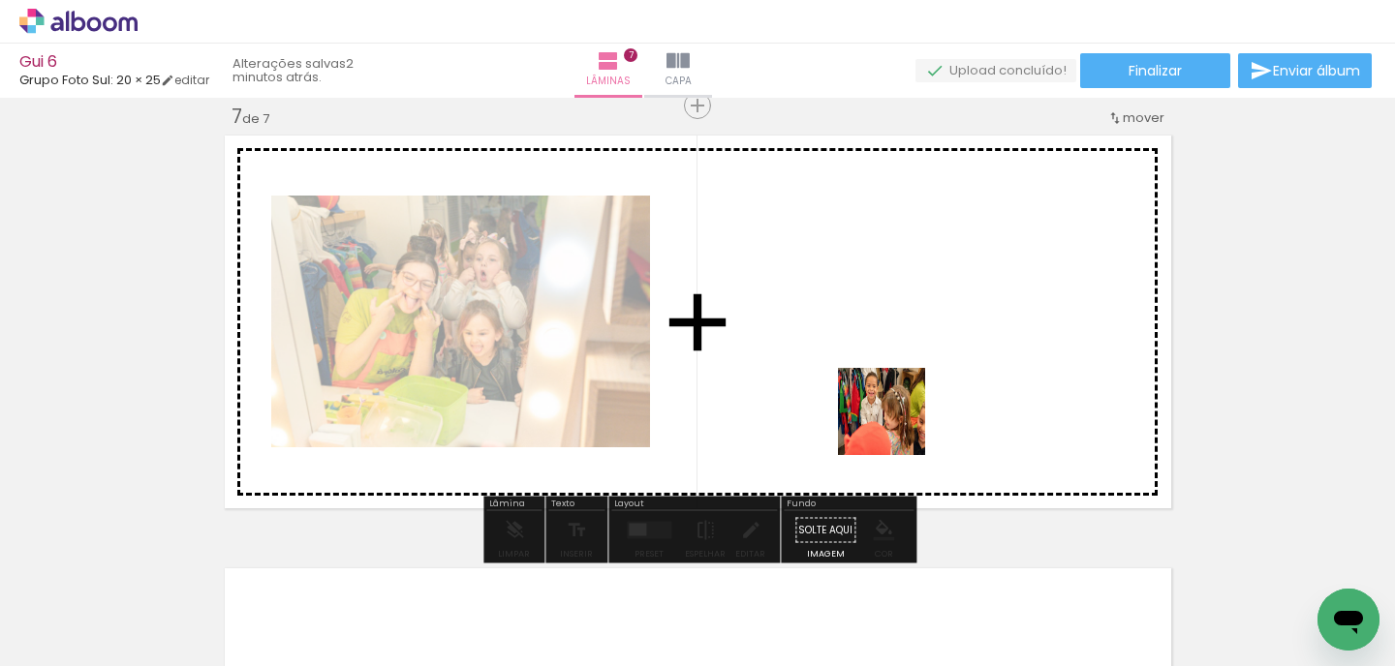
drag, startPoint x: 901, startPoint y: 597, endPoint x: 894, endPoint y: 400, distance: 196.7
click at [894, 400] on quentale-workspace at bounding box center [697, 333] width 1395 height 666
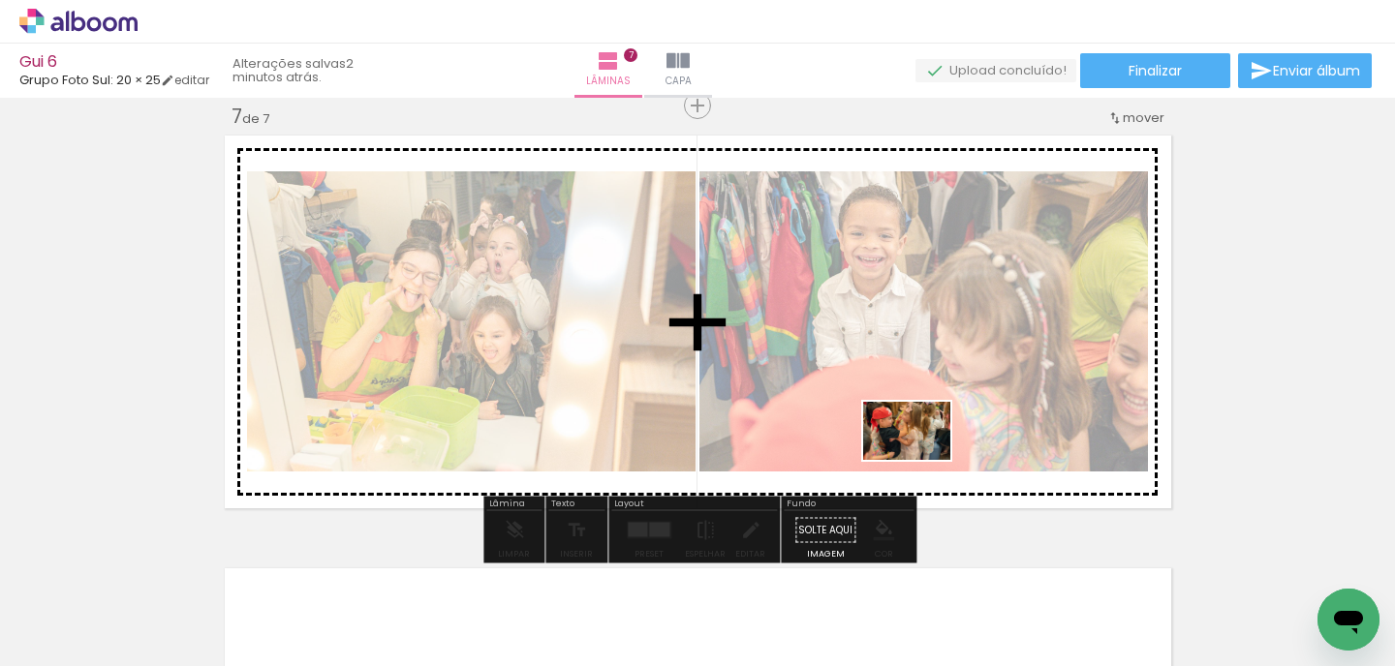
drag, startPoint x: 905, startPoint y: 597, endPoint x: 926, endPoint y: 437, distance: 161.2
click at [926, 438] on quentale-workspace at bounding box center [697, 333] width 1395 height 666
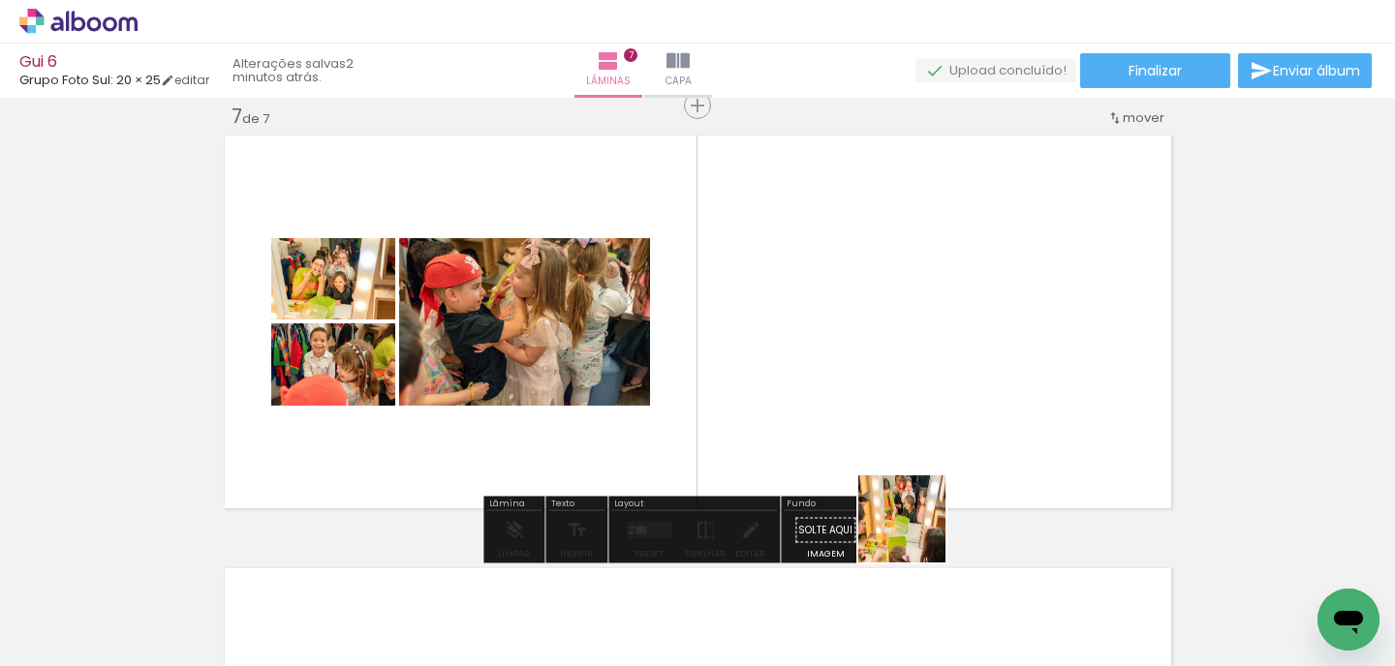
drag, startPoint x: 927, startPoint y: 623, endPoint x: 909, endPoint y: 425, distance: 198.4
click at [909, 425] on quentale-workspace at bounding box center [697, 333] width 1395 height 666
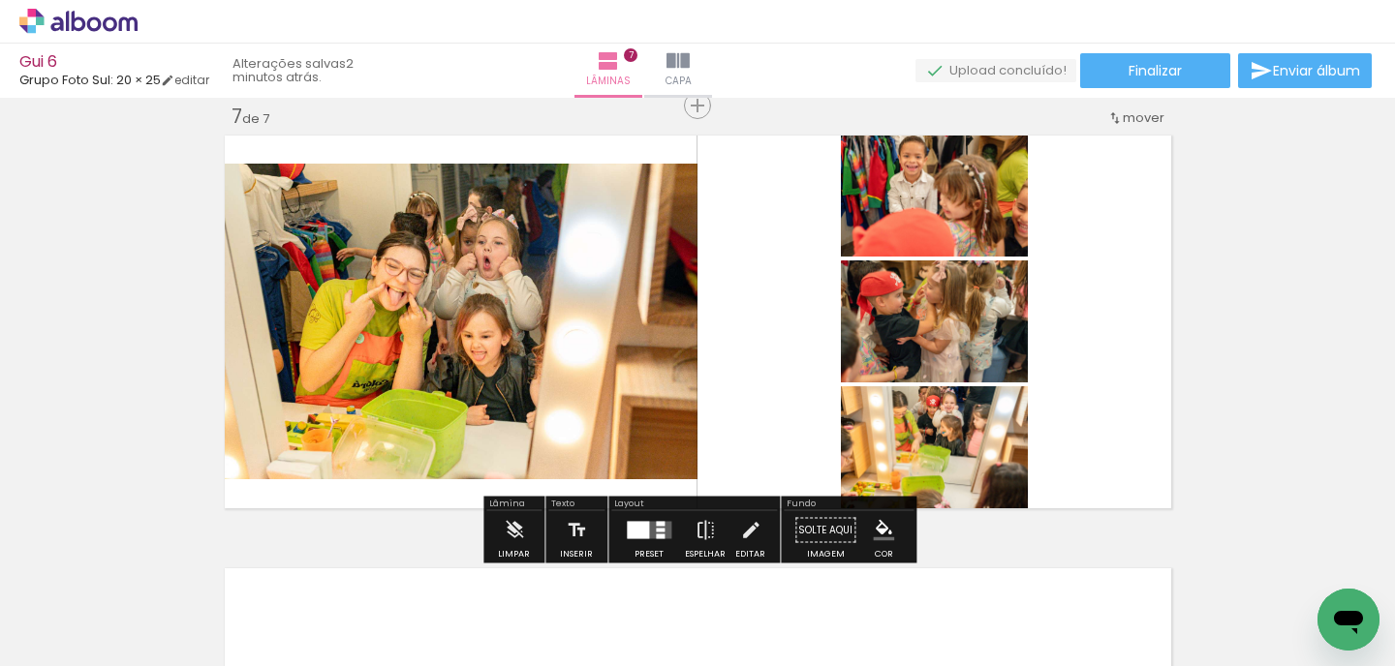
click at [908, 424] on quentale-photo at bounding box center [934, 450] width 187 height 128
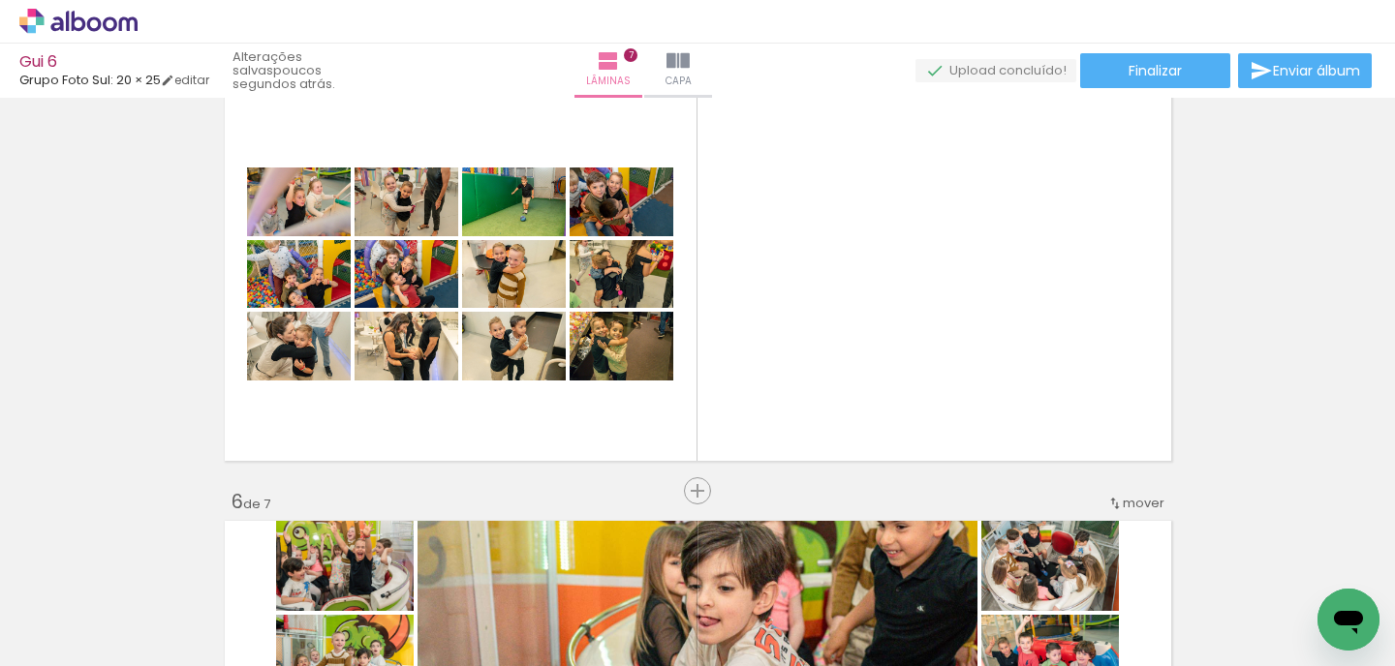
scroll to position [1806, 0]
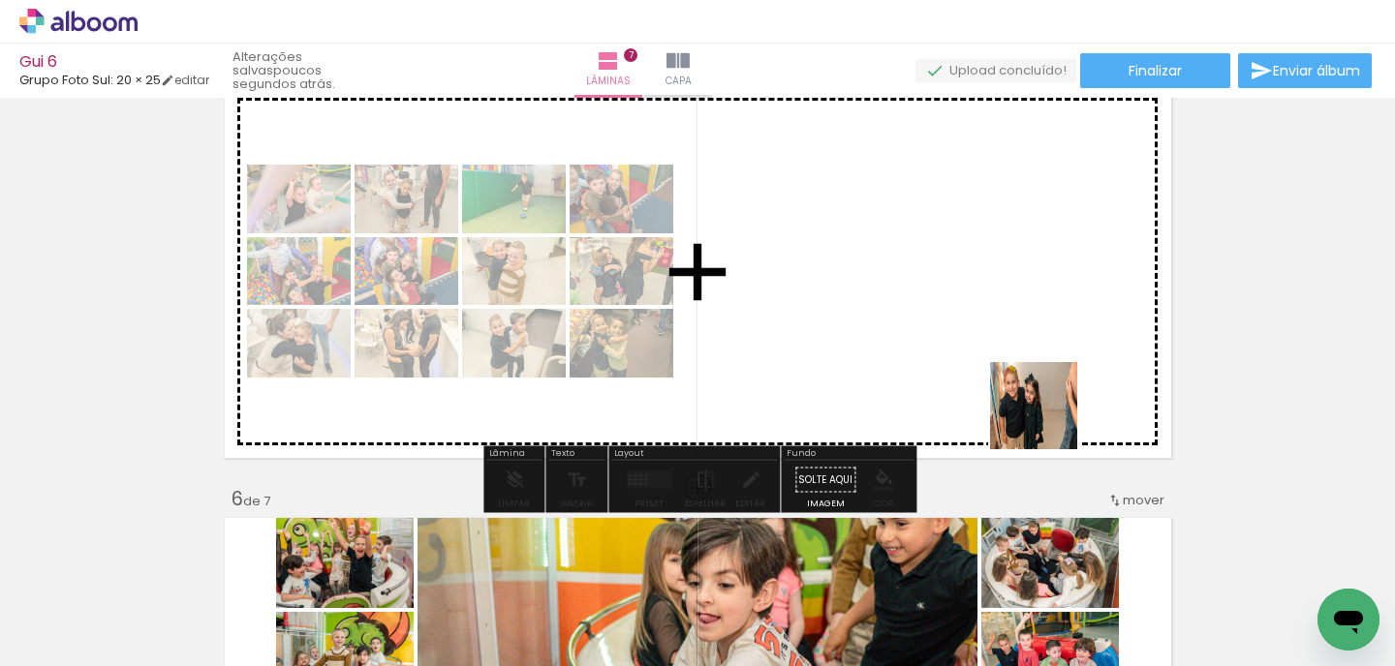
drag, startPoint x: 1138, startPoint y: 595, endPoint x: 1014, endPoint y: 322, distance: 300.0
click at [1014, 322] on quentale-workspace at bounding box center [697, 333] width 1395 height 666
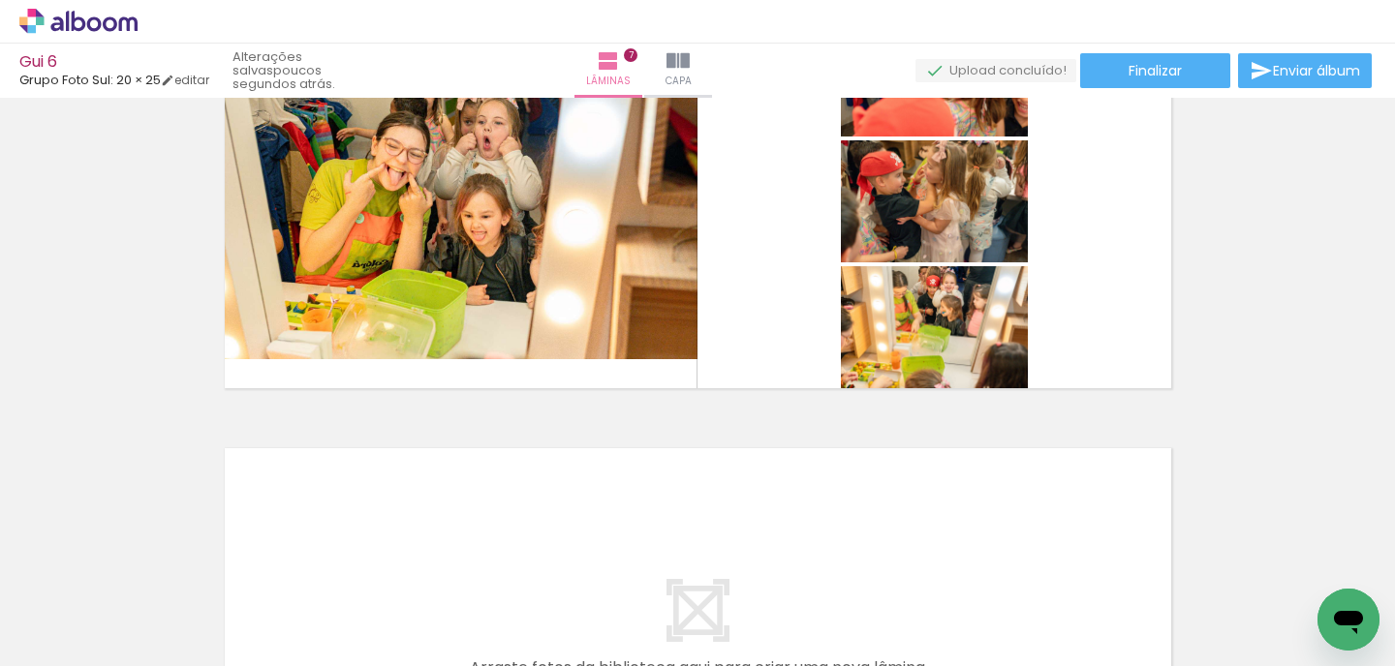
scroll to position [2680, 0]
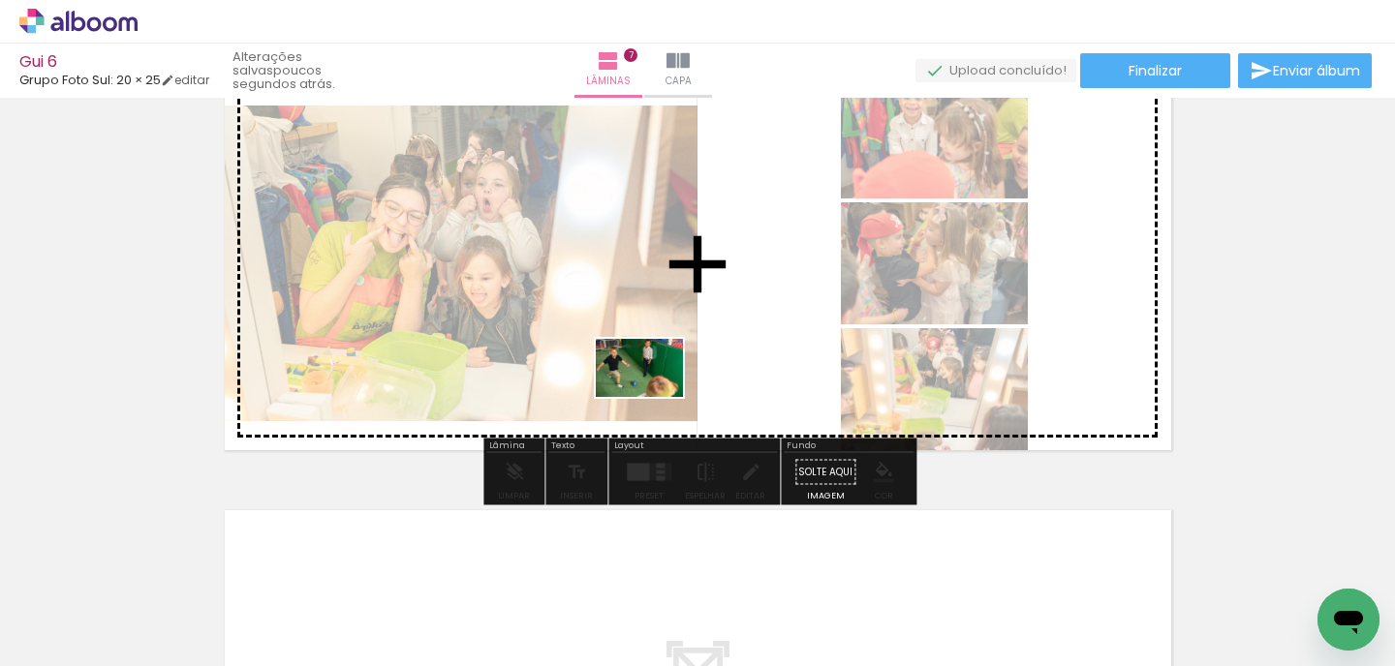
drag, startPoint x: 542, startPoint y: 612, endPoint x: 661, endPoint y: 379, distance: 261.6
click at [661, 379] on quentale-workspace at bounding box center [697, 333] width 1395 height 666
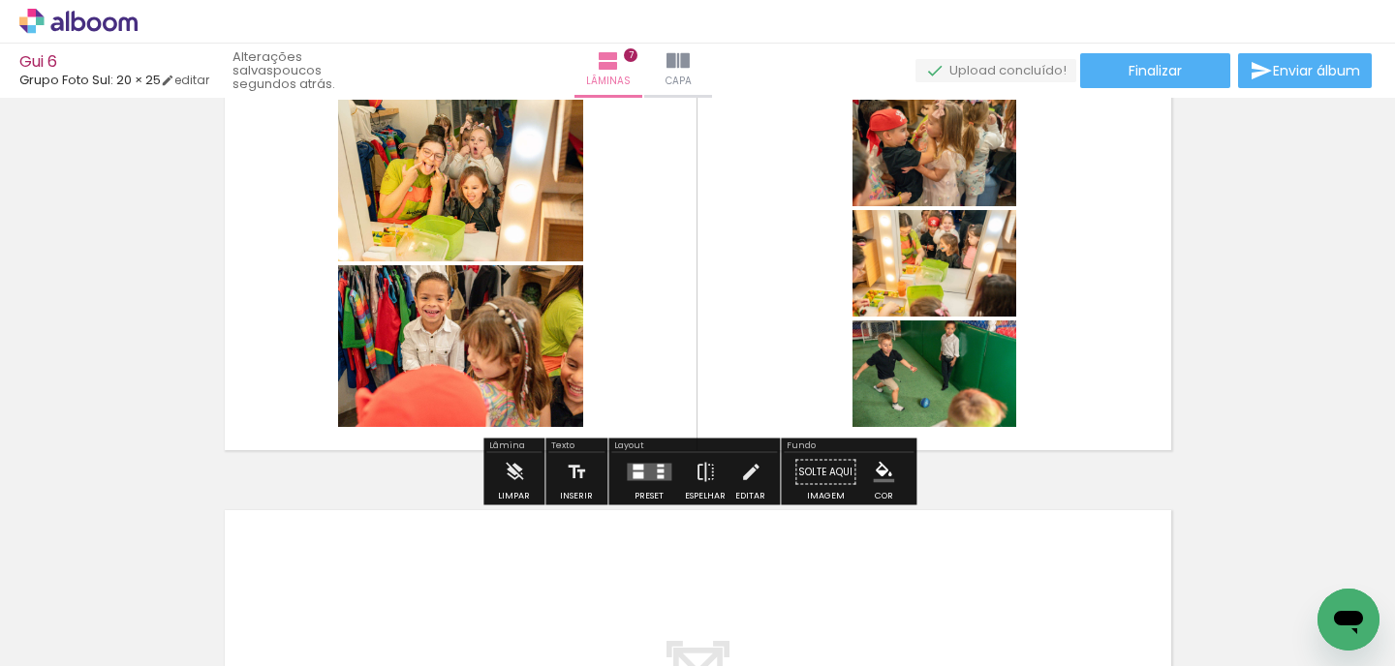
click at [686, 588] on div at bounding box center [668, 602] width 96 height 64
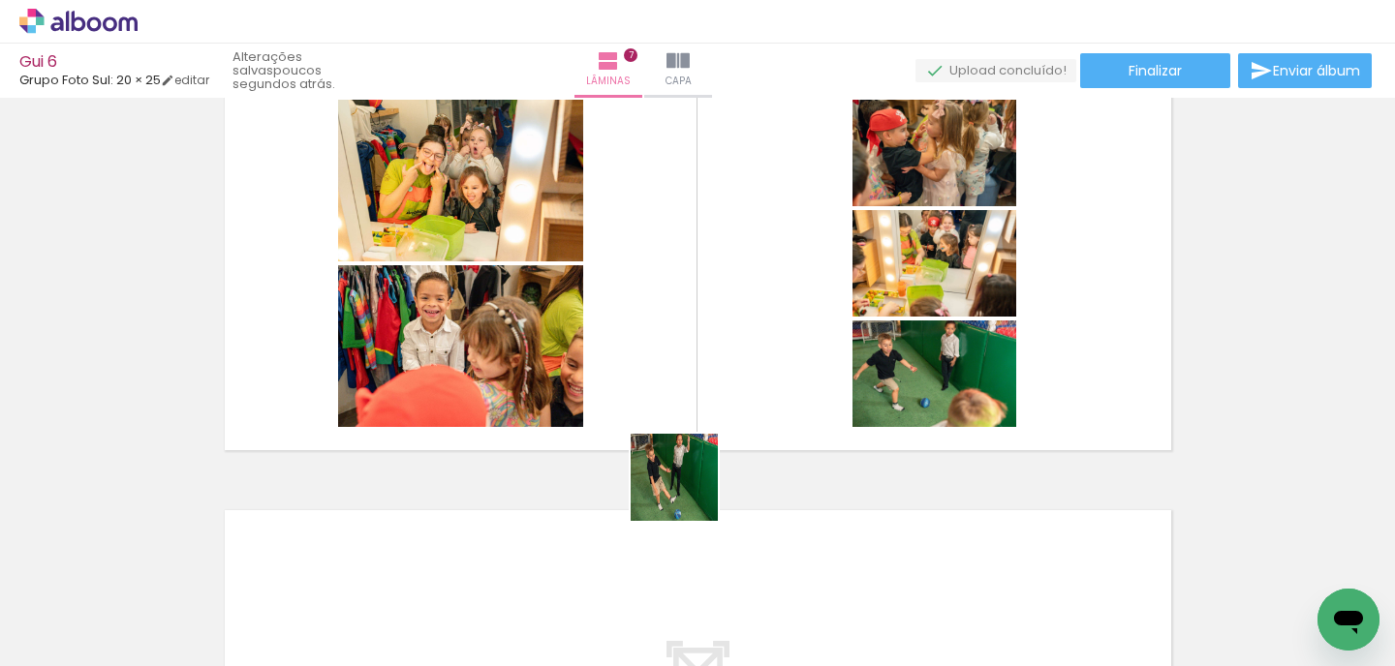
drag, startPoint x: 686, startPoint y: 588, endPoint x: 697, endPoint y: 354, distance: 233.7
click at [697, 354] on quentale-workspace at bounding box center [697, 333] width 1395 height 666
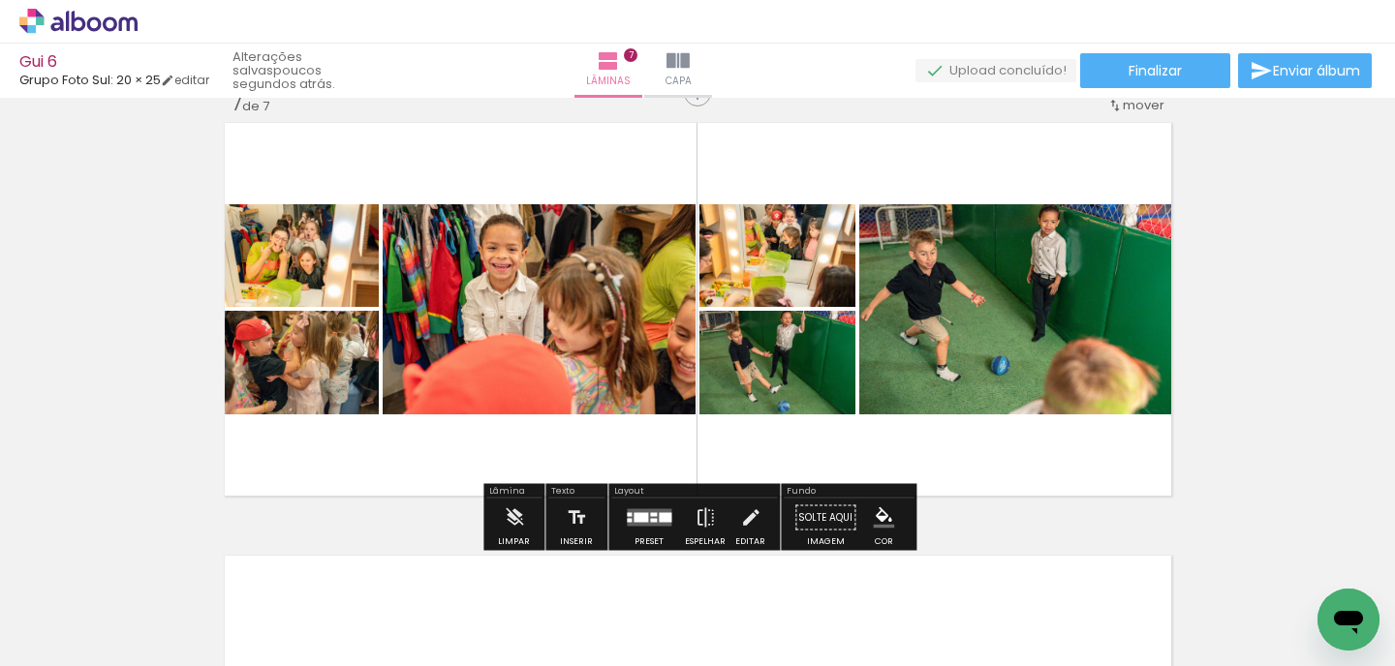
scroll to position [2634, 0]
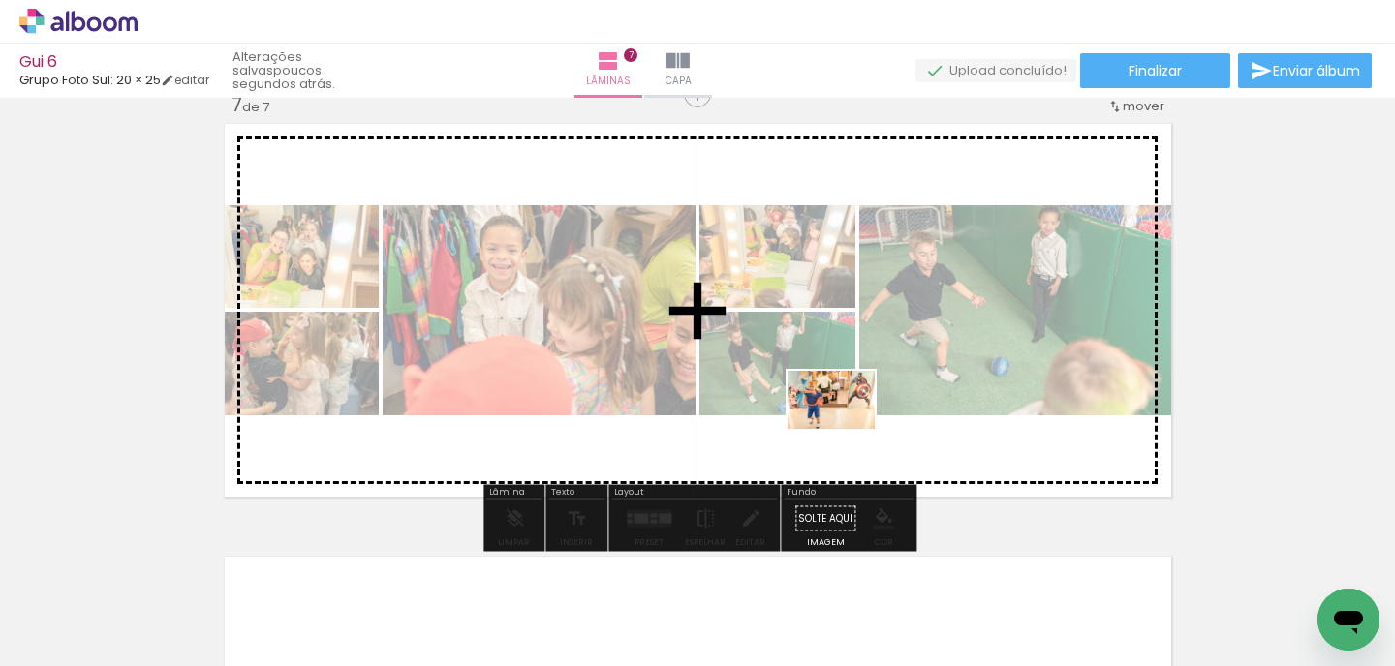
drag, startPoint x: 874, startPoint y: 593, endPoint x: 838, endPoint y: 405, distance: 191.3
click at [838, 405] on quentale-workspace at bounding box center [697, 333] width 1395 height 666
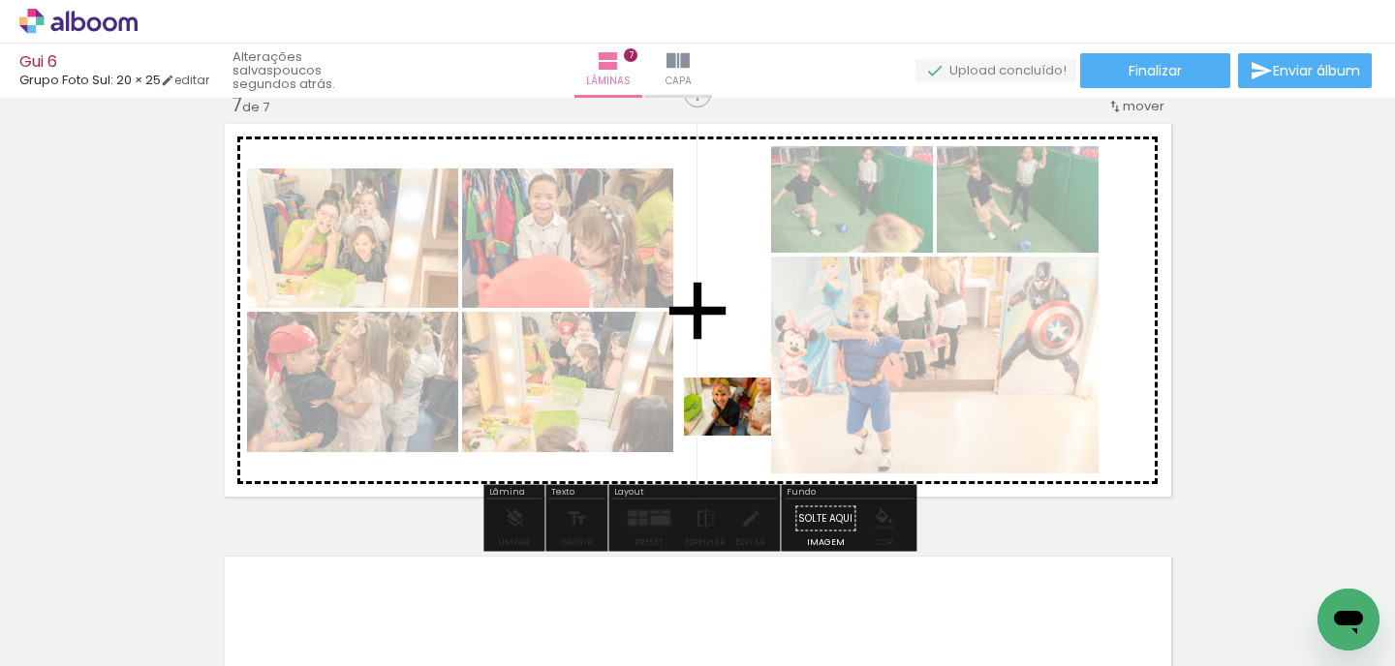
drag, startPoint x: 758, startPoint y: 612, endPoint x: 740, endPoint y: 418, distance: 194.6
click at [740, 419] on quentale-workspace at bounding box center [697, 333] width 1395 height 666
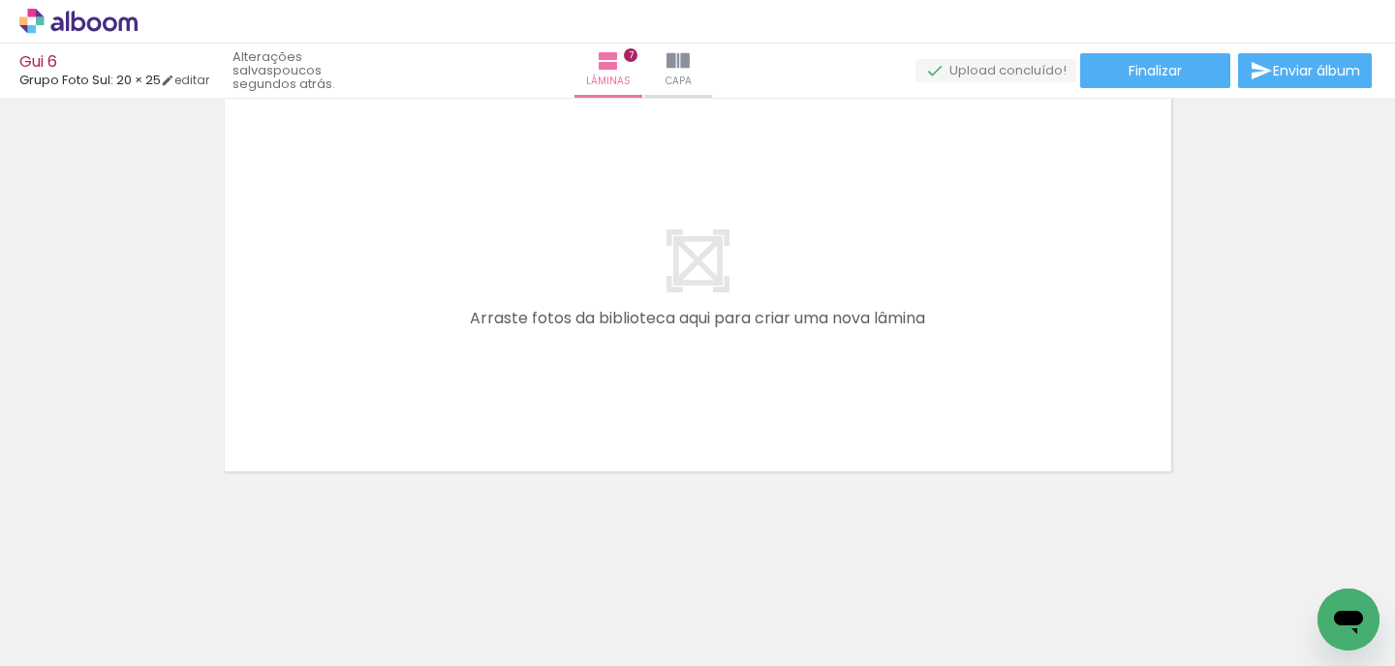
scroll to position [0, 6411]
